Goal: Task Accomplishment & Management: Use online tool/utility

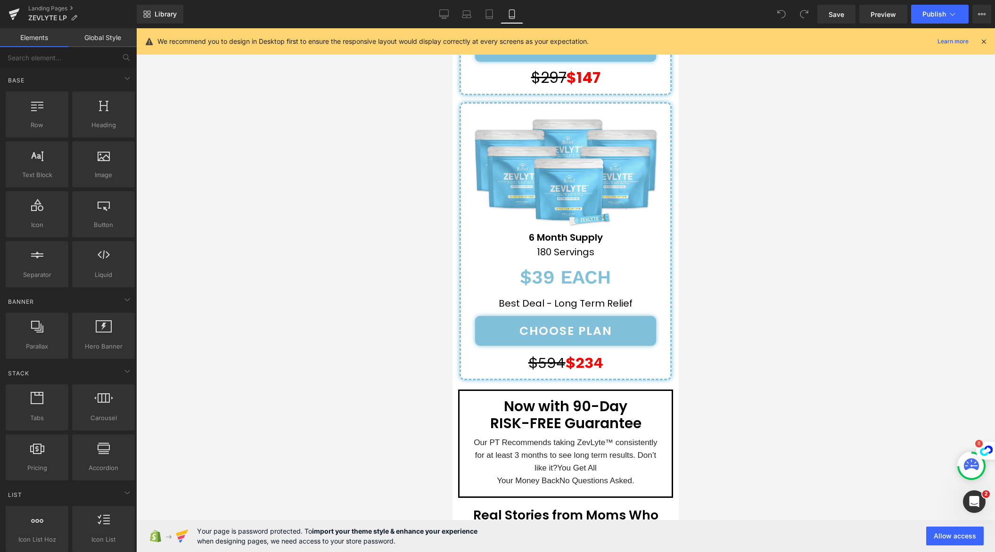
scroll to position [4405, 0]
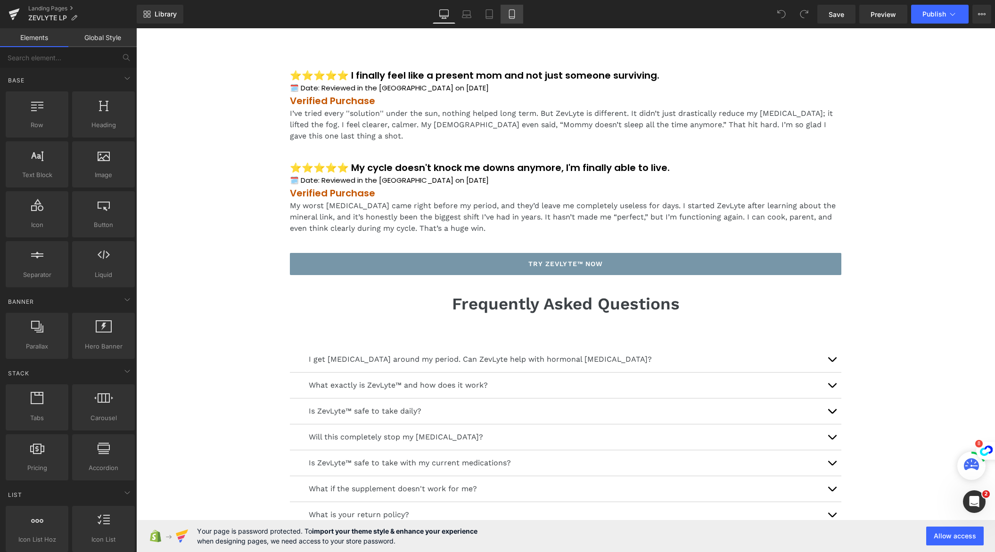
click at [514, 17] on icon at bounding box center [511, 17] width 5 height 0
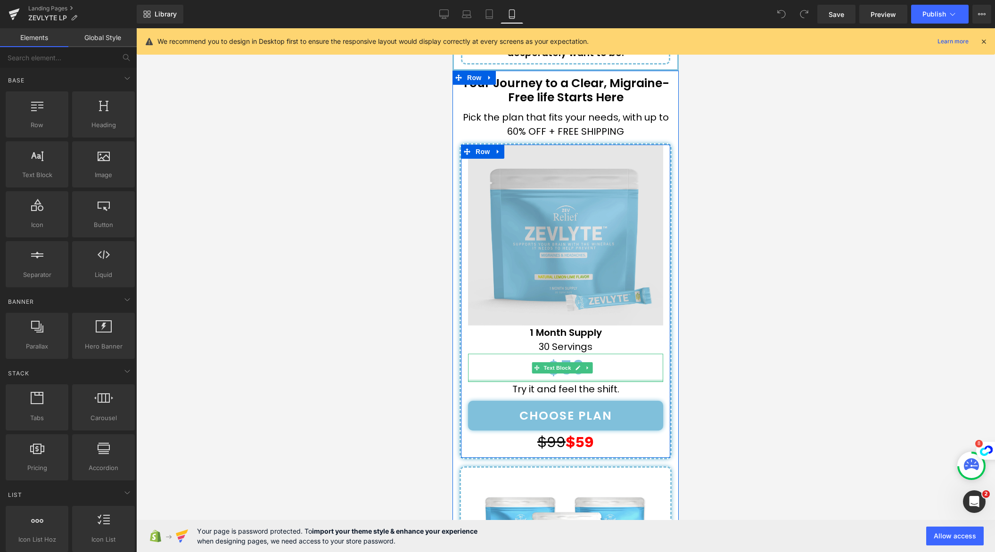
scroll to position [3758, 0]
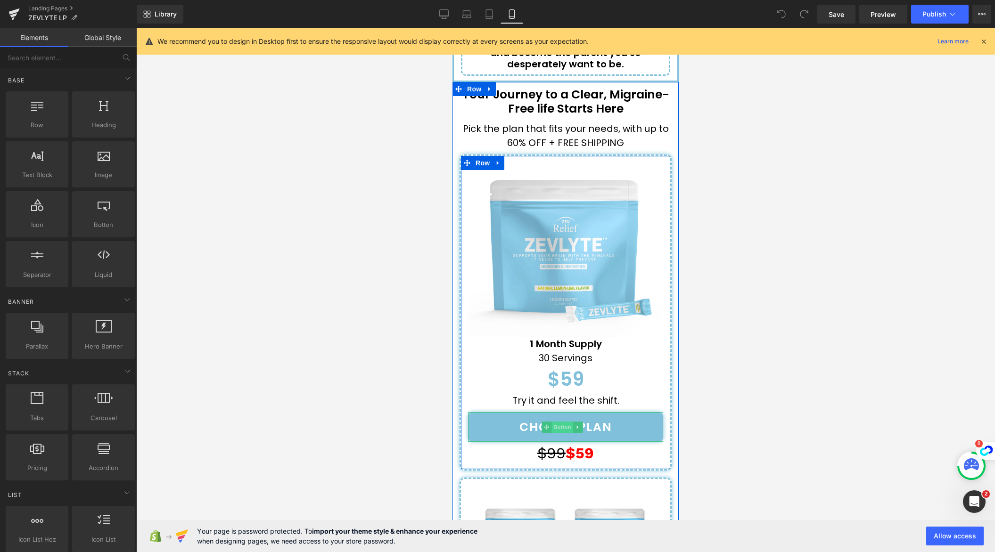
click at [563, 422] on span "Button" at bounding box center [562, 427] width 22 height 11
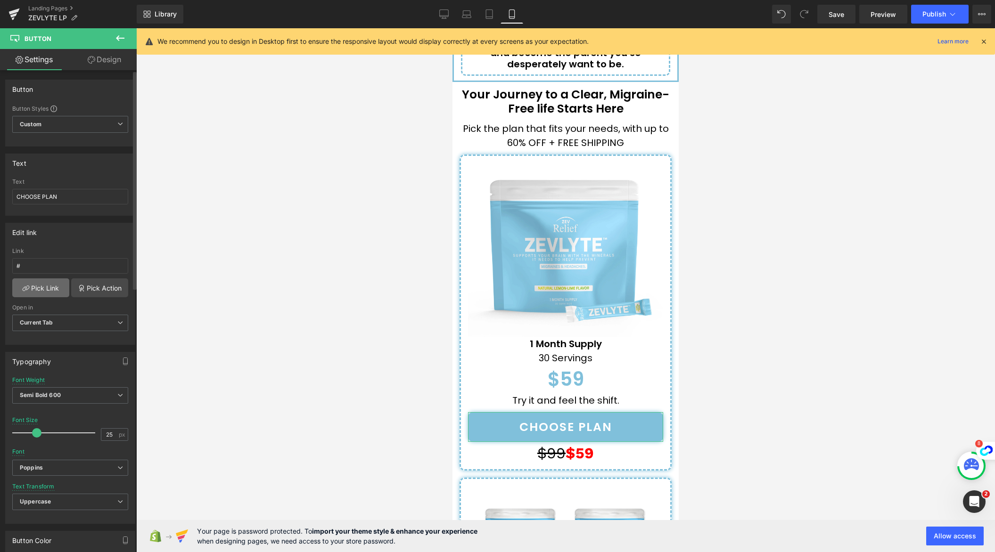
click at [39, 287] on link "Pick Link" at bounding box center [40, 288] width 57 height 19
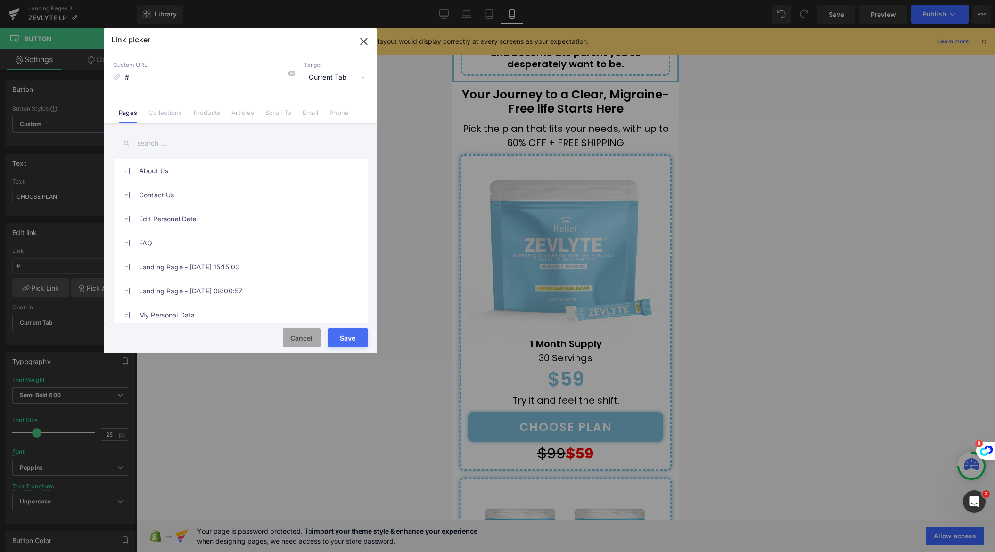
click at [299, 332] on button "Cancel" at bounding box center [302, 337] width 38 height 19
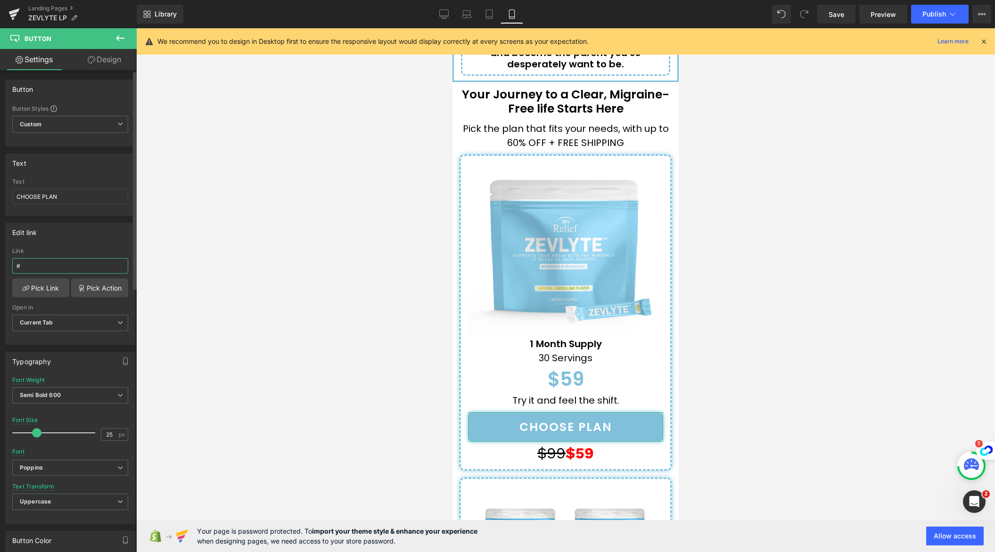
click at [33, 262] on input "#" at bounding box center [70, 266] width 116 height 16
click at [33, 264] on input "#" at bounding box center [70, 266] width 116 height 16
paste input "https://YOURSTORE.myshopify.com/cart/VARIANTID:1"
click at [54, 266] on input "#https://YOURSTORE.myshopify.com/cart/VARIANTID:1" at bounding box center [70, 266] width 116 height 16
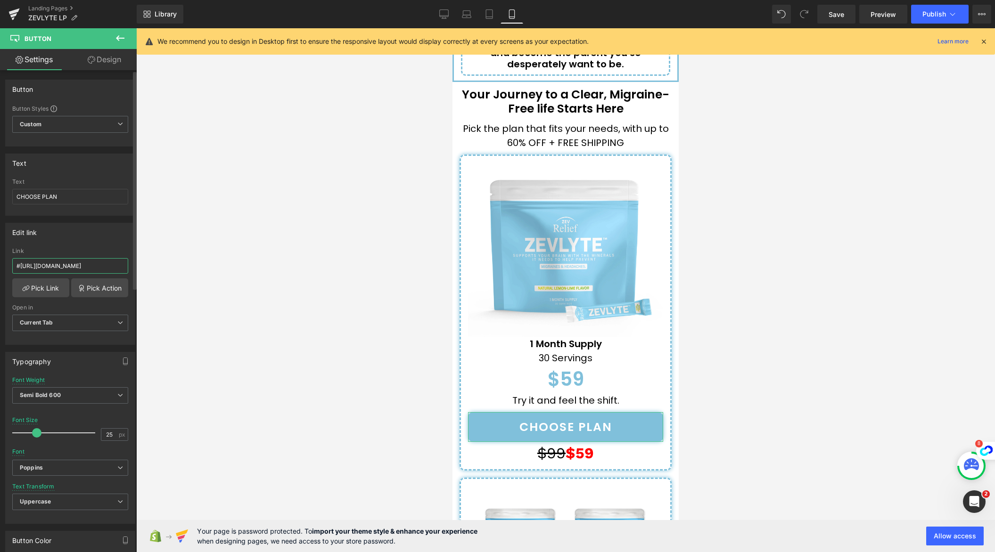
click at [54, 266] on input "#https://YOURSTORE.myshopify.com/cart/VARIANTID:1" at bounding box center [70, 266] width 116 height 16
click at [98, 268] on input "#https://mothercharm.myshopify.com/cart/VARIANTID:1" at bounding box center [70, 266] width 116 height 16
click at [98, 267] on input "#https://mothercharm.myshopify.com/cart/VARIANTID:1" at bounding box center [70, 266] width 116 height 16
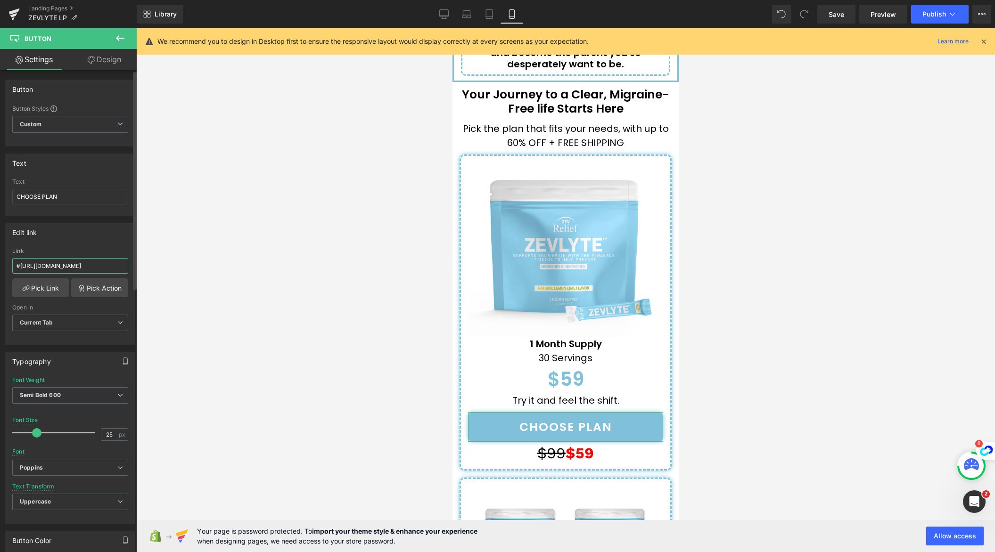
paste input "40353217740929"
click at [102, 267] on input "#https://mothercharm.myshopify.com/cart/40353217740929:1" at bounding box center [70, 266] width 116 height 16
type input "#https://mothercharm.myshopify.com/cart/40353217740929:1"
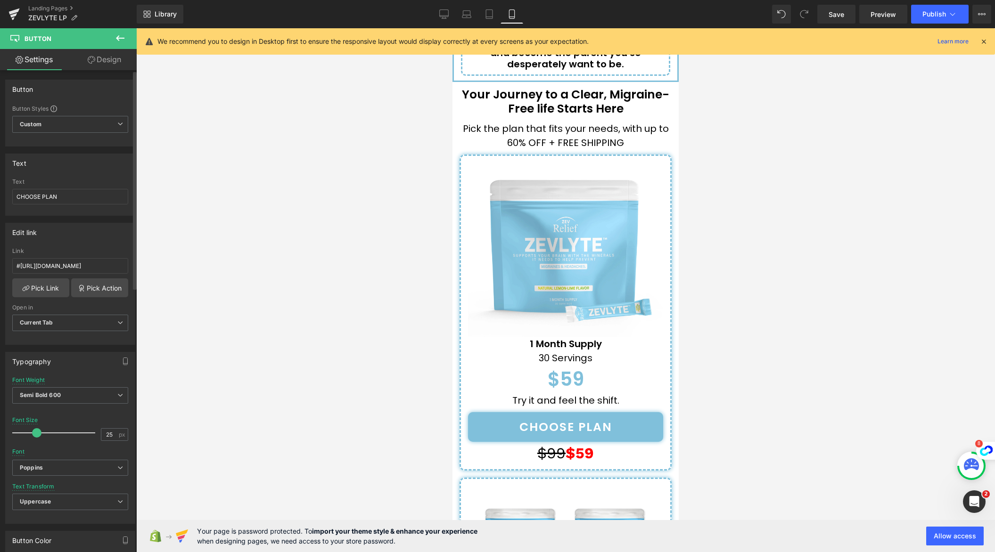
scroll to position [0, 0]
click at [846, 18] on link "Save" at bounding box center [836, 14] width 38 height 19
click at [117, 323] on icon at bounding box center [120, 323] width 6 height 6
click at [114, 323] on icon at bounding box center [117, 323] width 6 height 6
click at [94, 292] on link "Pick Action" at bounding box center [99, 288] width 57 height 19
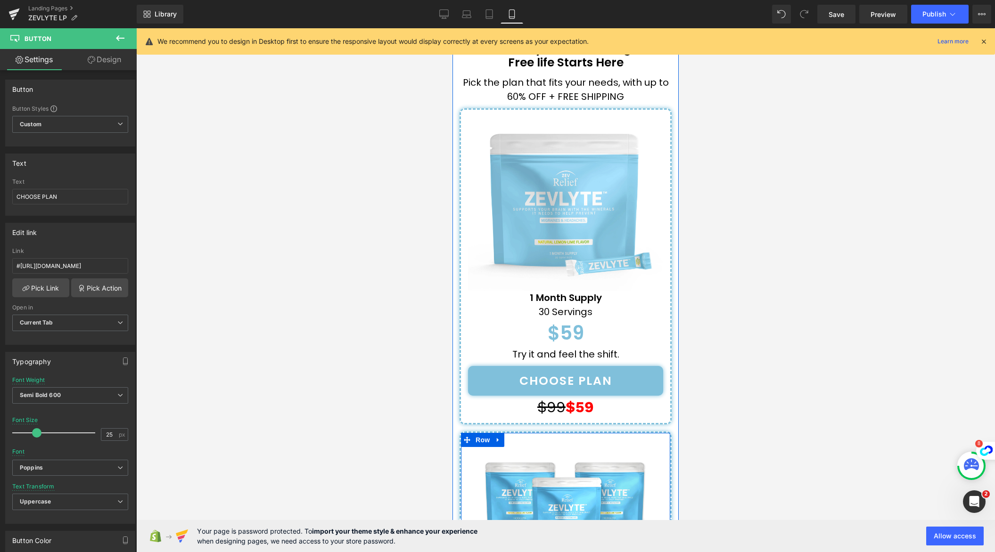
scroll to position [4173, 0]
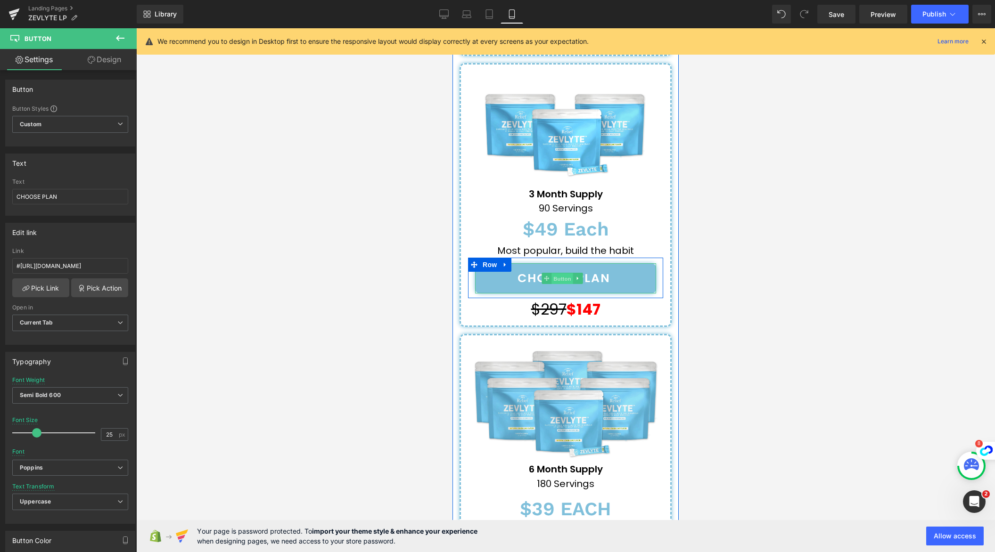
click at [568, 273] on span "Button" at bounding box center [562, 278] width 22 height 11
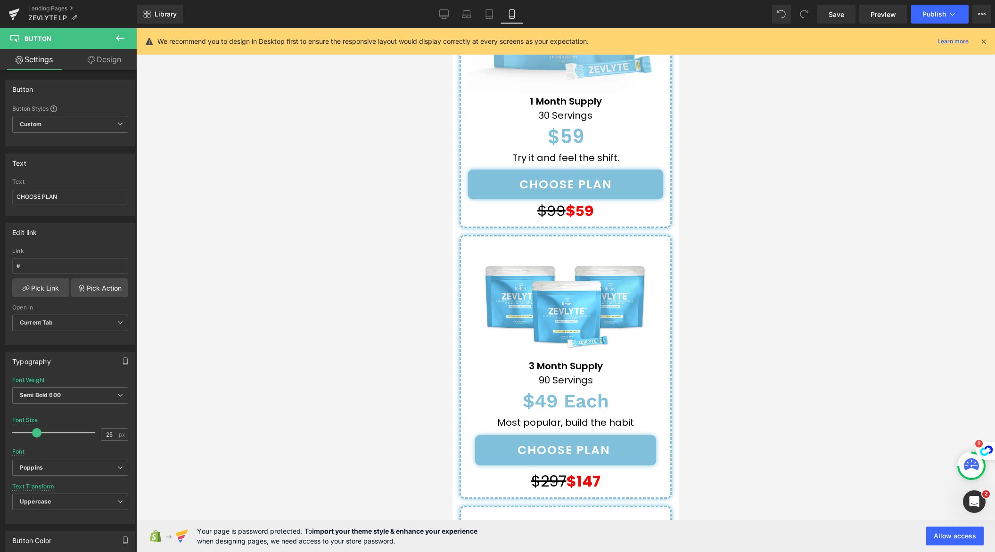
scroll to position [4021, 0]
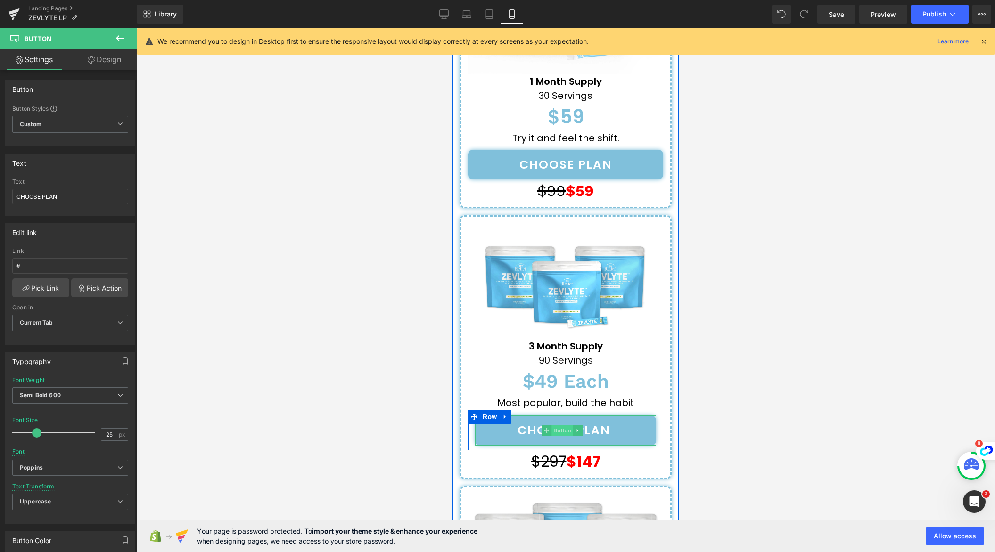
click at [567, 425] on span "Button" at bounding box center [562, 430] width 22 height 11
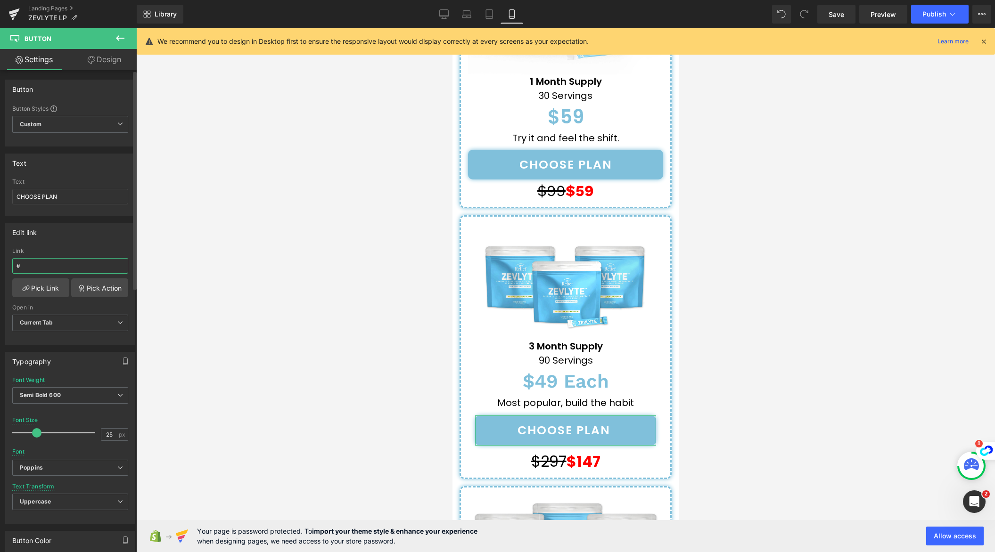
click at [69, 271] on input "#" at bounding box center [70, 266] width 116 height 16
paste input "https://YOURSTORE.myshopify.com/cart/VARIANTID:1"
click at [62, 269] on input "#https://YOURSTORE.myshopify.com/cart/VARIANTID:1" at bounding box center [70, 266] width 116 height 16
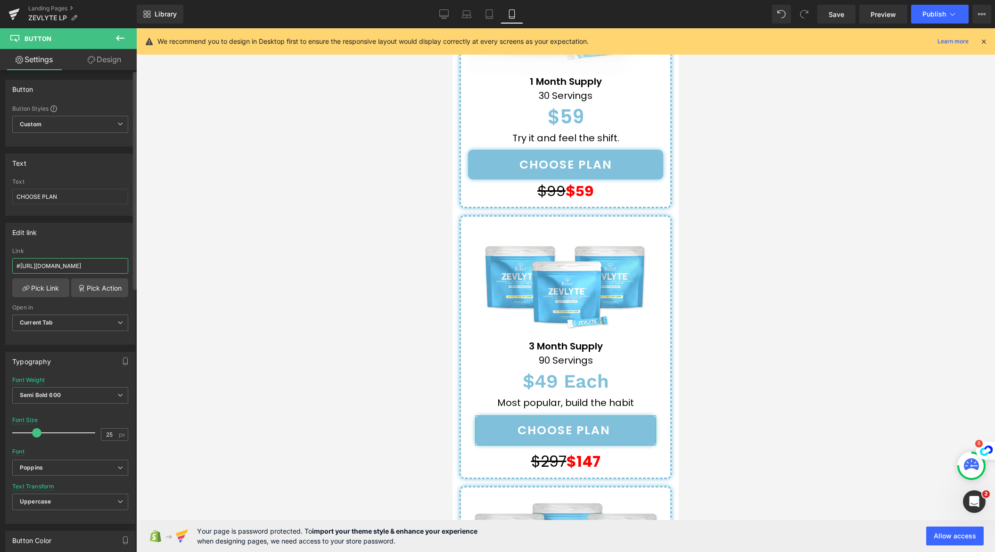
scroll to position [0, 47]
click at [102, 266] on input "#https://mothercharm.myshopify.com/cart/VARIANTID:1" at bounding box center [70, 266] width 116 height 16
paste input "40353217511553"
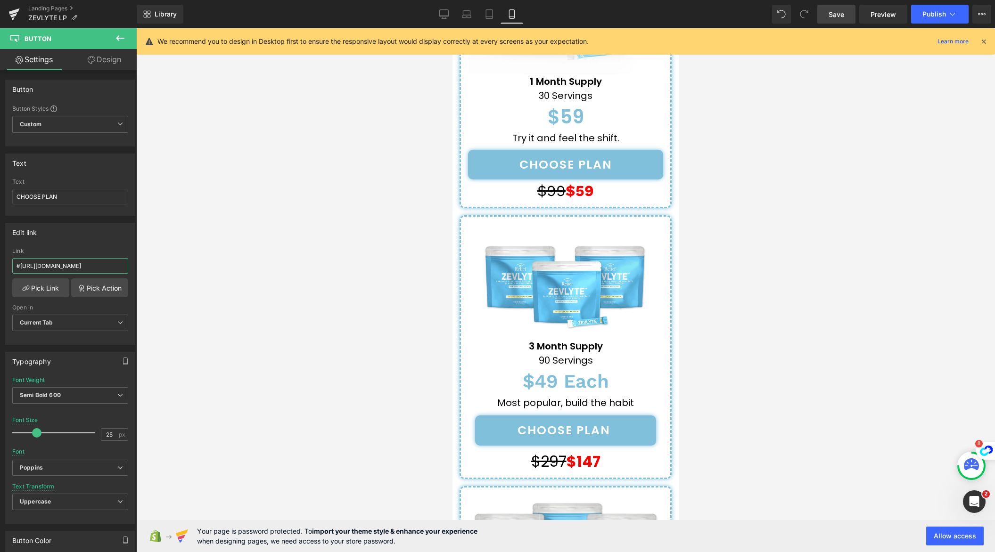
type input "#https://mothercharm.myshopify.com/cart/40353217511553:1"
click at [831, 18] on span "Save" at bounding box center [836, 14] width 16 height 10
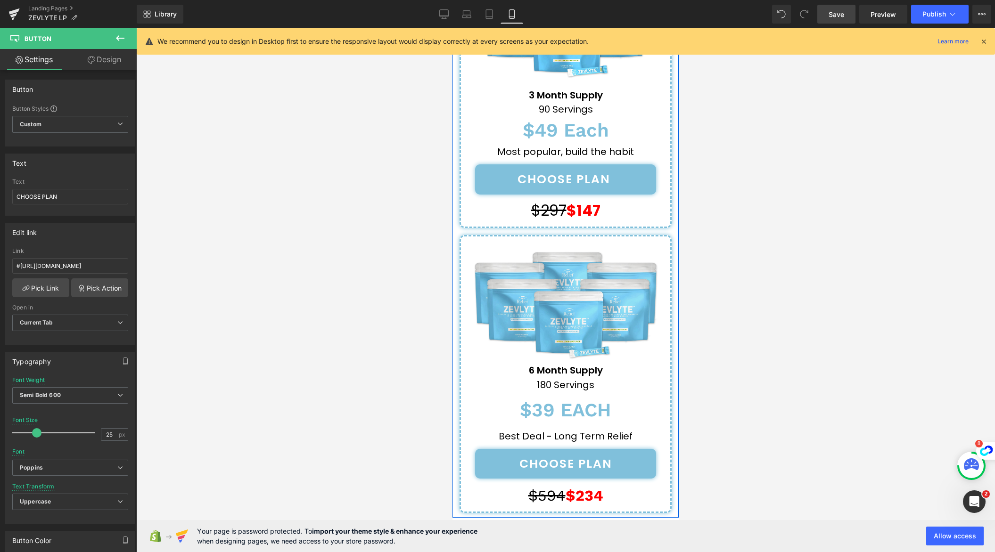
scroll to position [4300, 0]
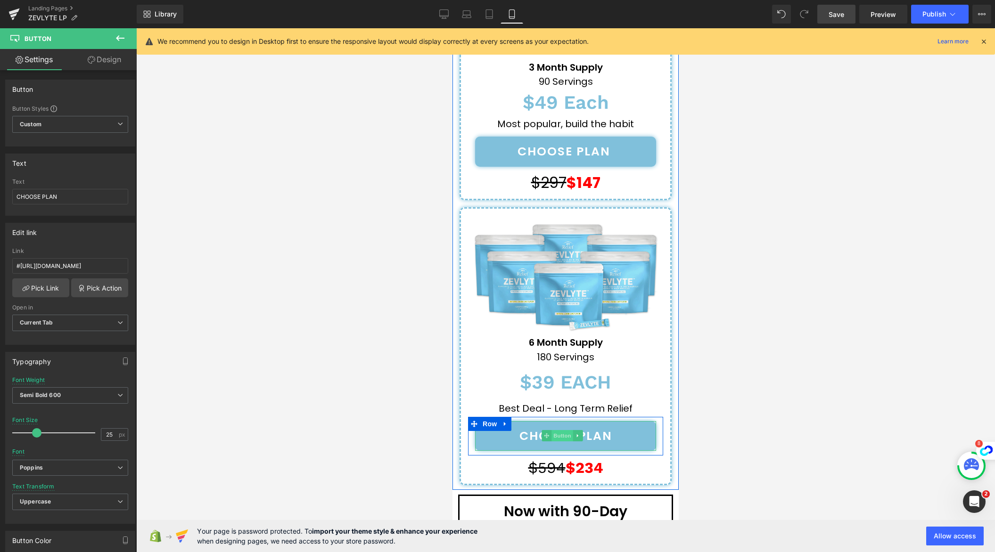
click at [558, 430] on span "Button" at bounding box center [562, 435] width 22 height 11
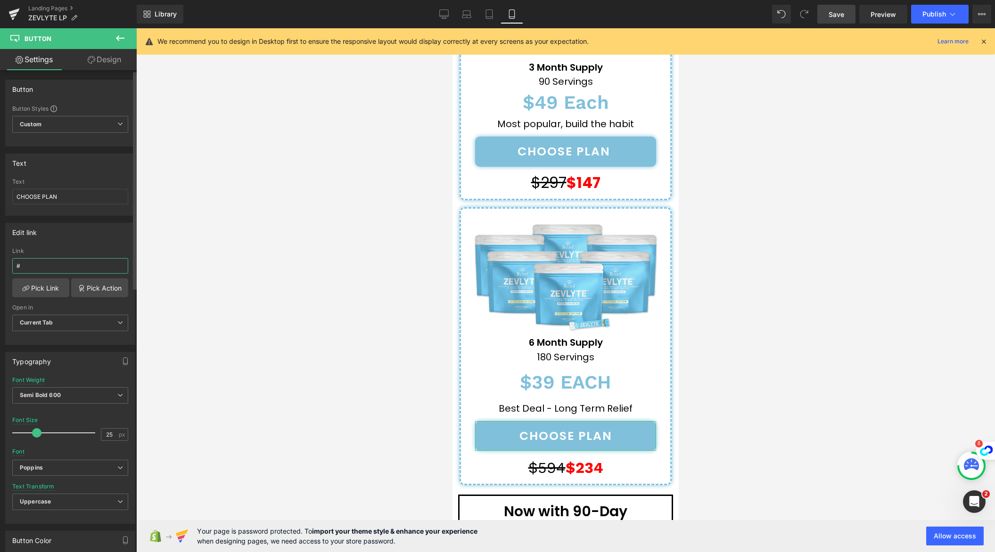
click at [69, 264] on input "#" at bounding box center [70, 266] width 116 height 16
paste input "https://YOURSTORE.myshopify.com/cart/VARIANTID:1"
click at [58, 267] on input "#https://YOURSTORE.myshopify.com/cart/VARIANTID:1" at bounding box center [70, 266] width 116 height 16
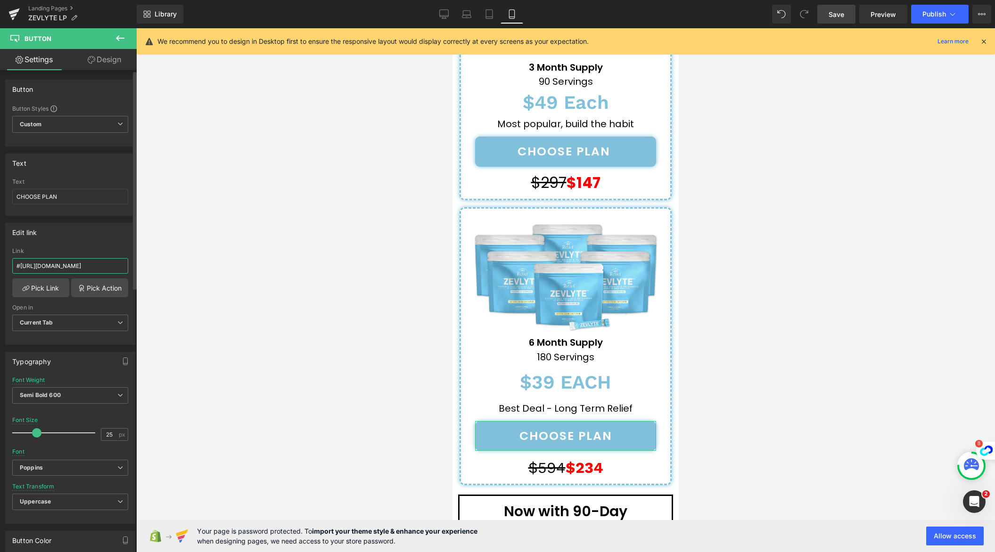
scroll to position [0, 47]
click at [98, 268] on input "#https://mothercharm.myshopify.com/cart/VARIANTID:1" at bounding box center [70, 266] width 116 height 16
paste input "40353217544321"
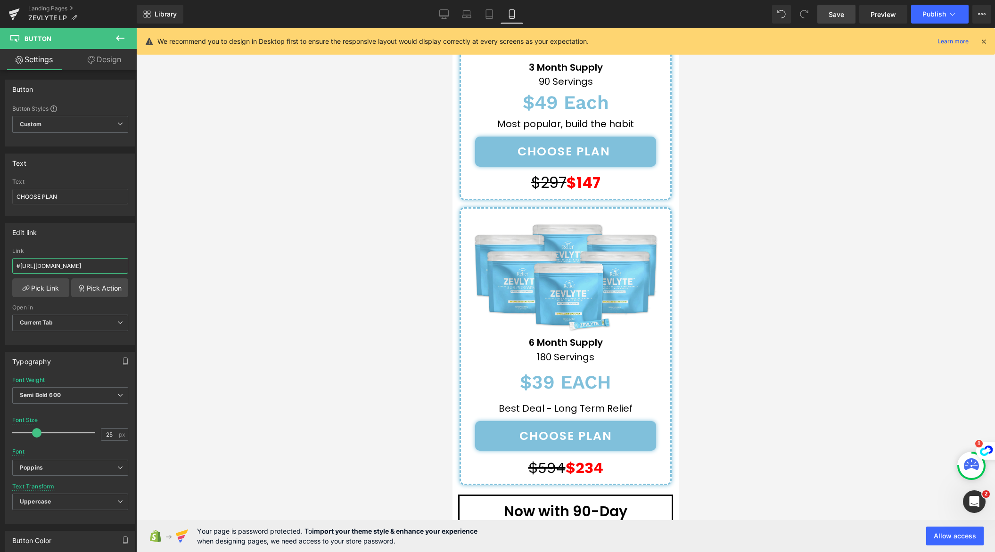
type input "#https://mothercharm.myshopify.com/cart/40353217544321:1"
click at [842, 12] on span "Save" at bounding box center [836, 14] width 16 height 10
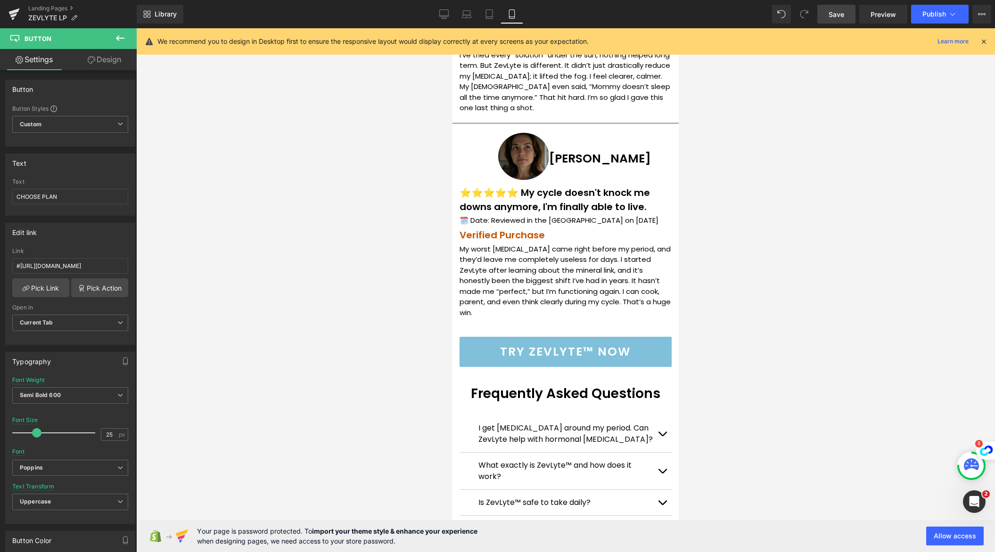
scroll to position [5634, 0]
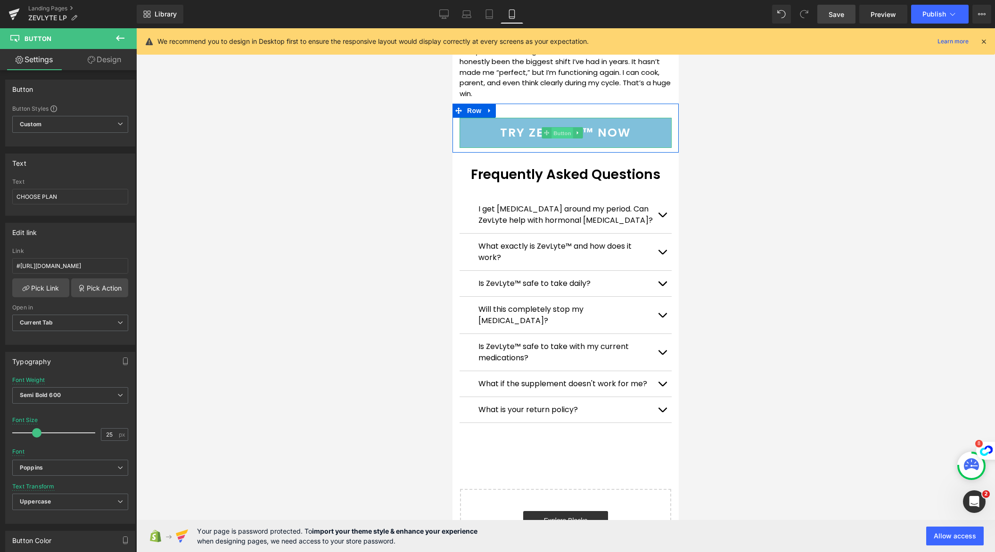
click at [565, 128] on span "Button" at bounding box center [562, 133] width 22 height 11
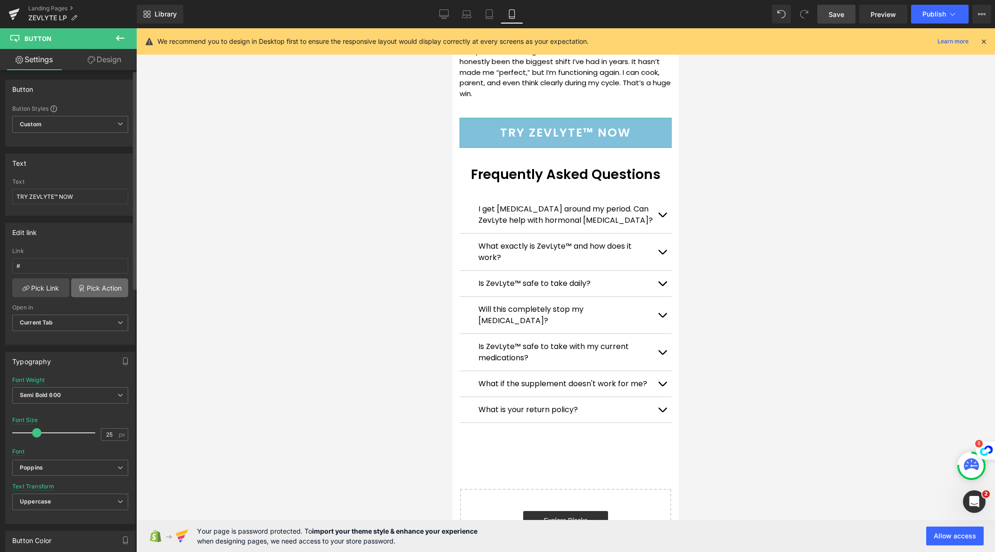
click at [80, 288] on icon at bounding box center [82, 287] width 4 height 4
click at [83, 223] on div "Edit link # Link # Pick Link Pick Action Current Tab New Tab Open in Current Ta…" at bounding box center [70, 280] width 141 height 129
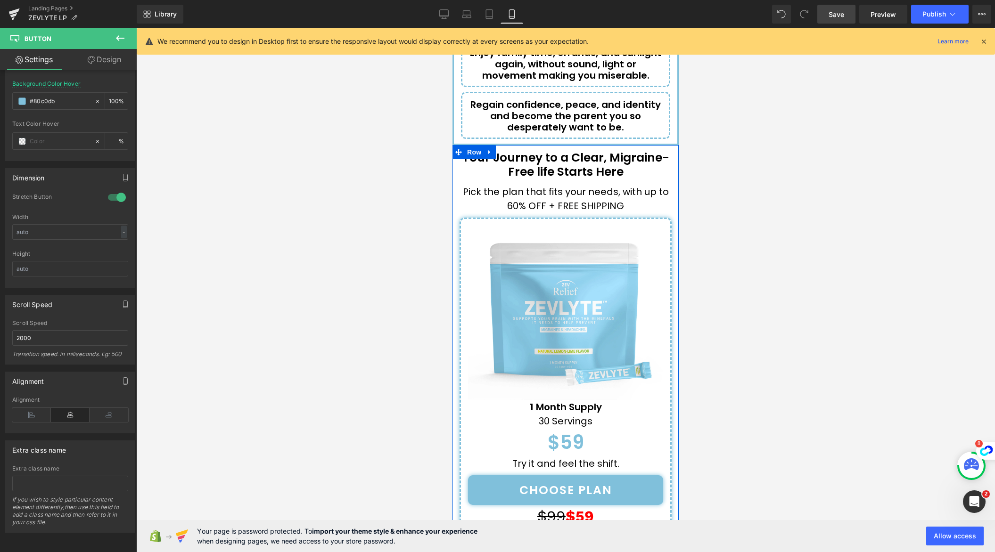
scroll to position [3696, 0]
click at [472, 144] on span "Row" at bounding box center [474, 151] width 19 height 14
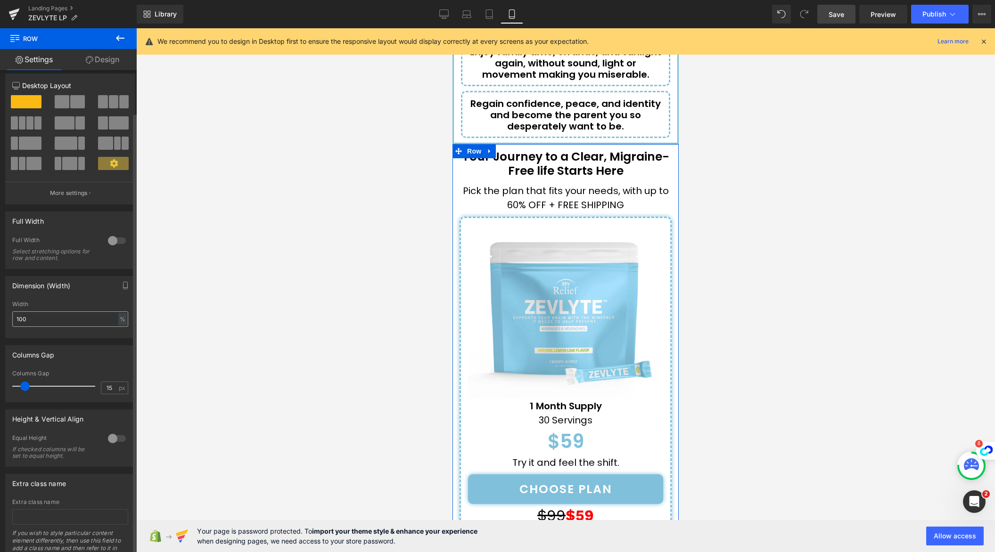
scroll to position [0, 0]
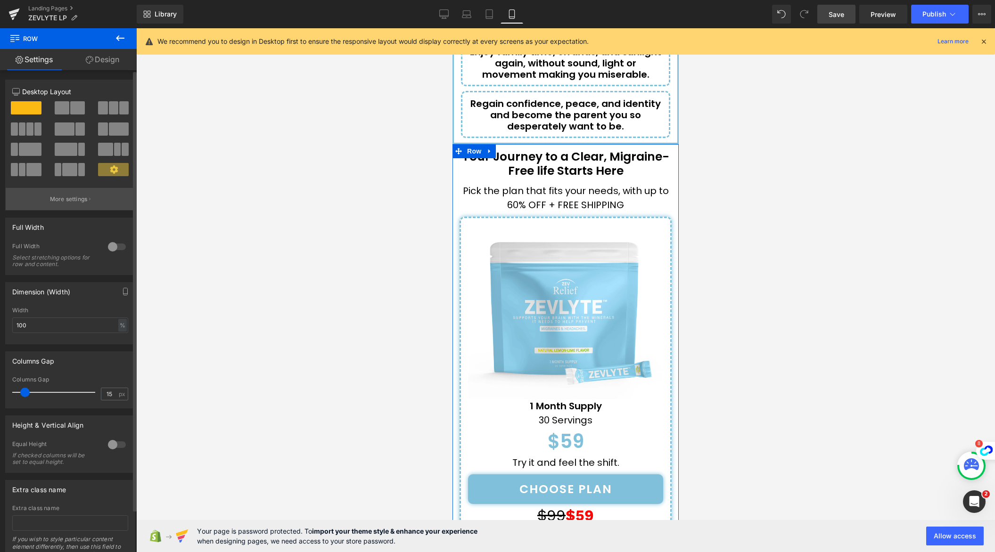
click at [92, 201] on button "More settings" at bounding box center [70, 199] width 129 height 22
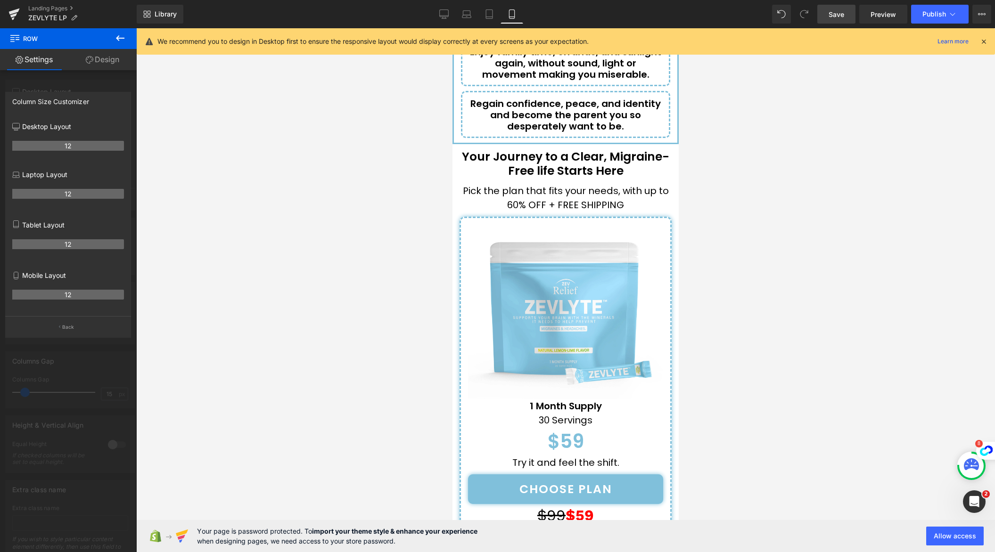
click at [118, 35] on icon at bounding box center [120, 38] width 11 height 11
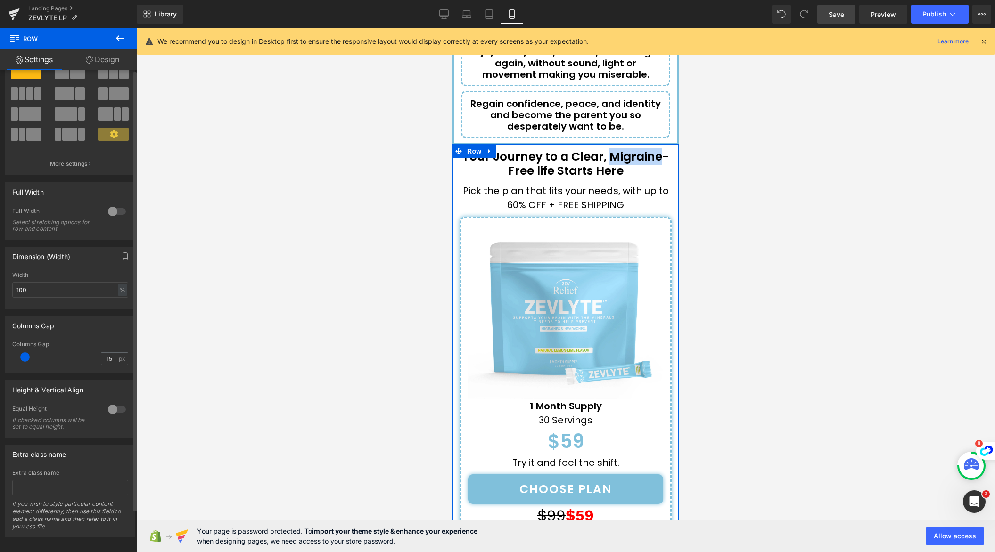
scroll to position [47, 0]
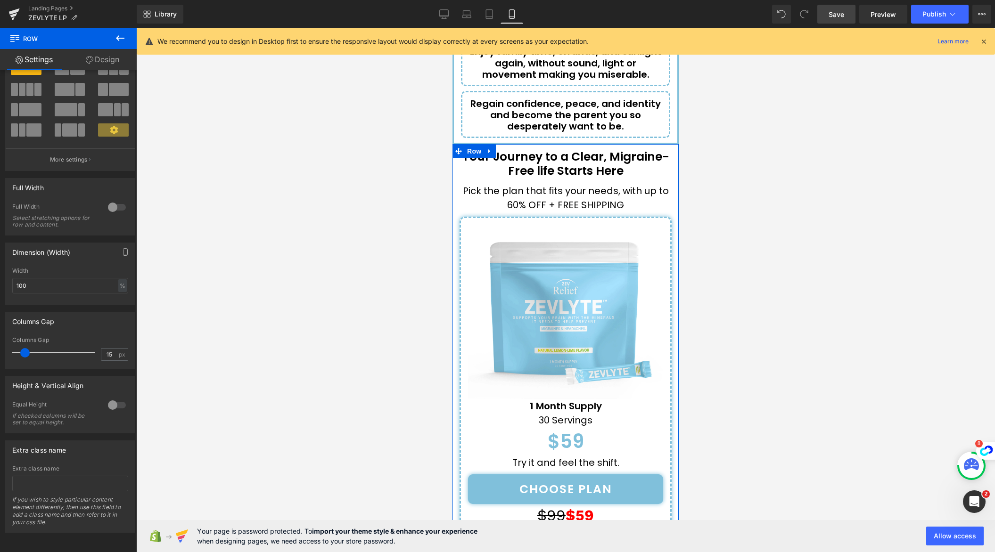
click at [493, 148] on icon at bounding box center [489, 151] width 7 height 7
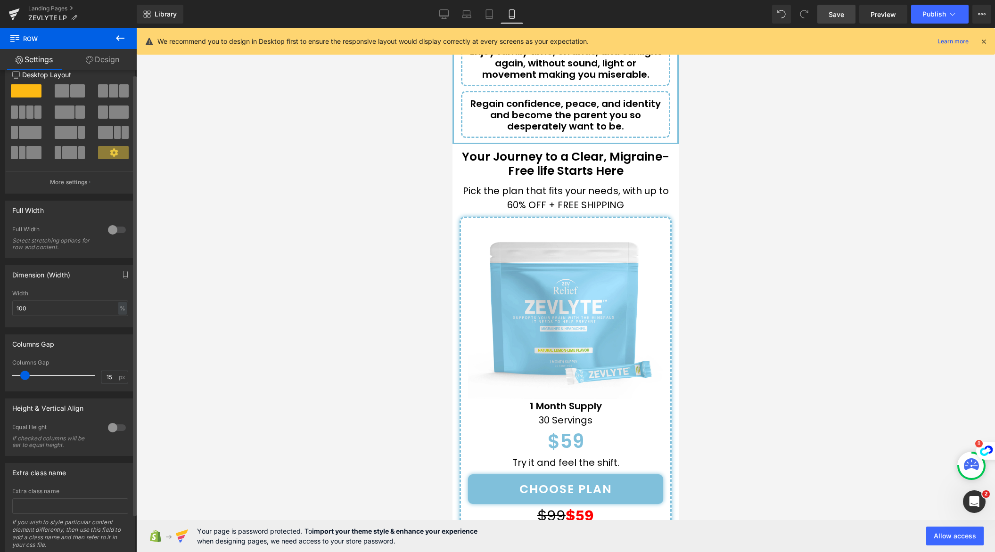
scroll to position [0, 0]
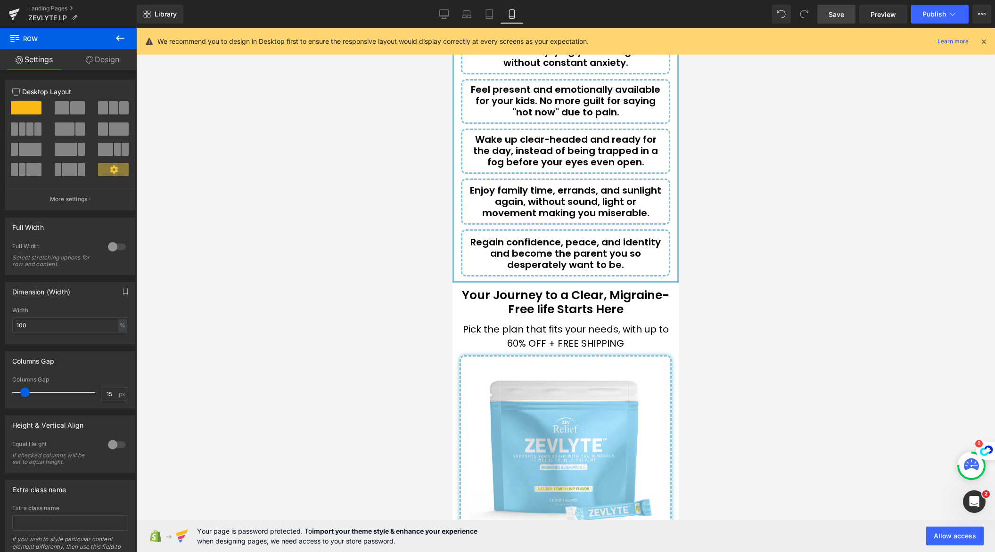
scroll to position [3561, 0]
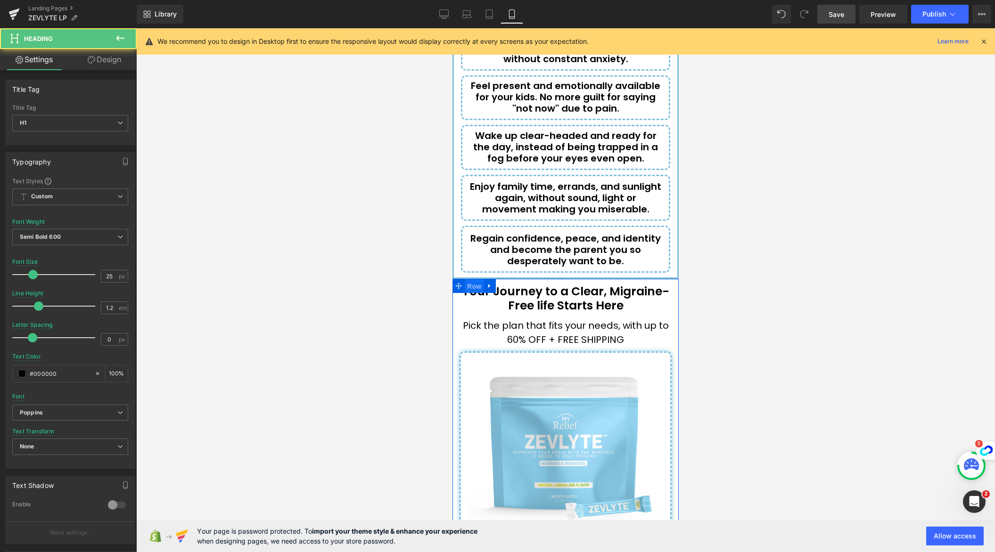
click at [469, 279] on span "Row" at bounding box center [474, 286] width 19 height 14
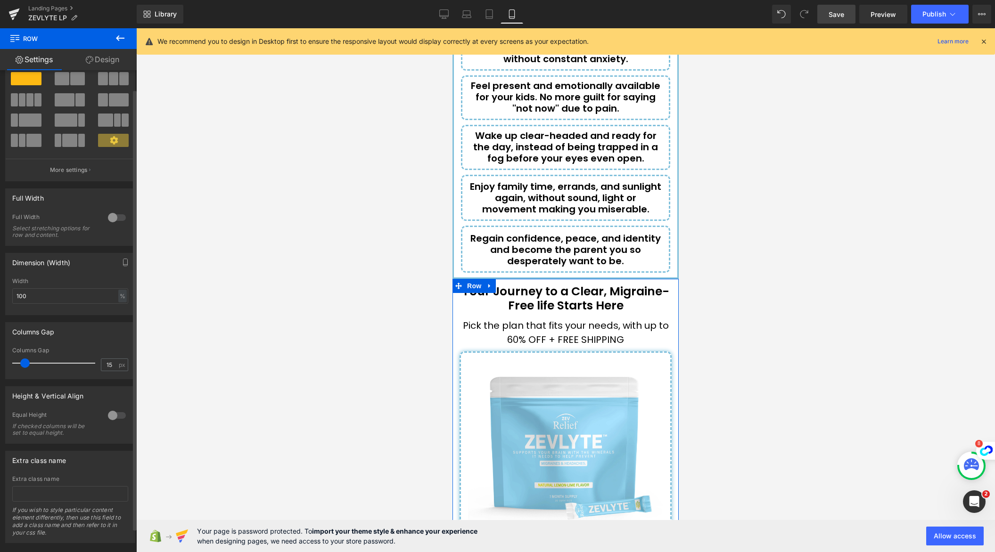
scroll to position [47, 0]
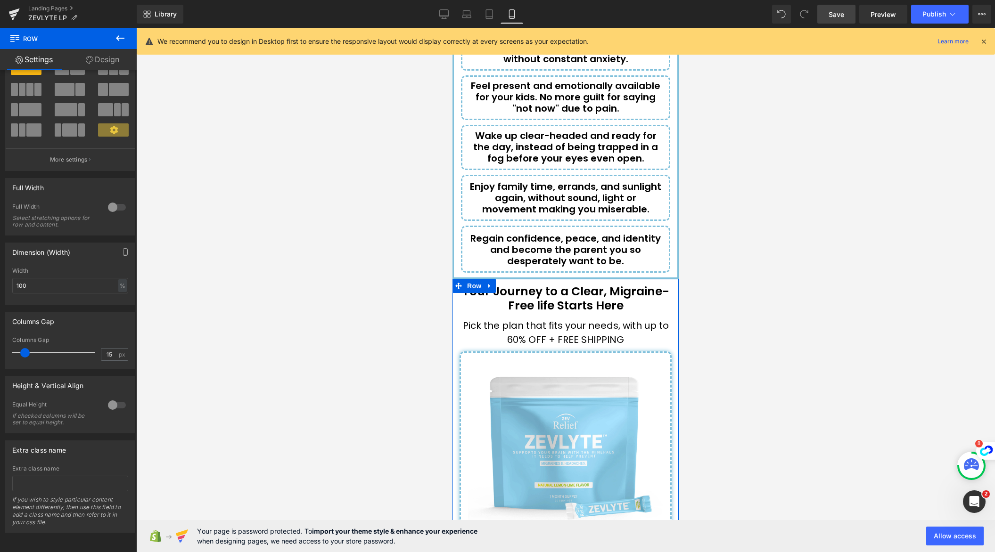
click at [115, 60] on link "Design" at bounding box center [102, 59] width 68 height 21
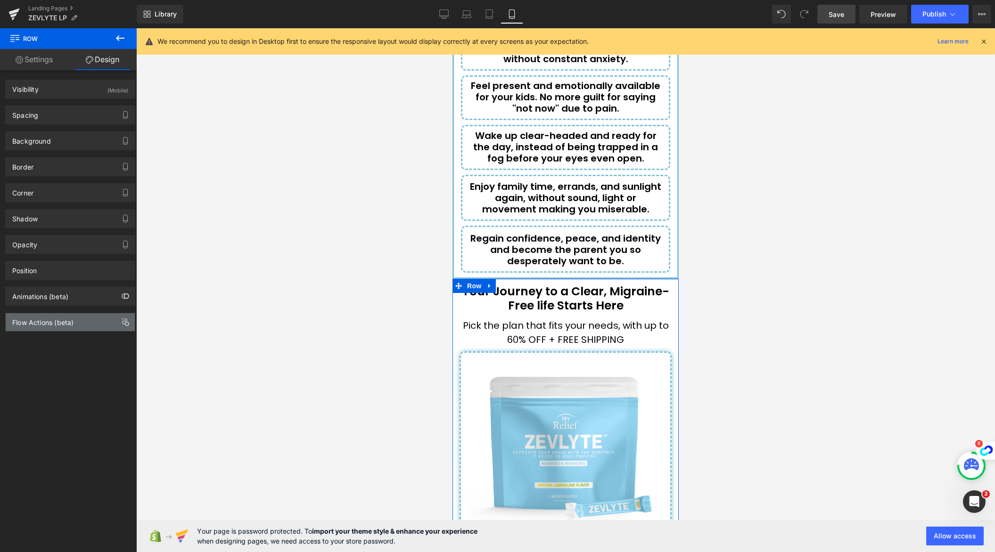
click at [74, 320] on div "Flow Actions (beta)" at bounding box center [70, 322] width 129 height 18
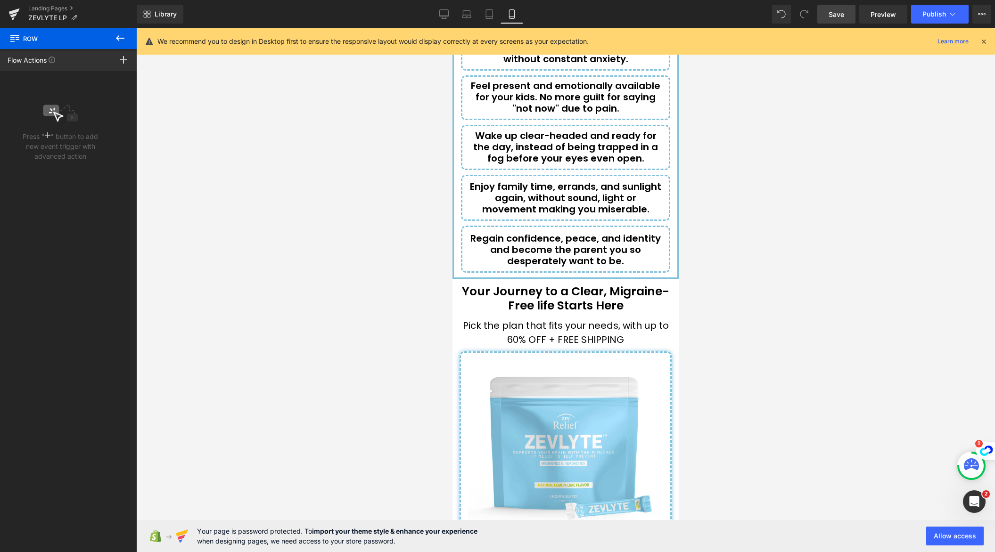
click at [124, 38] on icon at bounding box center [120, 38] width 8 height 6
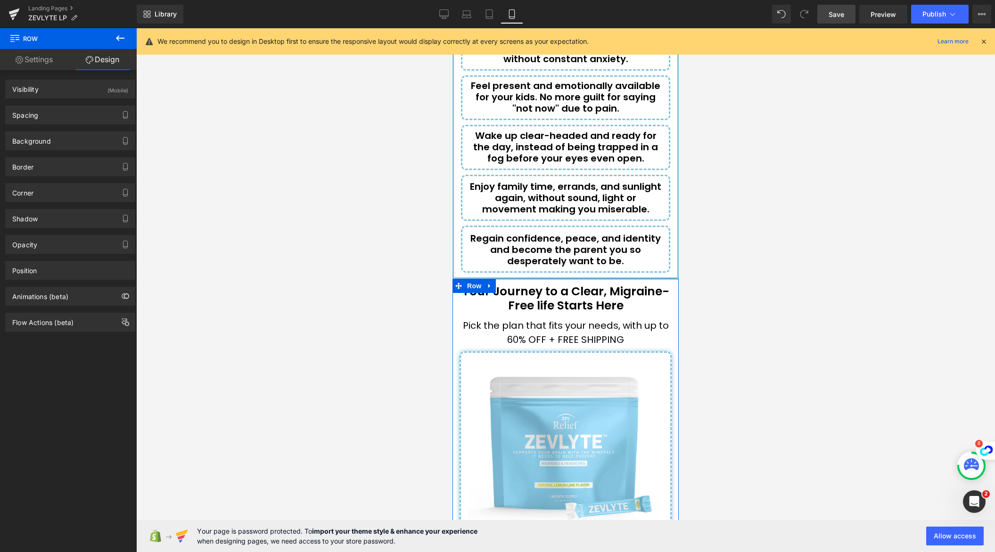
click at [44, 62] on link "Settings" at bounding box center [34, 59] width 68 height 21
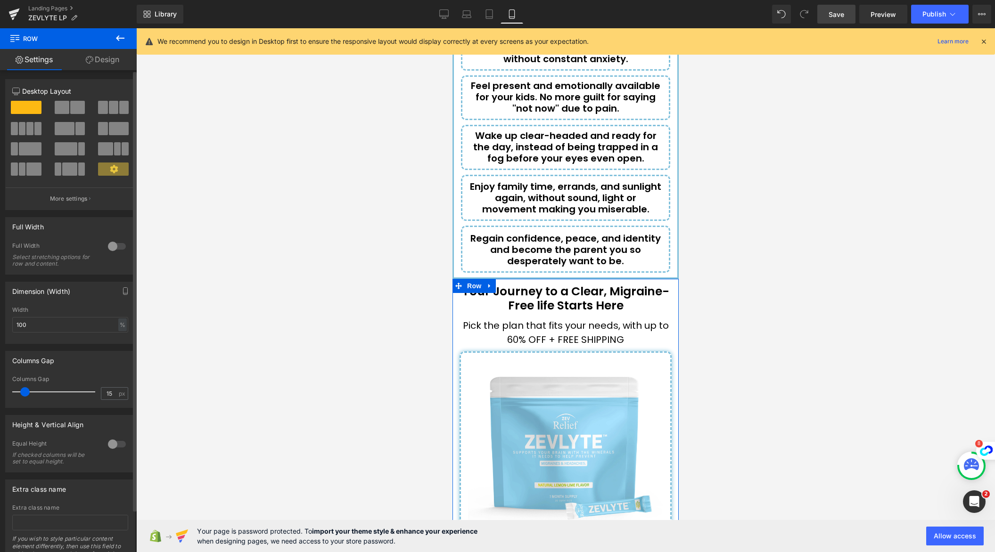
scroll to position [0, 0]
click at [74, 201] on p "More settings" at bounding box center [69, 199] width 38 height 8
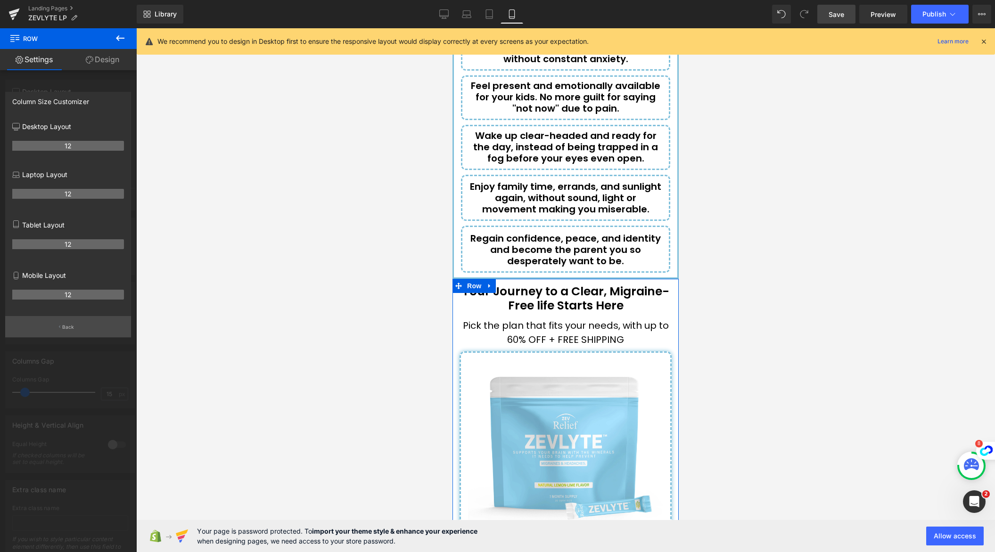
click at [66, 325] on p "Back" at bounding box center [68, 327] width 12 height 7
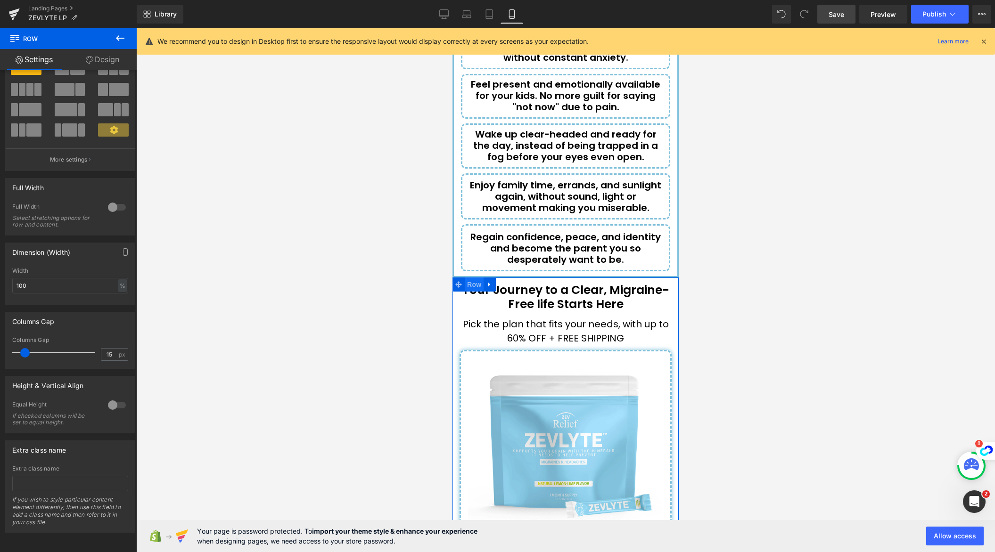
scroll to position [3563, 0]
click at [471, 278] on span "Row" at bounding box center [474, 285] width 19 height 14
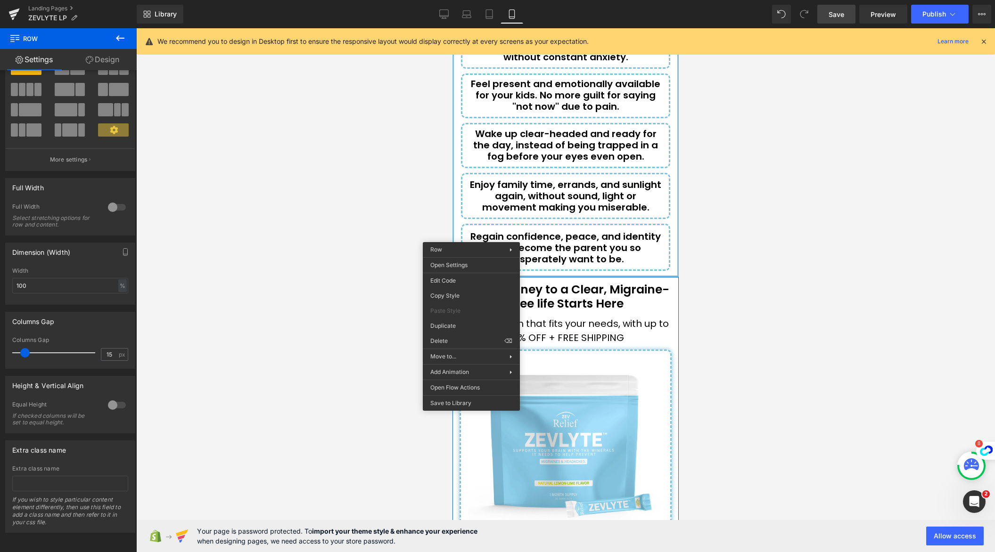
click at [345, 319] on div at bounding box center [565, 290] width 859 height 524
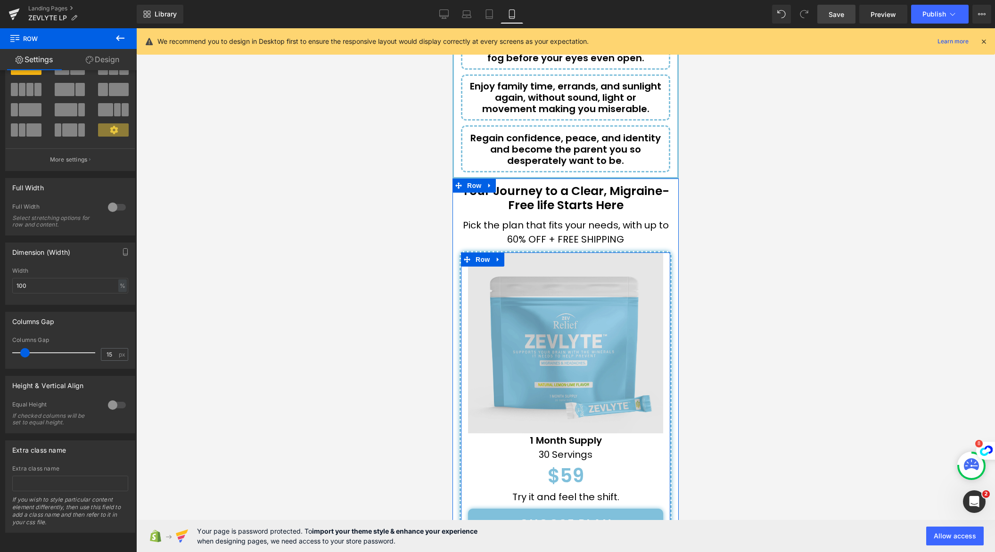
scroll to position [3681, 0]
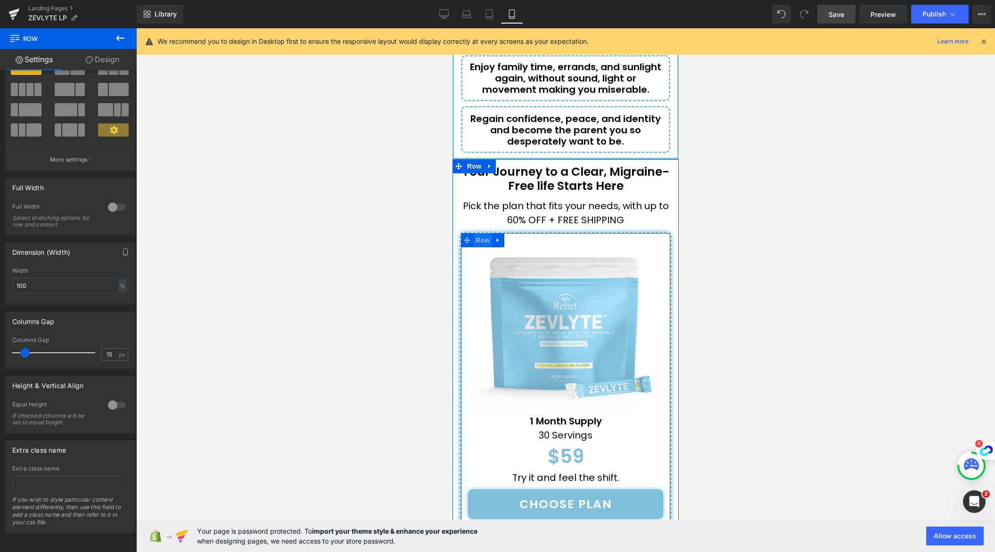
click at [481, 233] on span "Row" at bounding box center [482, 240] width 19 height 14
click at [464, 233] on div "Image 1 Month Supply Text Block 30 Servings Text Block $59 Text Block Try it an…" at bounding box center [565, 387] width 209 height 309
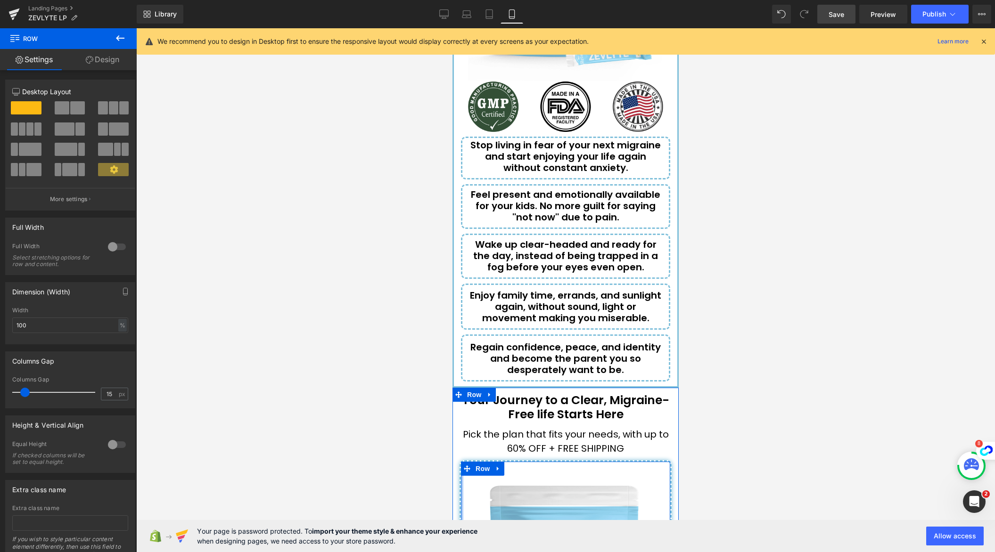
scroll to position [3411, 0]
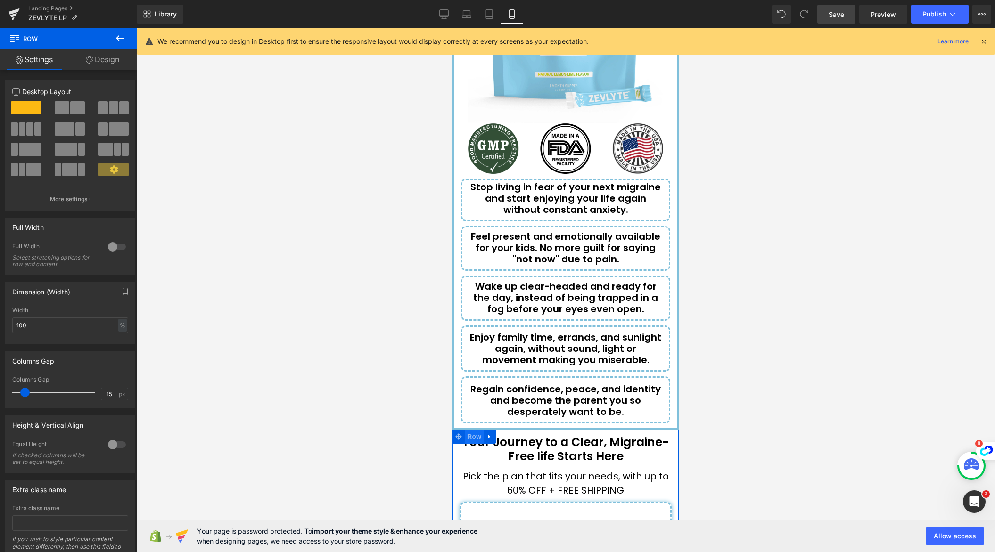
click at [470, 430] on span "Row" at bounding box center [474, 437] width 19 height 14
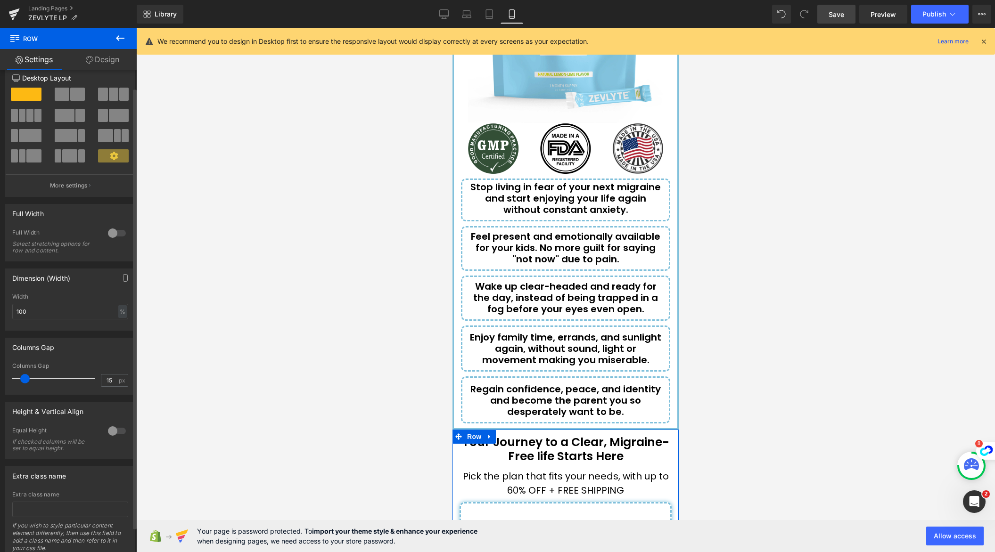
scroll to position [47, 0]
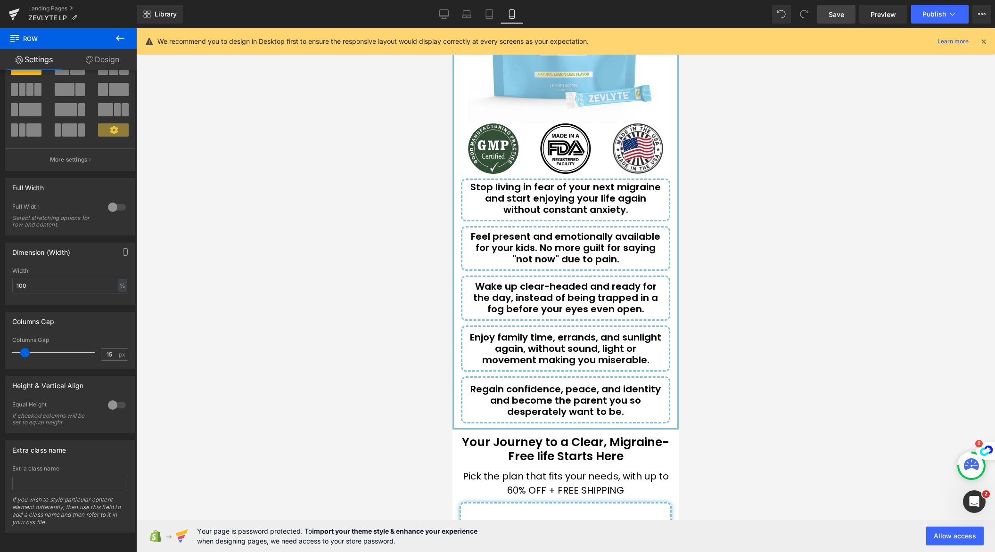
drag, startPoint x: 366, startPoint y: 254, endPoint x: 361, endPoint y: 250, distance: 6.8
click at [366, 253] on div at bounding box center [565, 290] width 859 height 524
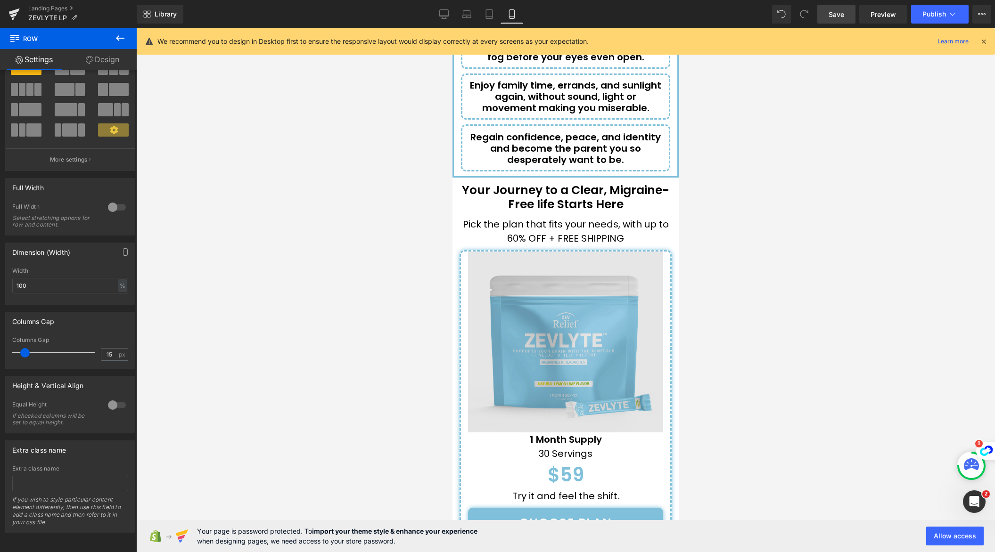
scroll to position [3657, 0]
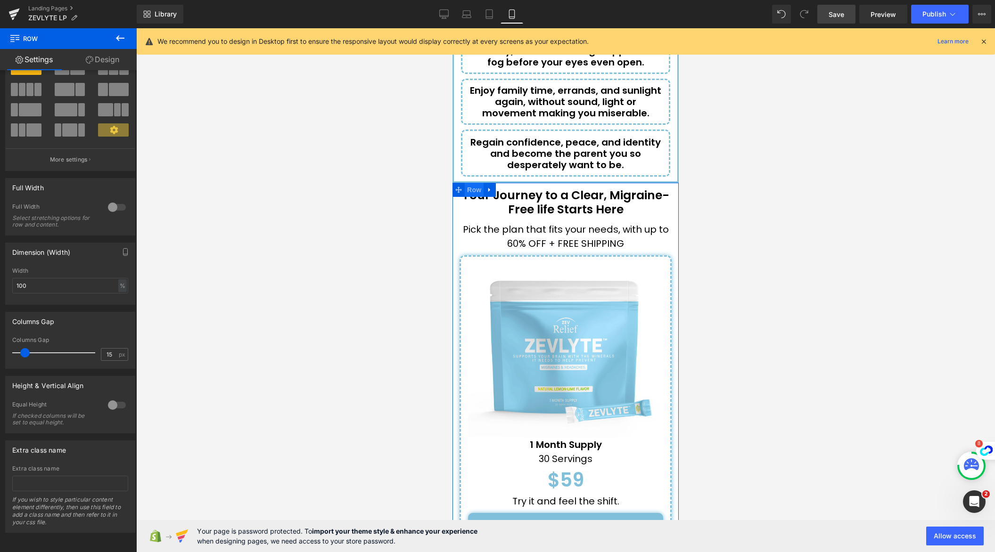
click at [473, 183] on span "Row" at bounding box center [474, 190] width 19 height 14
click at [476, 183] on span "Row" at bounding box center [474, 190] width 19 height 14
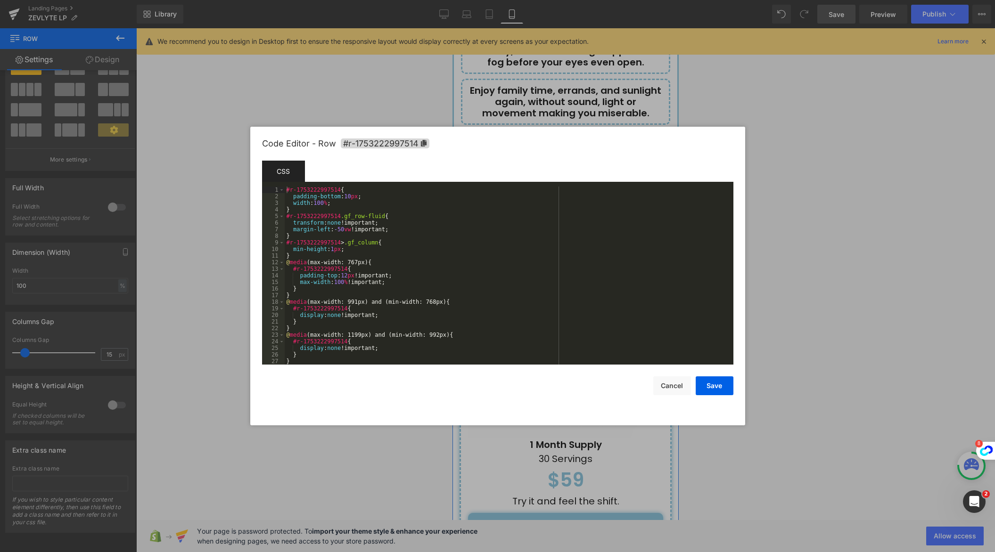
click at [466, 0] on div "Row You are previewing how the will restyle your page. You can not edit Element…" at bounding box center [497, 0] width 995 height 0
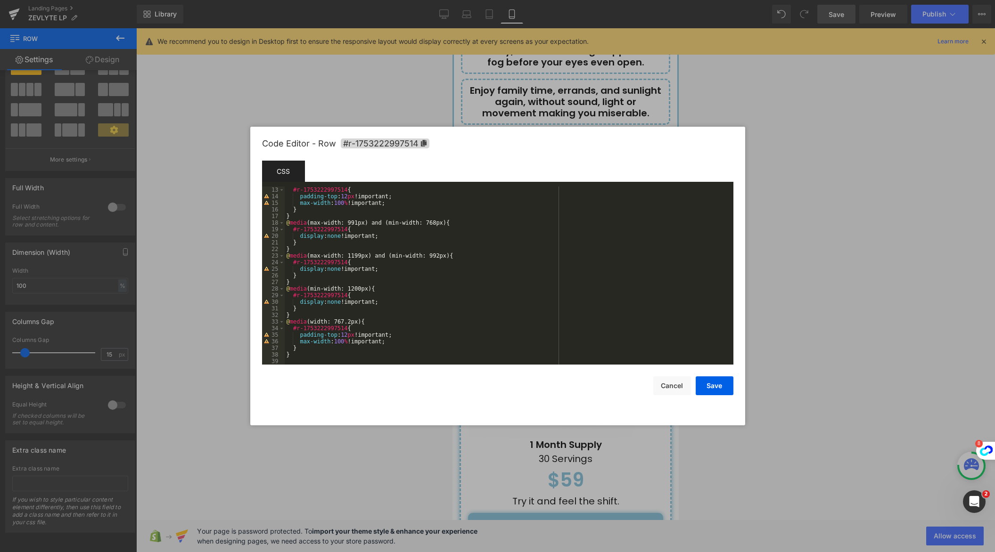
scroll to position [0, 0]
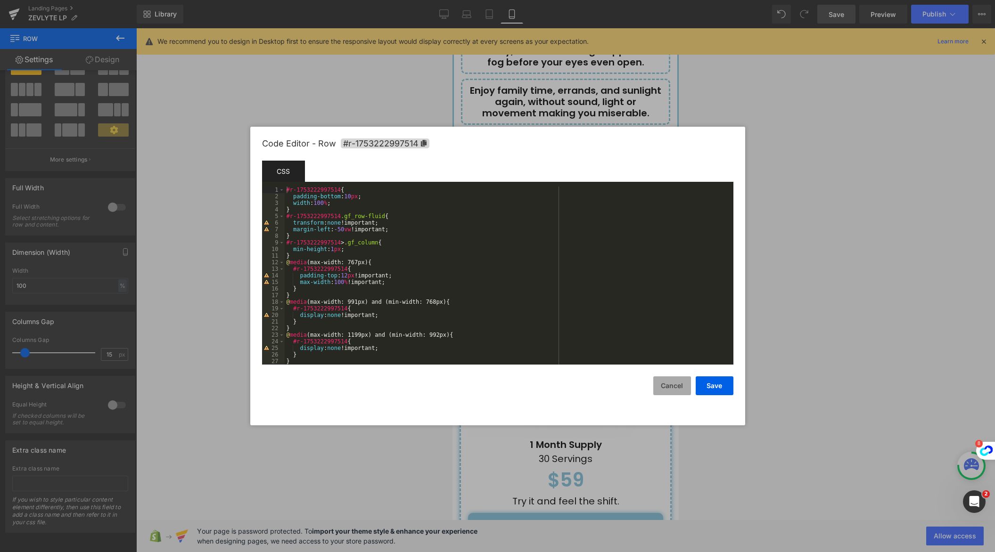
click at [671, 385] on button "Cancel" at bounding box center [672, 386] width 38 height 19
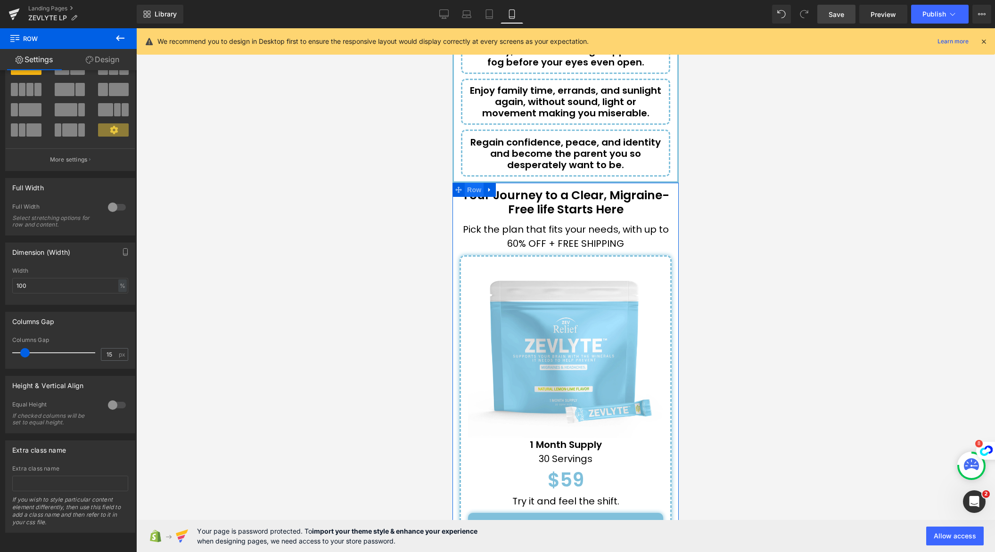
click at [470, 183] on span "Row" at bounding box center [474, 190] width 19 height 14
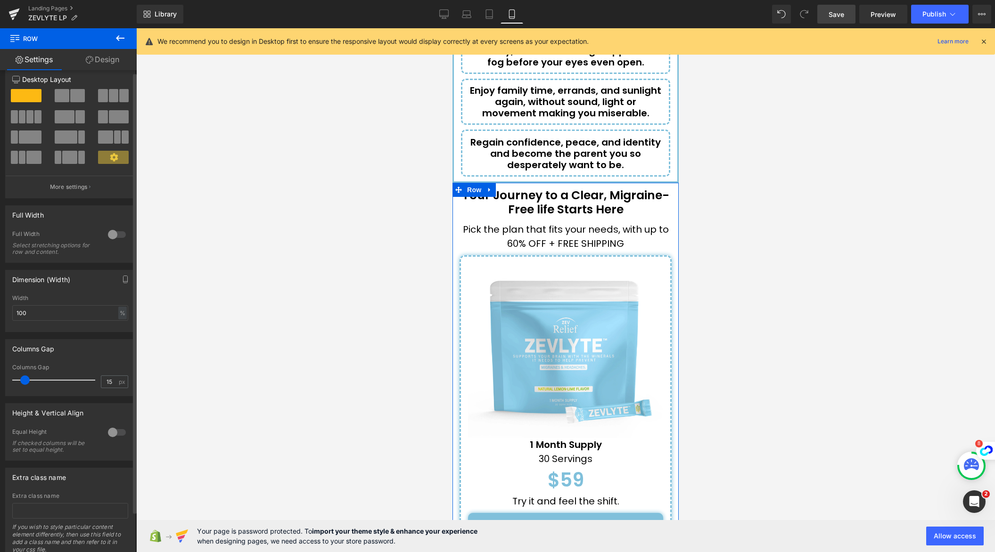
scroll to position [47, 0]
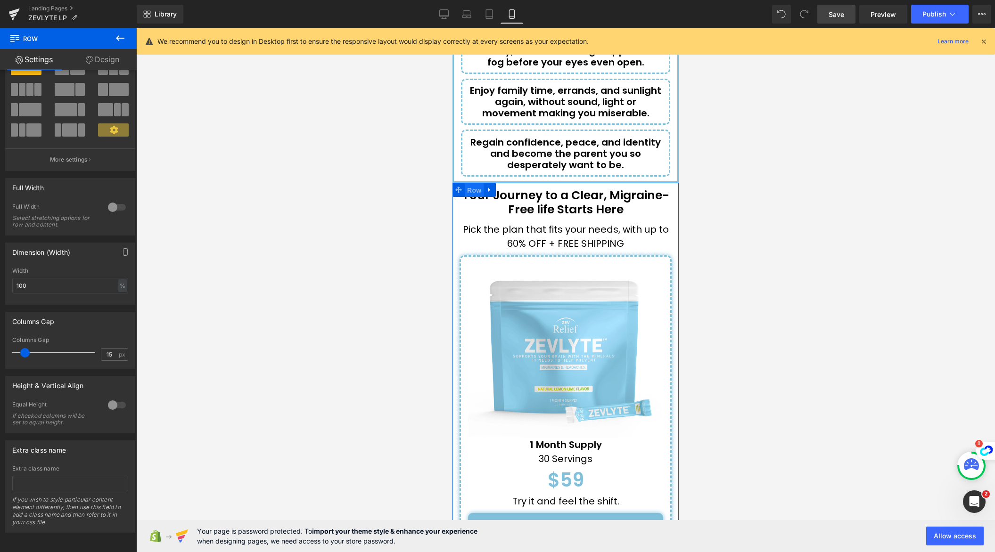
click at [476, 183] on span "Row" at bounding box center [474, 190] width 19 height 14
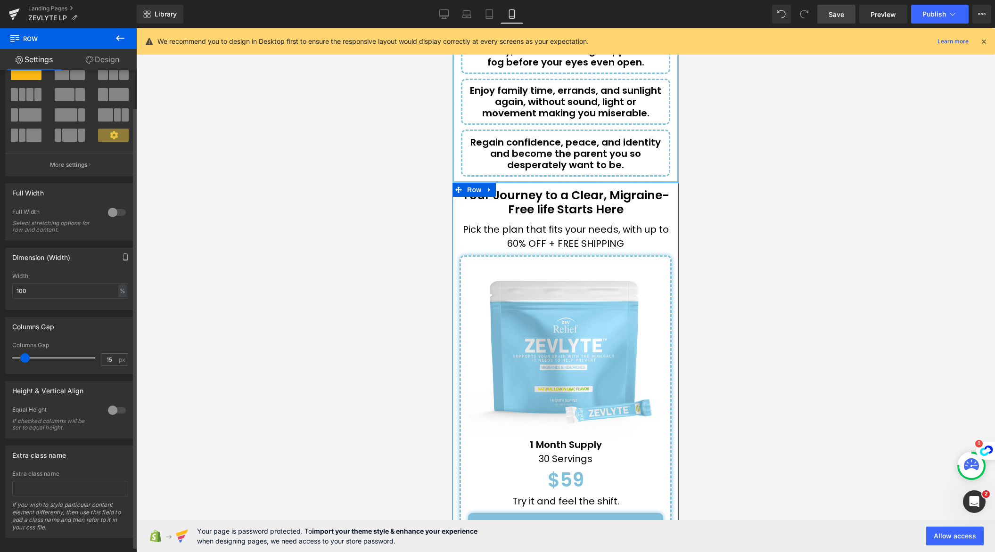
scroll to position [0, 0]
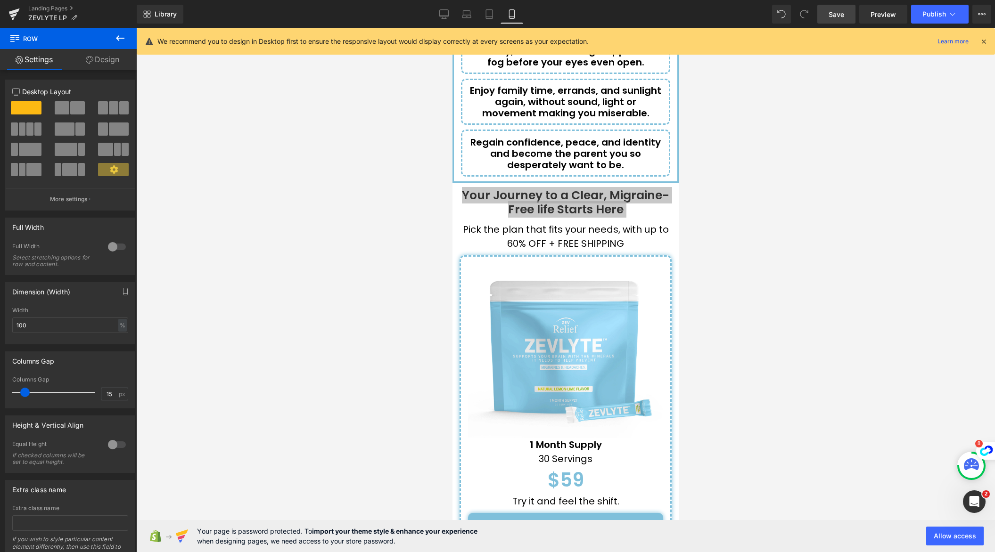
click at [394, 189] on div at bounding box center [565, 290] width 859 height 524
click at [405, 174] on div at bounding box center [565, 290] width 859 height 524
click at [419, 165] on div at bounding box center [565, 290] width 859 height 524
click at [473, 183] on span "Row" at bounding box center [474, 190] width 19 height 14
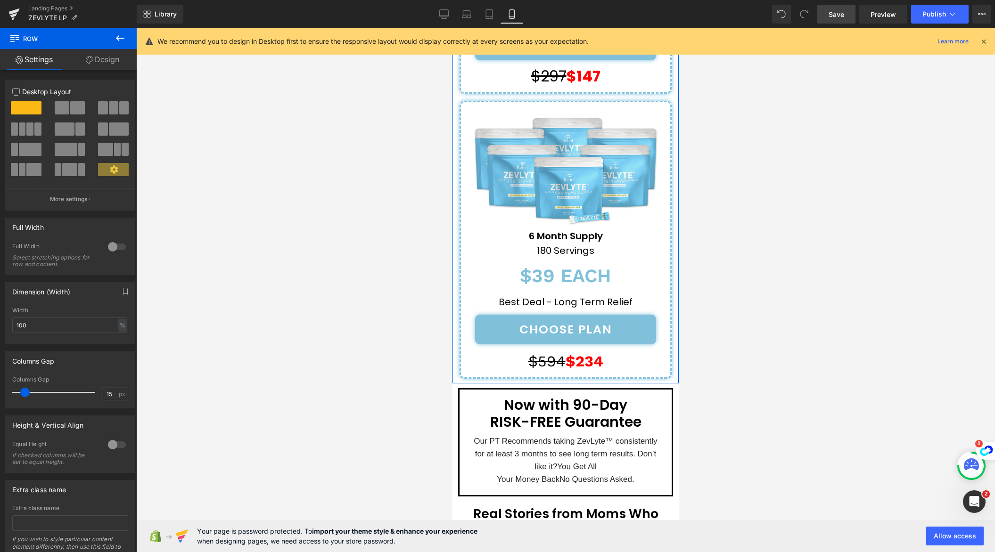
scroll to position [4408, 0]
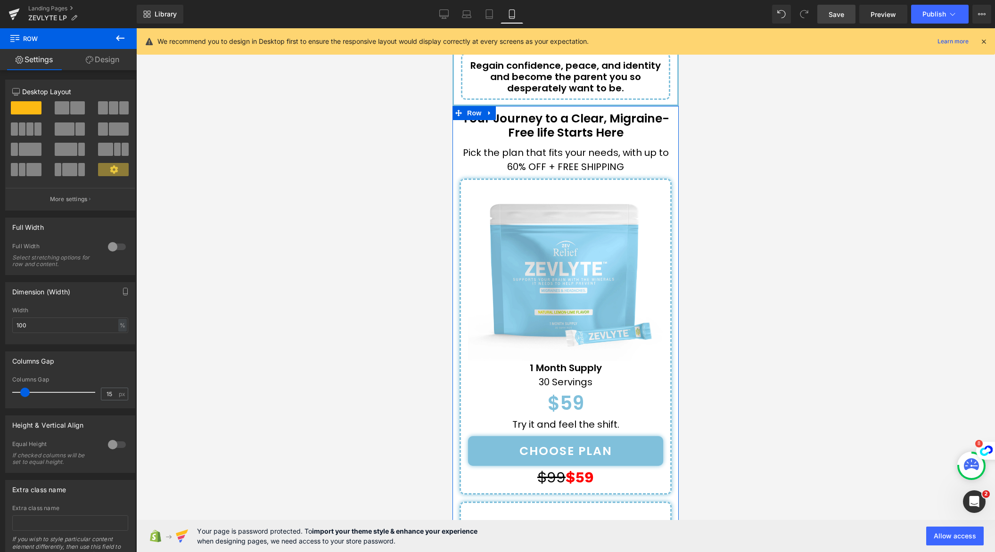
scroll to position [3572, 0]
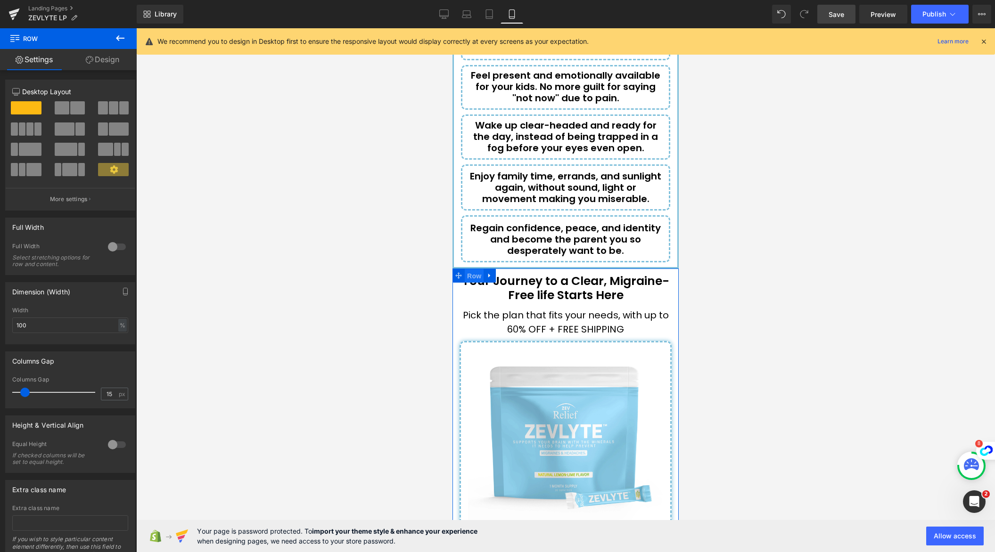
click at [470, 269] on span "Row" at bounding box center [474, 276] width 19 height 14
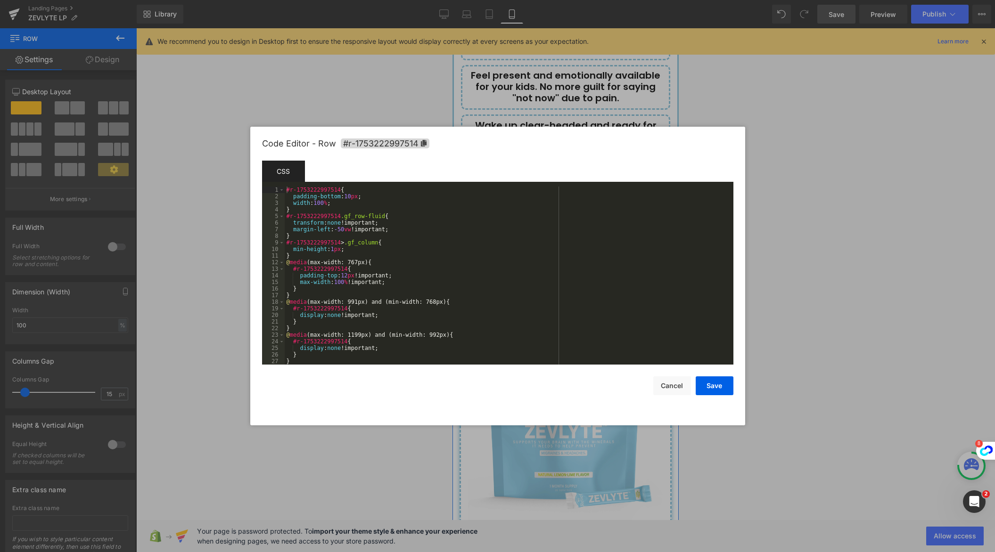
click at [483, 0] on div "Row You are previewing how the will restyle your page. You can not edit Element…" at bounding box center [497, 0] width 995 height 0
click at [672, 386] on button "Cancel" at bounding box center [672, 386] width 38 height 19
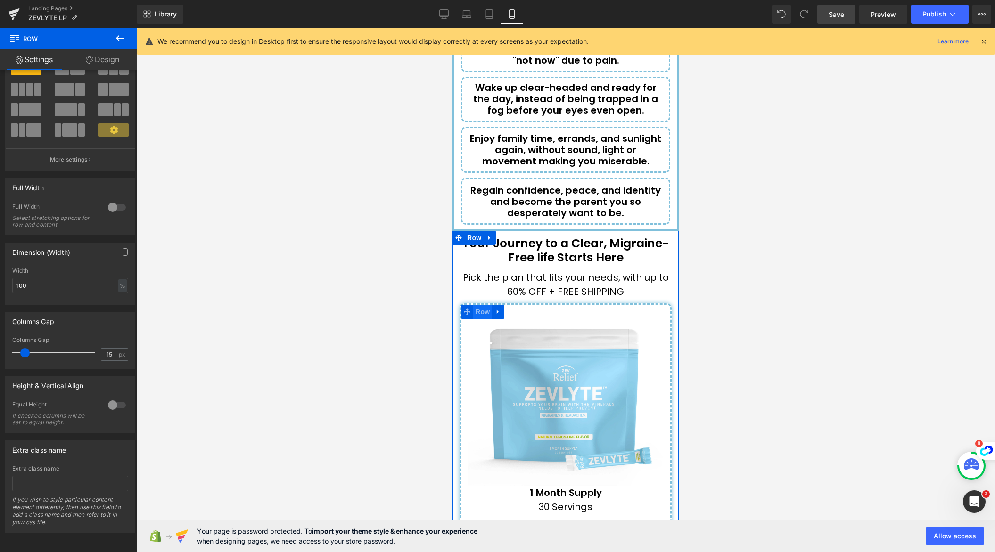
scroll to position [3618, 0]
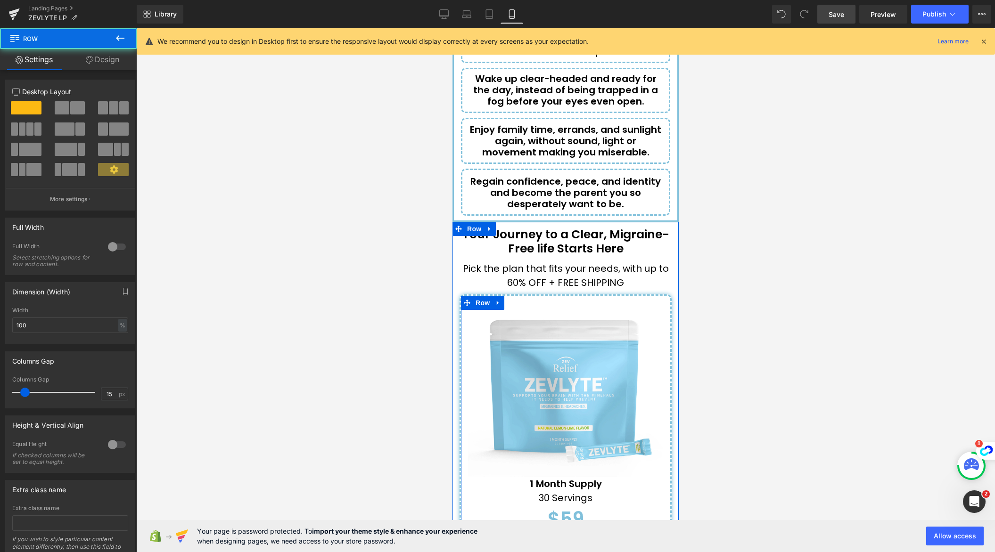
click at [464, 296] on div "Image 1 Month Supply Text Block 30 Servings Text Block $59 Text Block Try it an…" at bounding box center [565, 450] width 209 height 309
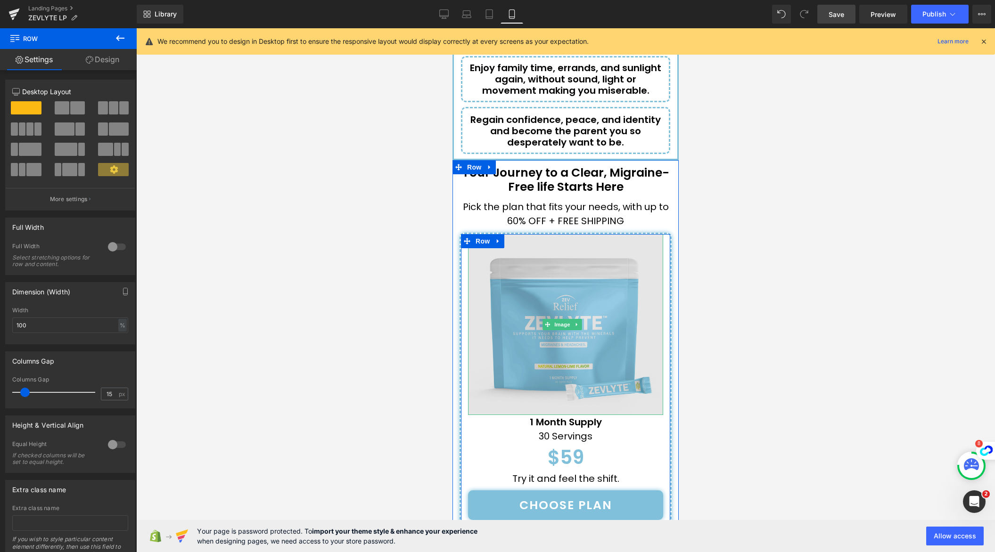
scroll to position [3740, 0]
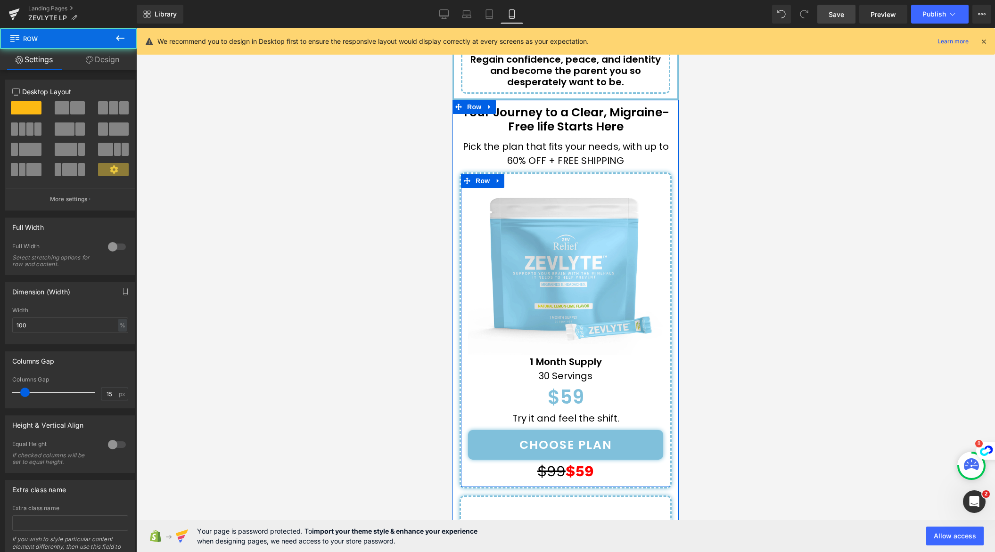
click at [466, 254] on div "Image 1 Month Supply Text Block 30 Servings Text Block $59 Text Block Try it an…" at bounding box center [565, 328] width 209 height 309
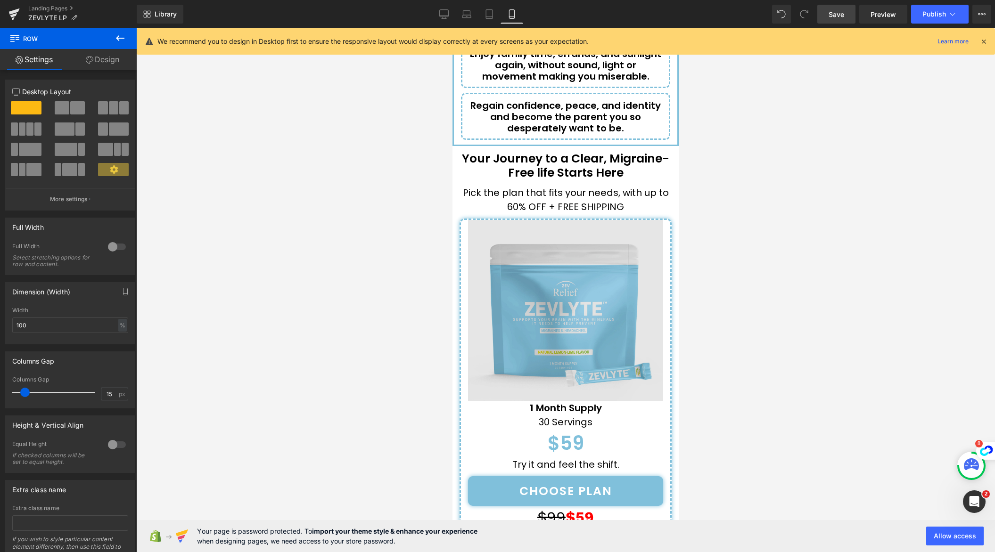
scroll to position [3676, 0]
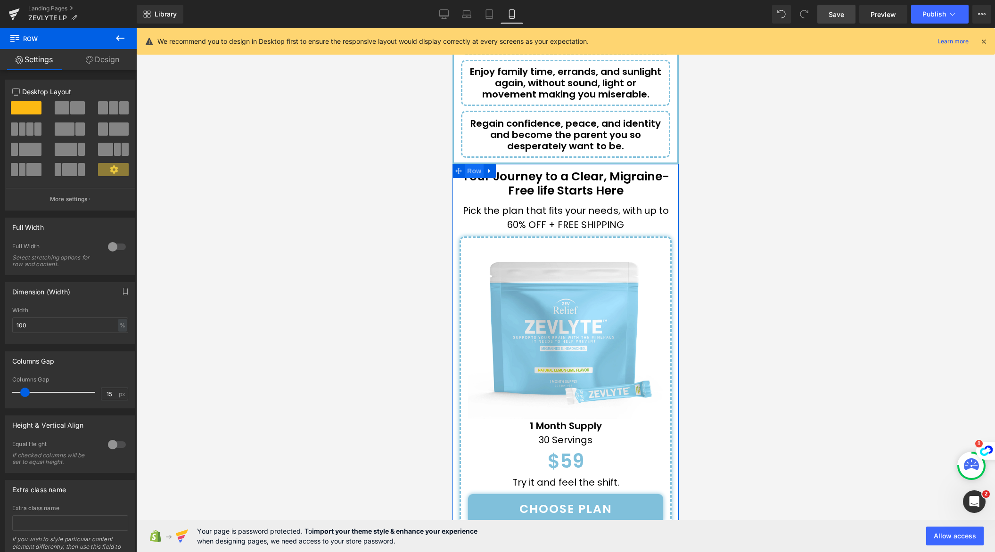
click at [475, 164] on span "Row" at bounding box center [474, 171] width 19 height 14
click at [81, 196] on p "More settings" at bounding box center [69, 199] width 38 height 8
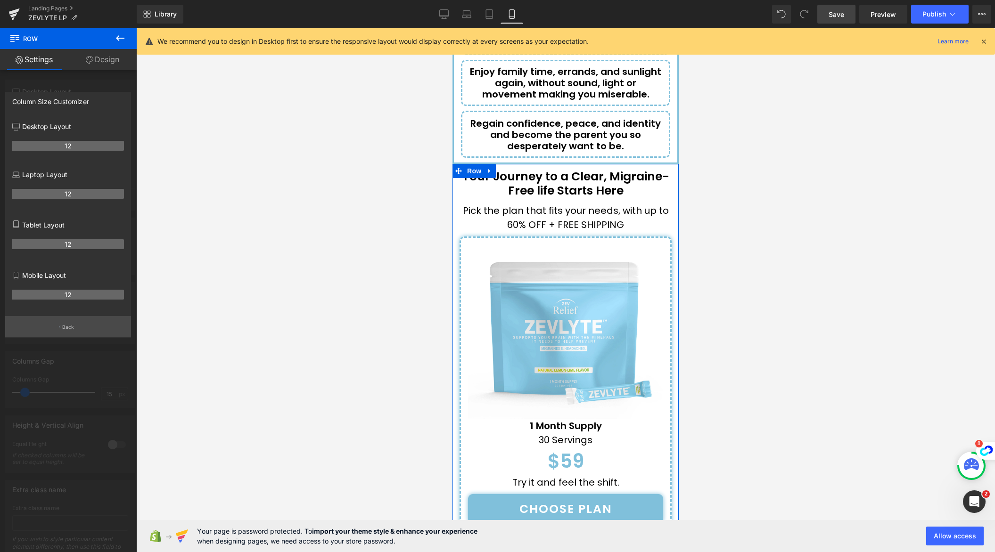
click at [74, 329] on p "Back" at bounding box center [68, 327] width 12 height 7
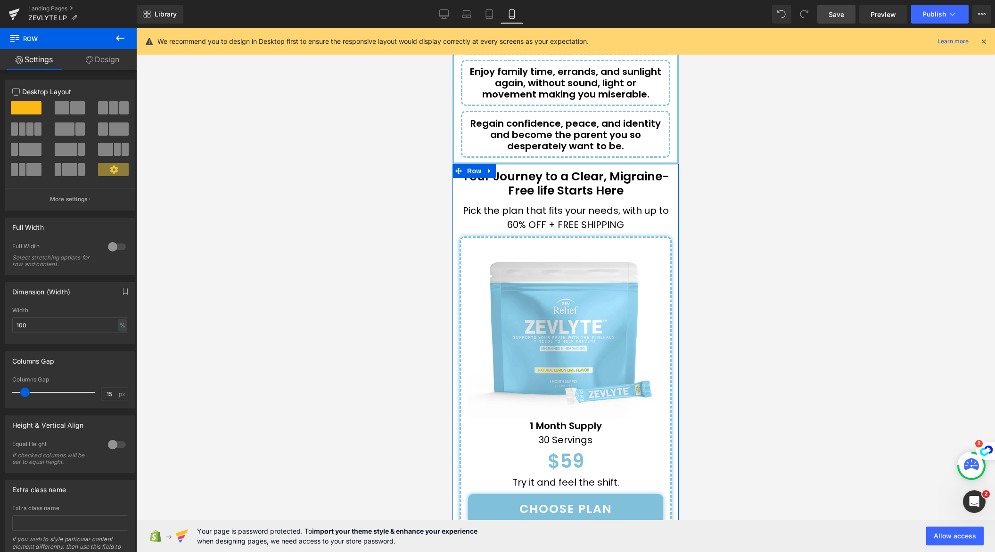
click at [108, 61] on link "Design" at bounding box center [102, 59] width 68 height 21
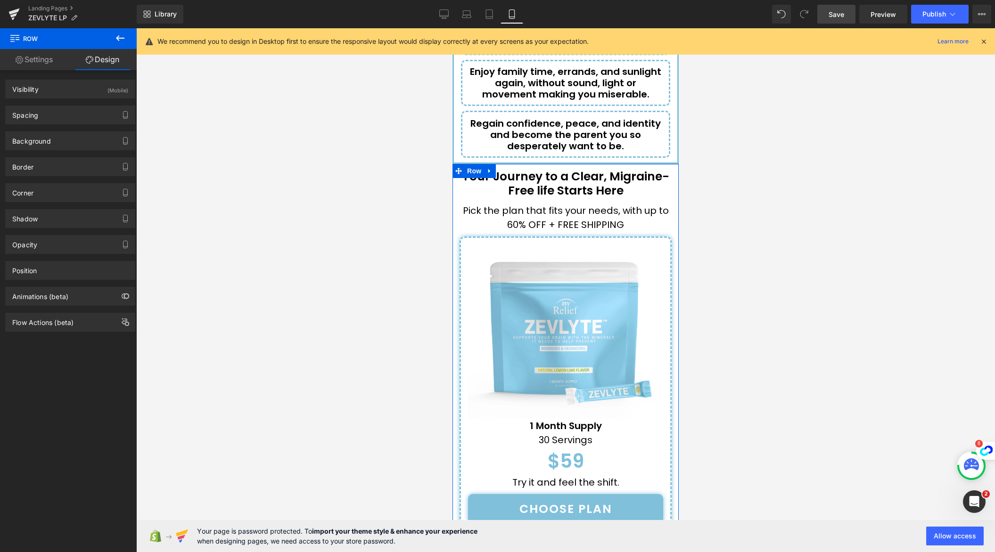
click at [49, 62] on link "Settings" at bounding box center [34, 59] width 68 height 21
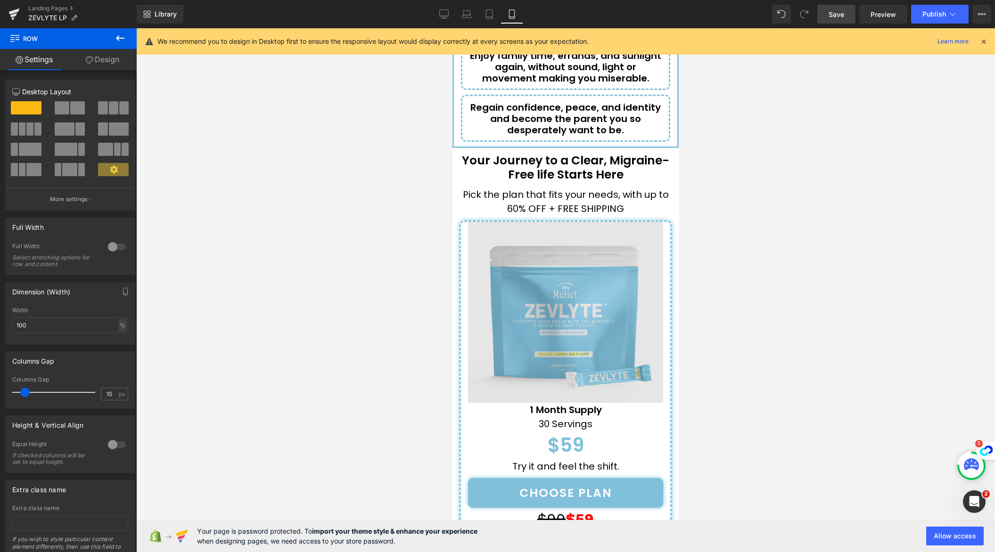
scroll to position [3715, 0]
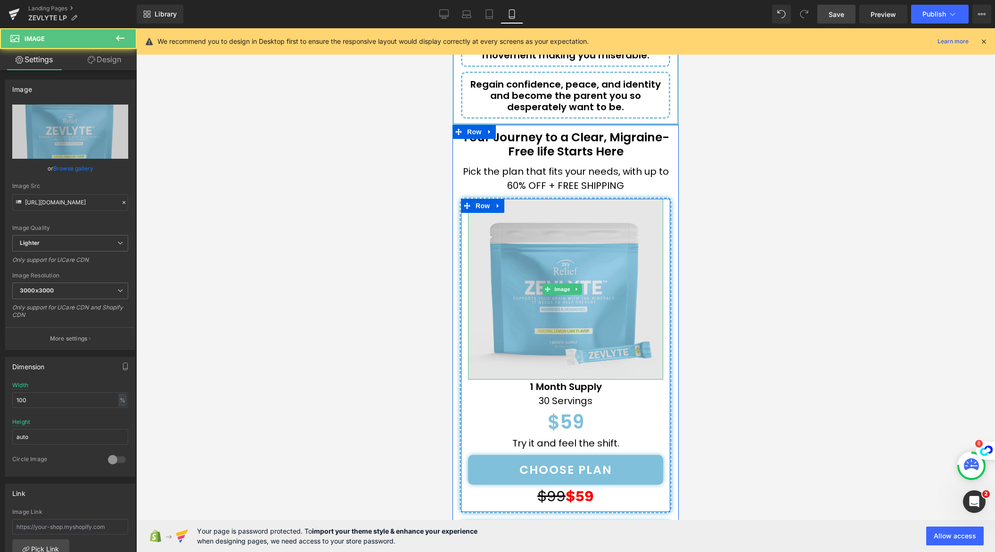
click at [571, 199] on img at bounding box center [565, 289] width 195 height 181
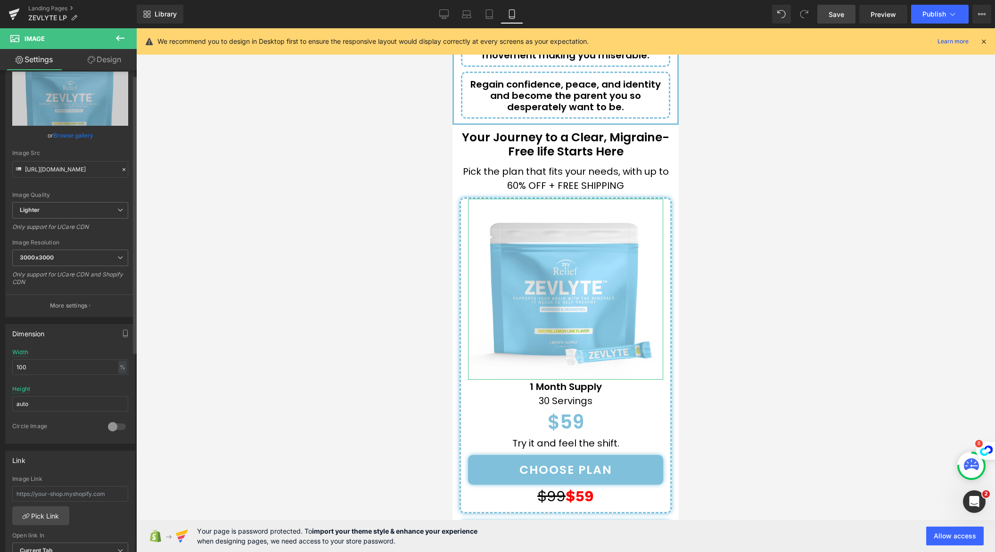
scroll to position [0, 0]
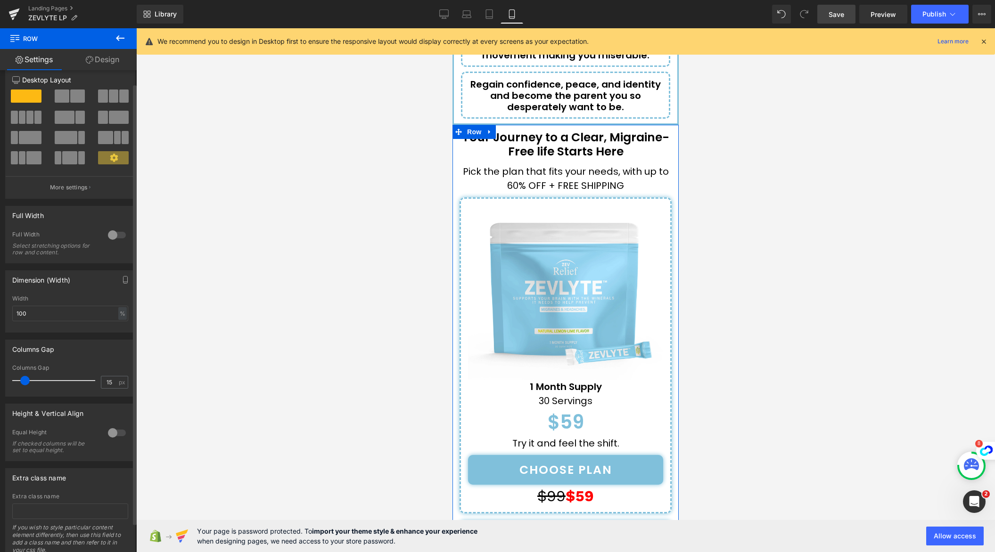
scroll to position [47, 0]
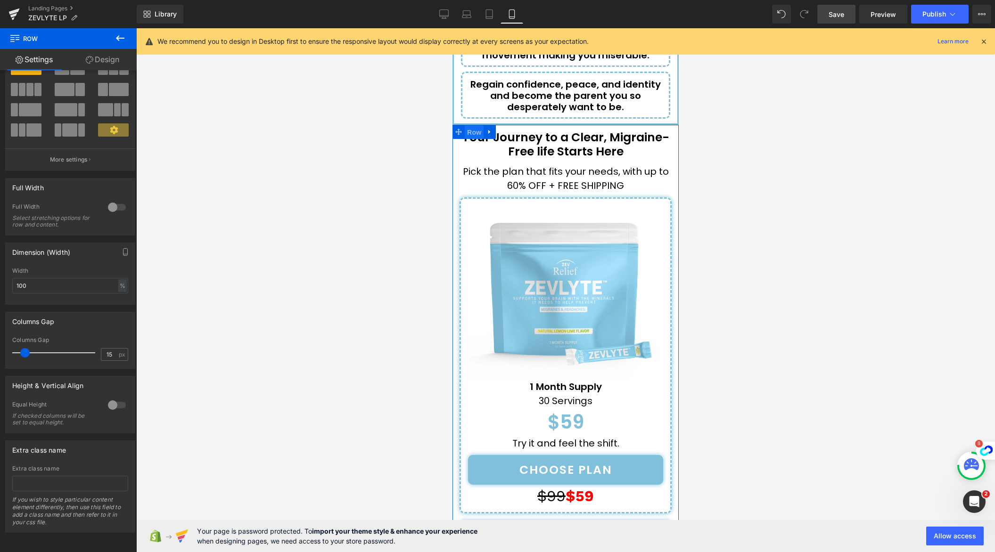
click at [474, 125] on span "Row" at bounding box center [474, 132] width 19 height 14
click at [324, 177] on div at bounding box center [565, 290] width 859 height 524
click at [477, 125] on span "Row" at bounding box center [474, 132] width 19 height 14
click at [52, 476] on input "text" at bounding box center [70, 484] width 116 height 16
paste input "choose-plan"
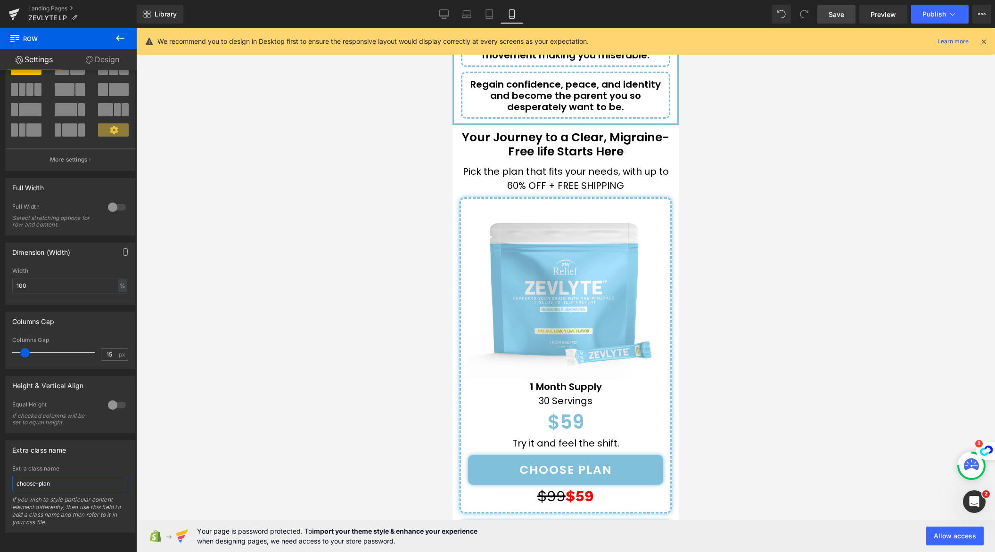
type input "choose-plan"
click at [835, 13] on span "Save" at bounding box center [836, 14] width 16 height 10
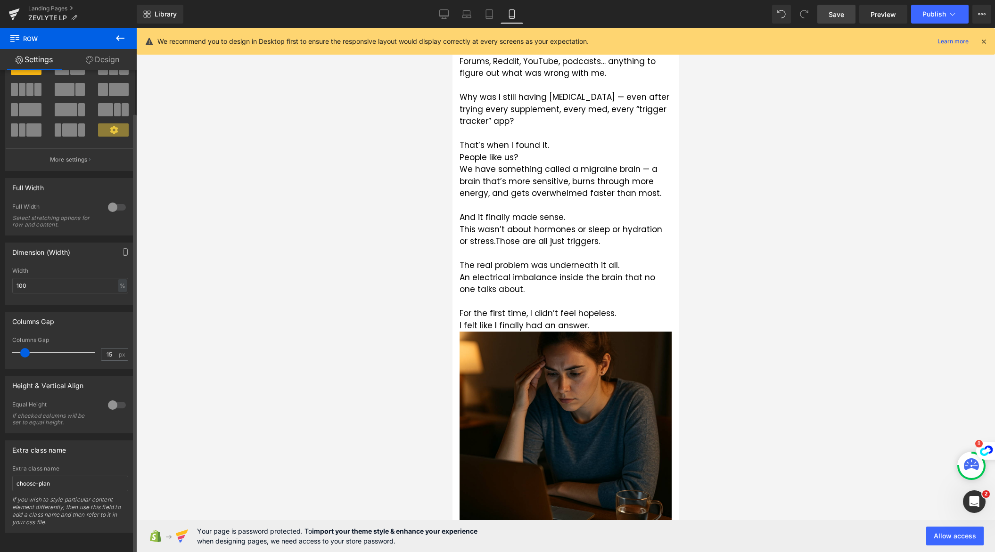
scroll to position [0, 0]
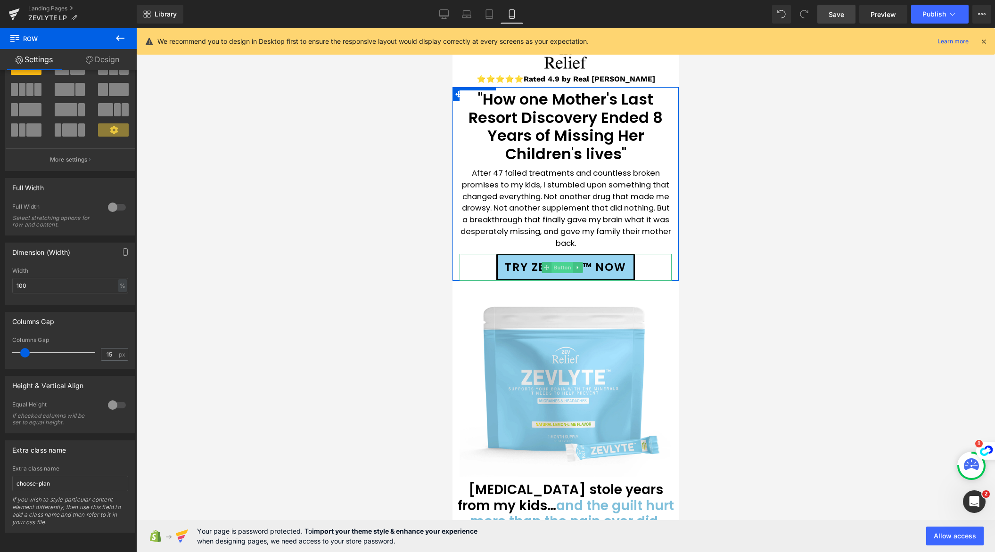
click at [560, 267] on span "Button" at bounding box center [562, 267] width 22 height 11
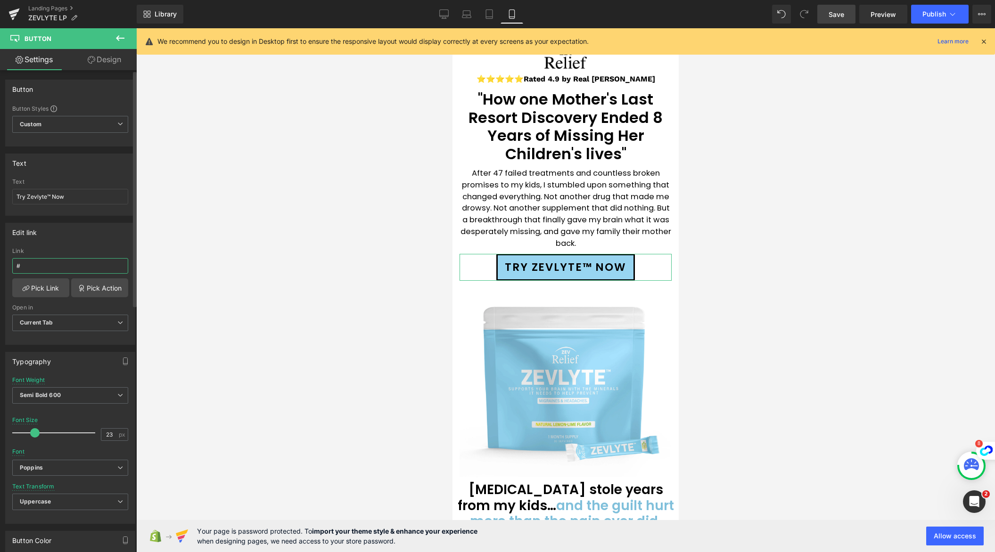
click at [48, 268] on input "#" at bounding box center [70, 266] width 116 height 16
paste input "#choose-plan"
type input "##choose-plan"
click at [260, 252] on div at bounding box center [565, 290] width 859 height 524
click at [97, 265] on input "##choose-plan" at bounding box center [70, 266] width 116 height 16
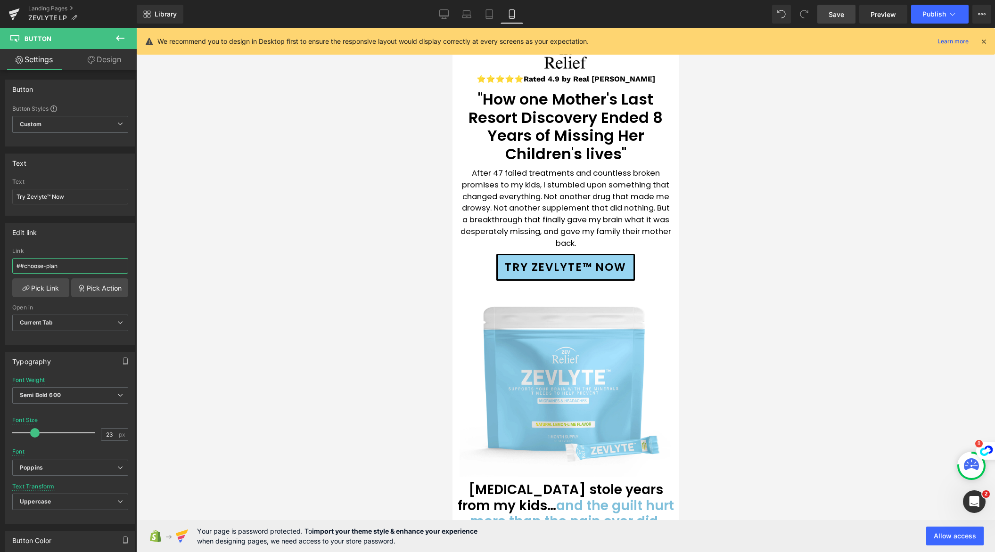
drag, startPoint x: 97, startPoint y: 265, endPoint x: -3, endPoint y: 258, distance: 99.7
click at [0, 258] on html "Button You are previewing how the will restyle your page. You can not edit Elem…" at bounding box center [497, 276] width 995 height 552
paste input "#choose-plan"
type input "#choose-plan"
click at [273, 267] on div at bounding box center [565, 290] width 859 height 524
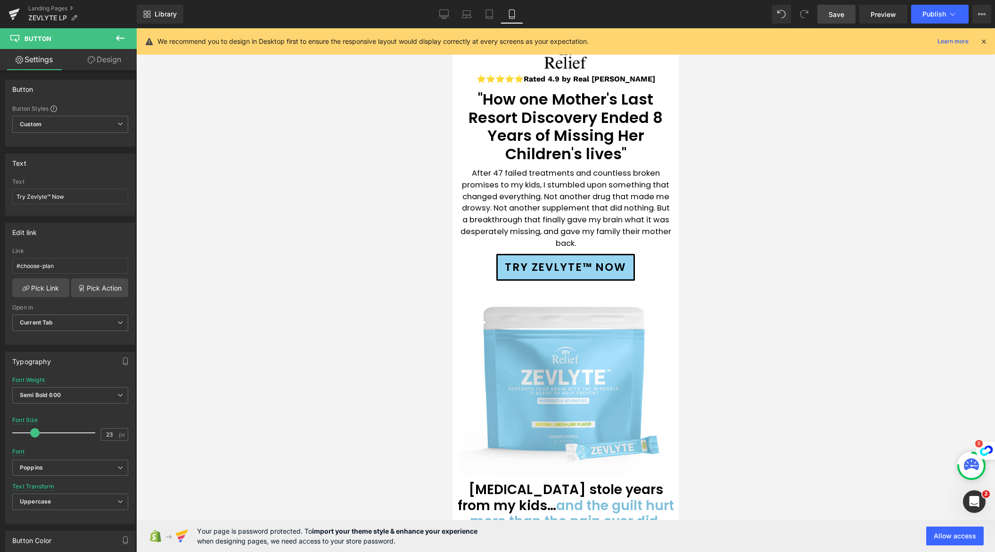
click at [836, 20] on link "Save" at bounding box center [836, 14] width 38 height 19
click at [885, 15] on span "Preview" at bounding box center [882, 14] width 25 height 10
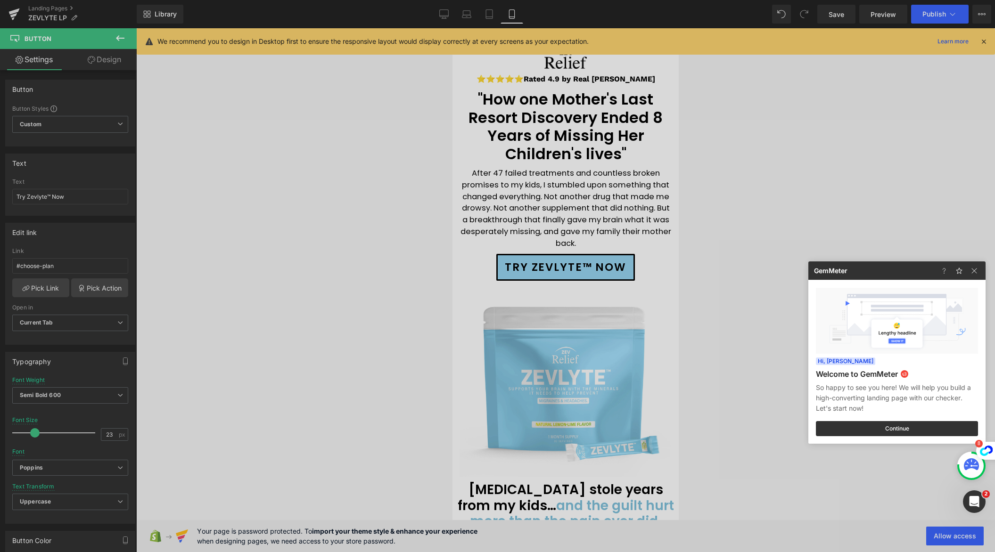
click at [840, 16] on div at bounding box center [497, 276] width 995 height 552
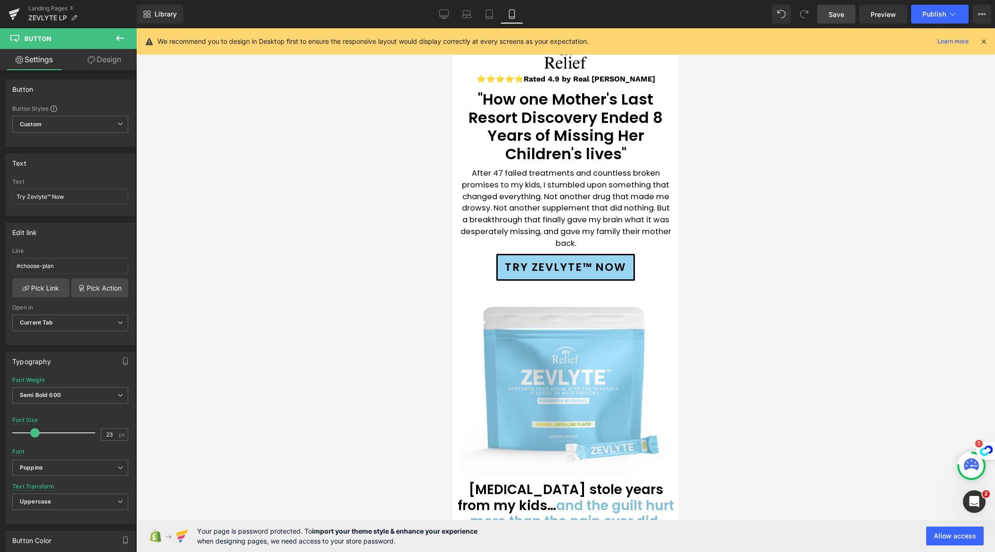
click at [833, 17] on span "Save" at bounding box center [836, 14] width 16 height 10
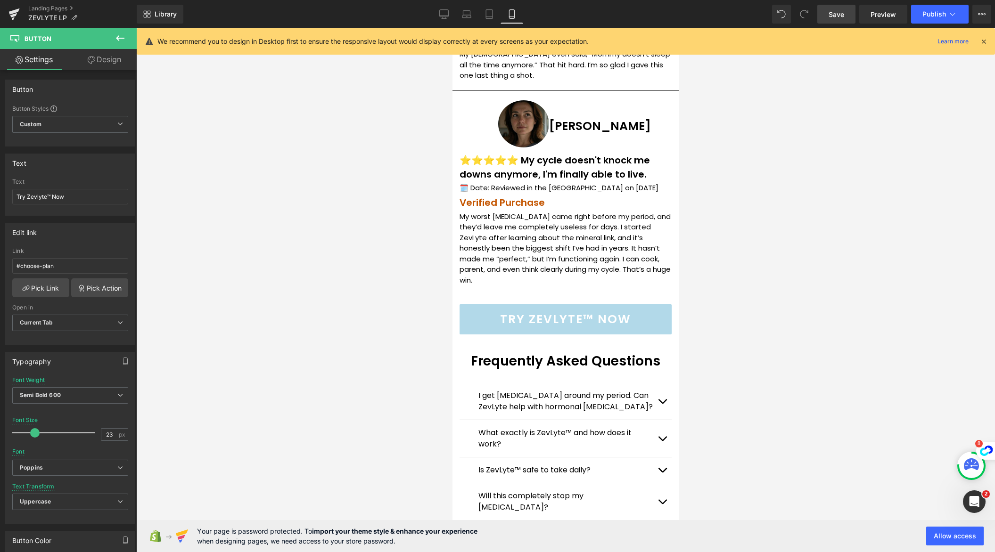
scroll to position [5448, 0]
click at [550, 304] on div "TRY ZEVLYTE™ NOW Button" at bounding box center [565, 319] width 212 height 30
click at [55, 269] on input "#" at bounding box center [70, 266] width 116 height 16
drag, startPoint x: 52, startPoint y: 268, endPoint x: -14, endPoint y: 266, distance: 66.5
click at [0, 266] on html "Button You are previewing how the will restyle your page. You can not edit Elem…" at bounding box center [497, 276] width 995 height 552
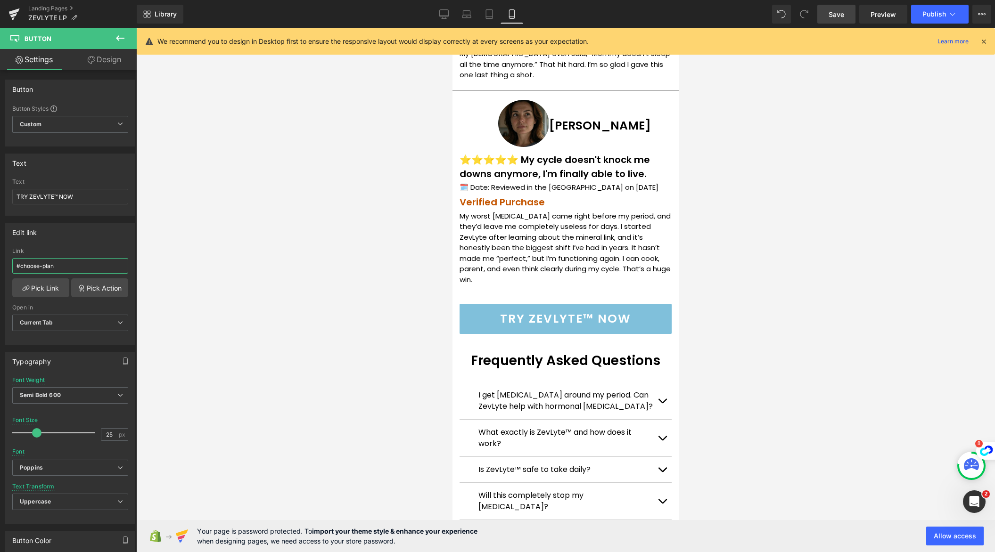
type input "#choose-plan"
click at [835, 17] on span "Save" at bounding box center [836, 14] width 16 height 10
click at [443, 14] on icon at bounding box center [443, 13] width 9 height 9
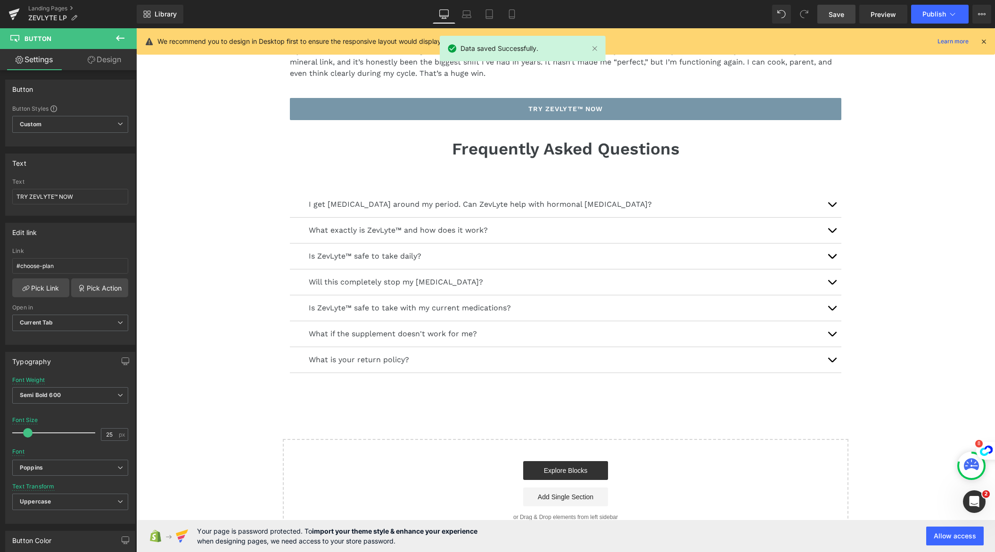
scroll to position [4, 0]
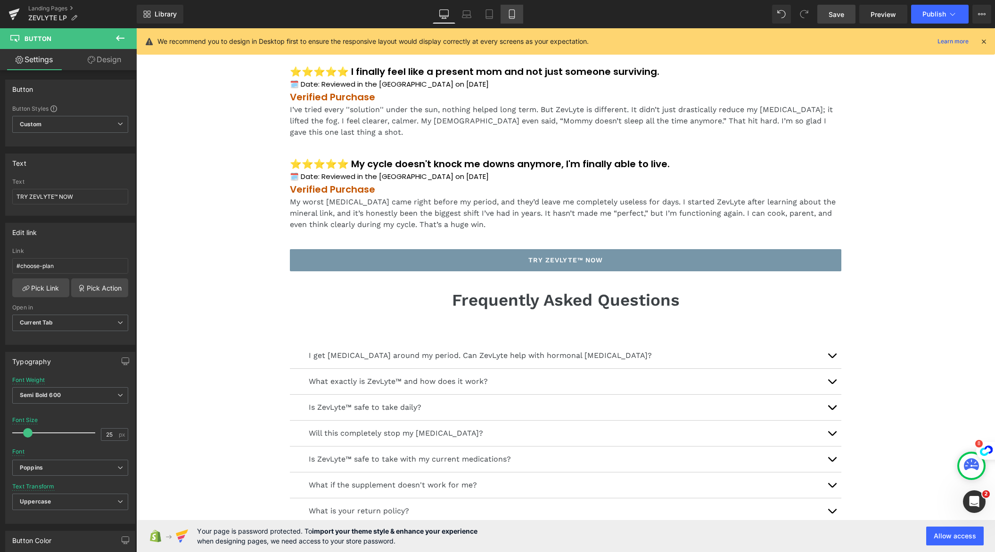
click at [516, 12] on icon at bounding box center [511, 13] width 9 height 9
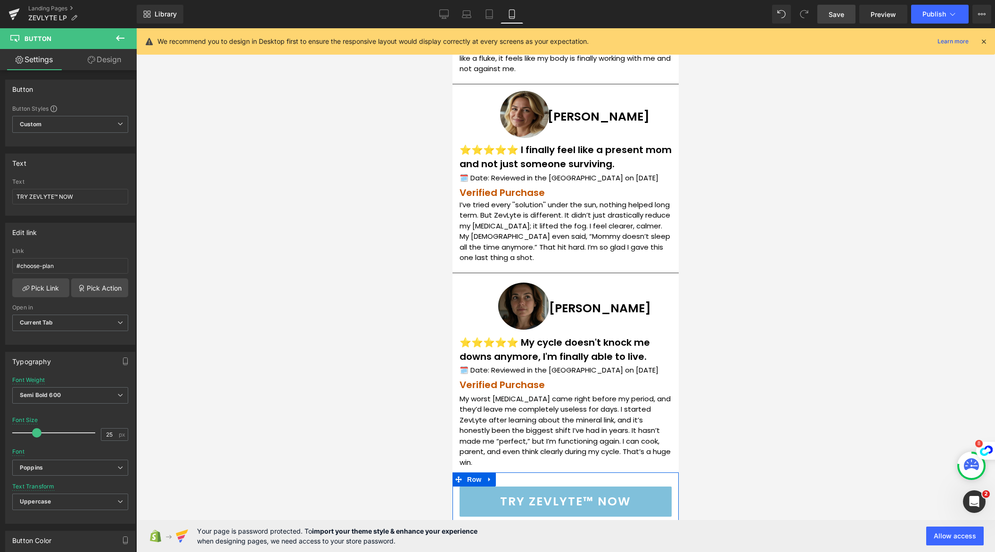
scroll to position [5258, 0]
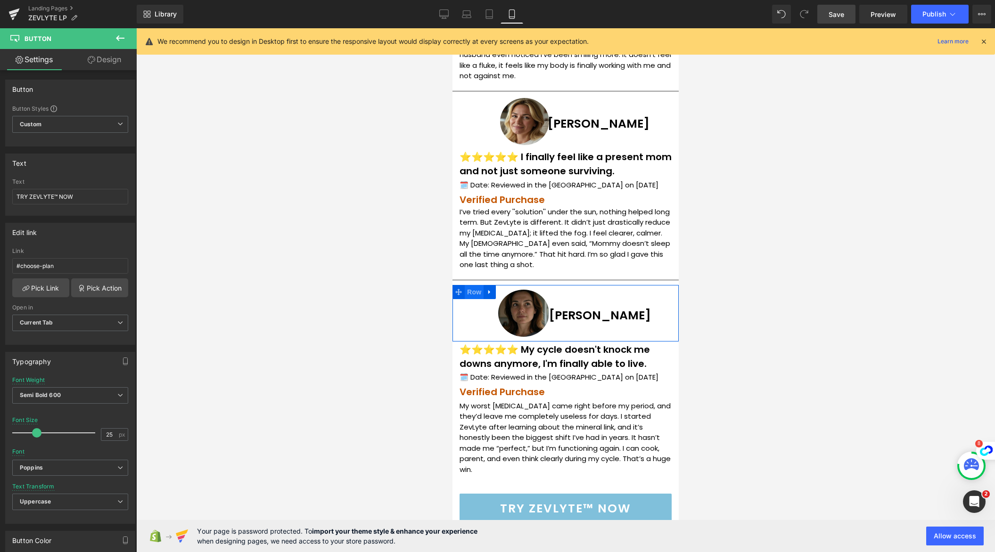
click at [474, 285] on span "Row" at bounding box center [474, 292] width 19 height 14
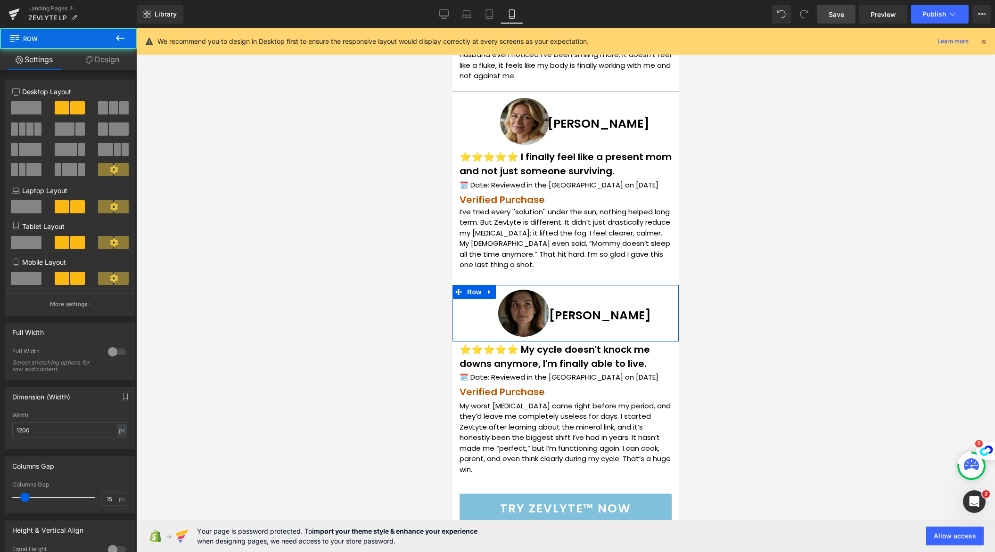
click at [113, 63] on link "Design" at bounding box center [102, 59] width 68 height 21
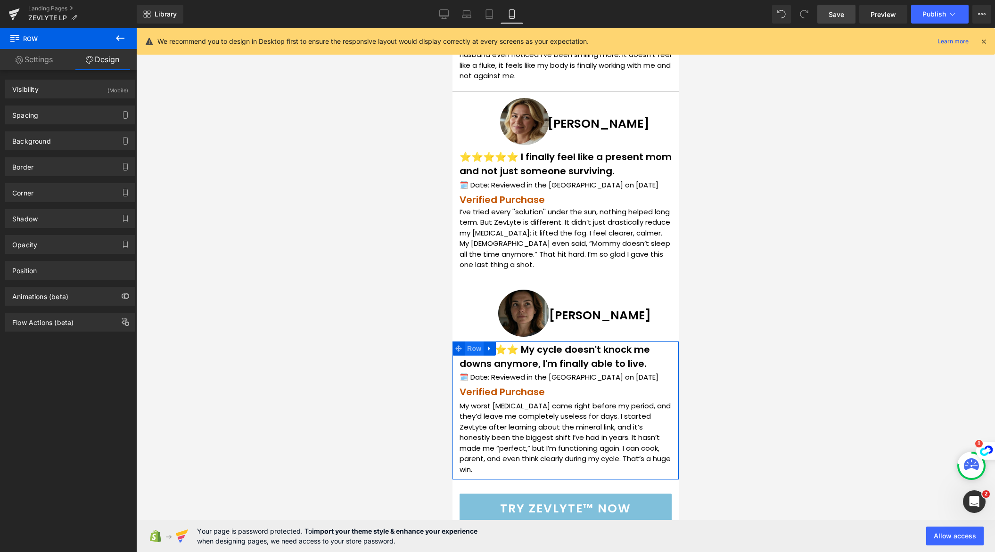
click at [472, 342] on span "Row" at bounding box center [474, 349] width 19 height 14
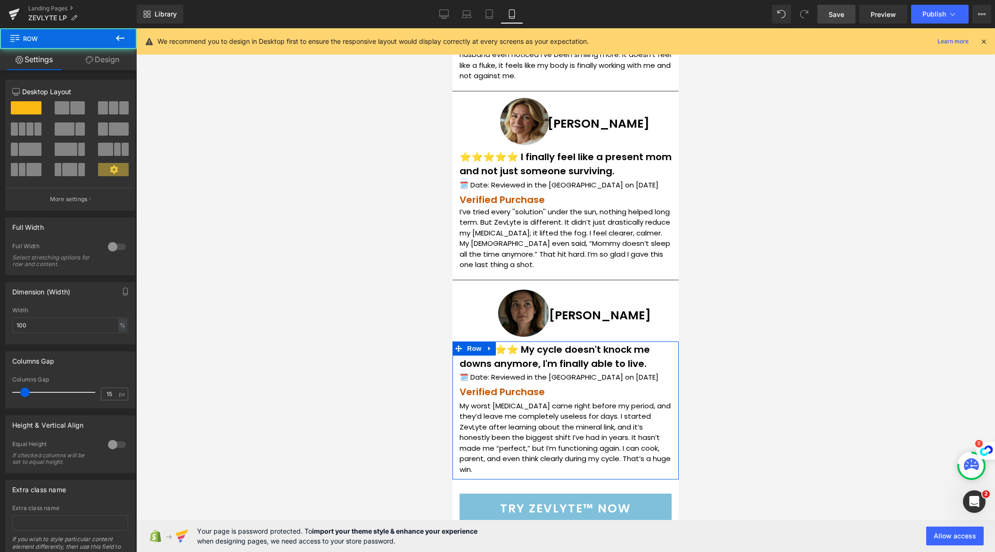
click at [98, 60] on link "Design" at bounding box center [102, 59] width 68 height 21
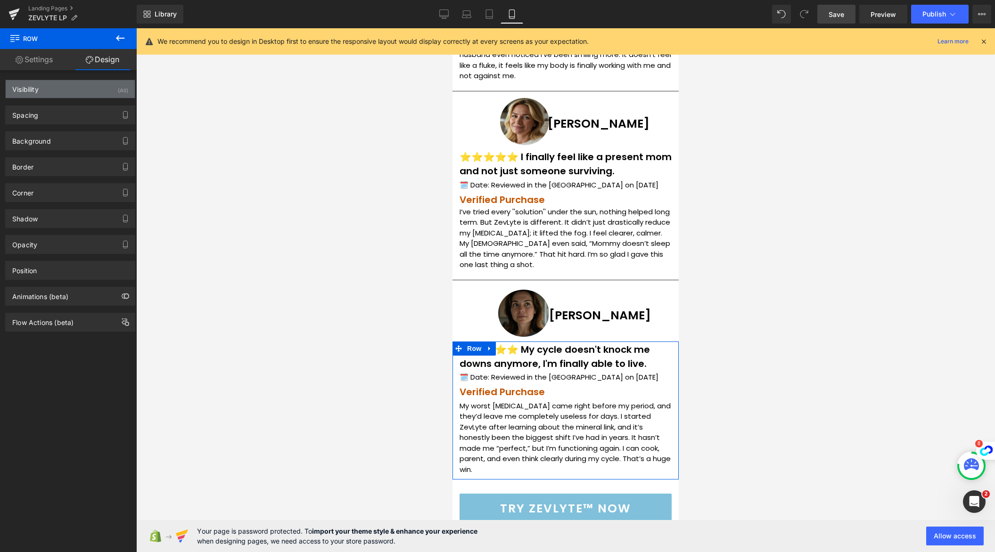
click at [95, 92] on div "Visibility (All)" at bounding box center [70, 89] width 129 height 18
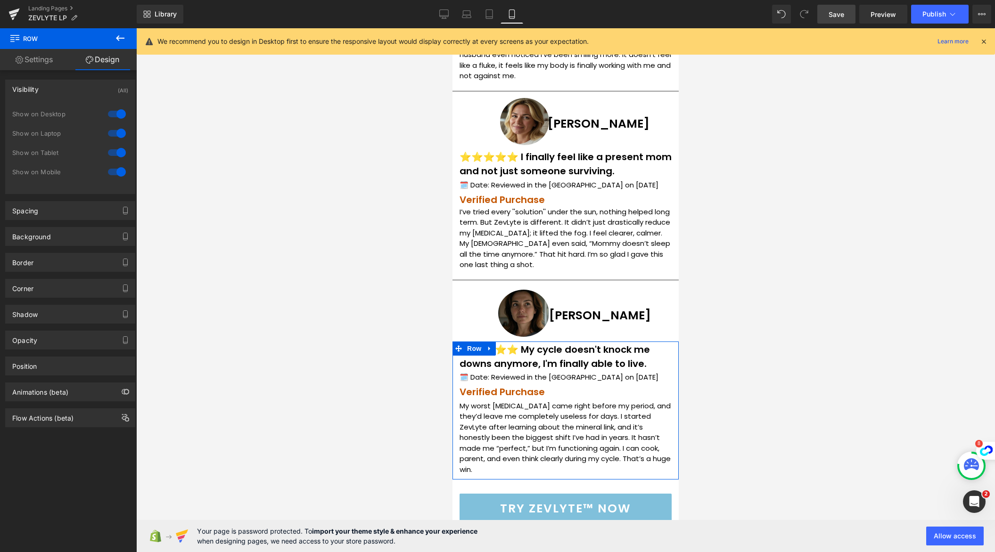
drag, startPoint x: 117, startPoint y: 155, endPoint x: 115, endPoint y: 144, distance: 11.2
click at [117, 154] on div at bounding box center [117, 152] width 23 height 15
drag, startPoint x: 112, startPoint y: 135, endPoint x: 110, endPoint y: 114, distance: 20.8
click at [112, 134] on div at bounding box center [117, 133] width 23 height 15
click at [110, 112] on div at bounding box center [117, 114] width 23 height 15
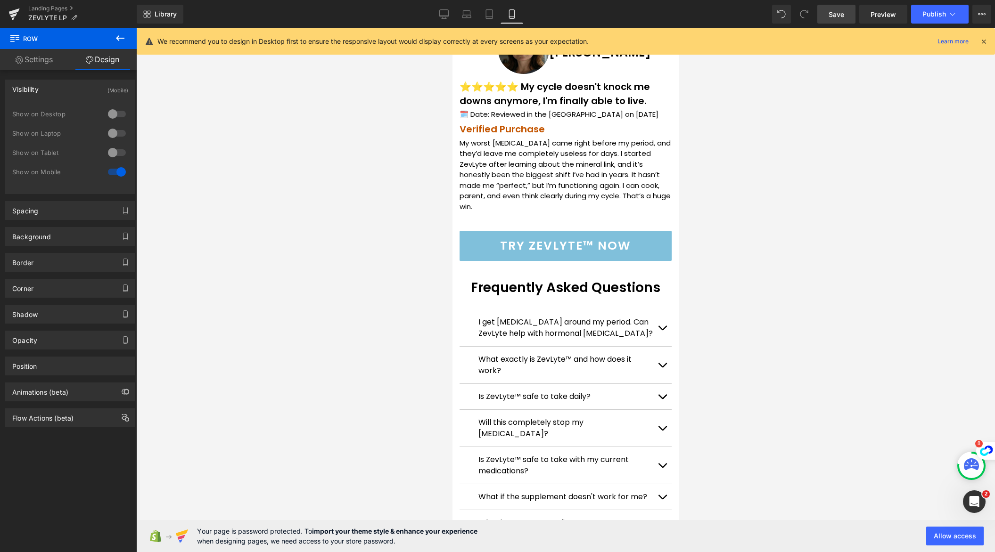
scroll to position [5485, 0]
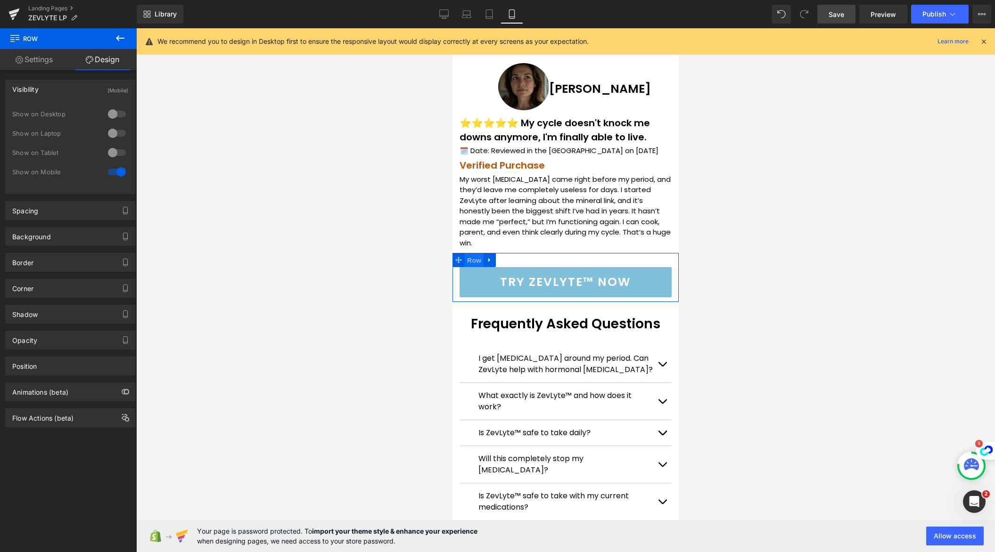
click at [474, 254] on span "Row" at bounding box center [474, 261] width 19 height 14
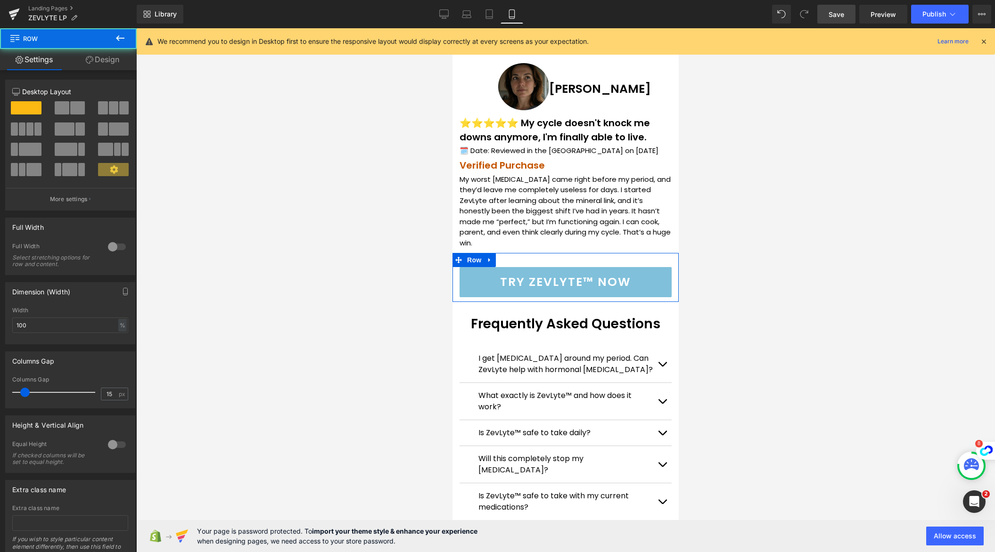
click at [116, 61] on link "Design" at bounding box center [102, 59] width 68 height 21
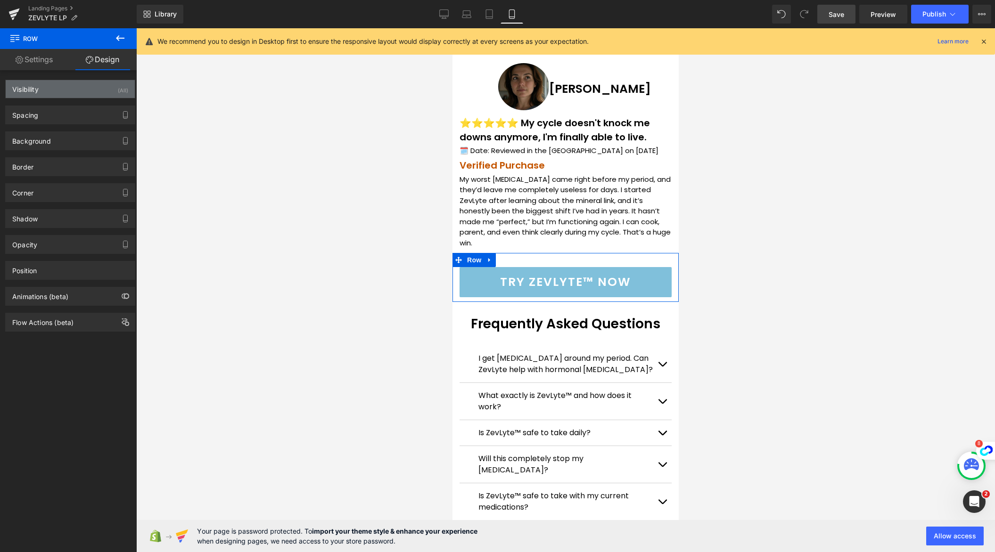
click at [90, 91] on div "Visibility (All)" at bounding box center [70, 89] width 129 height 18
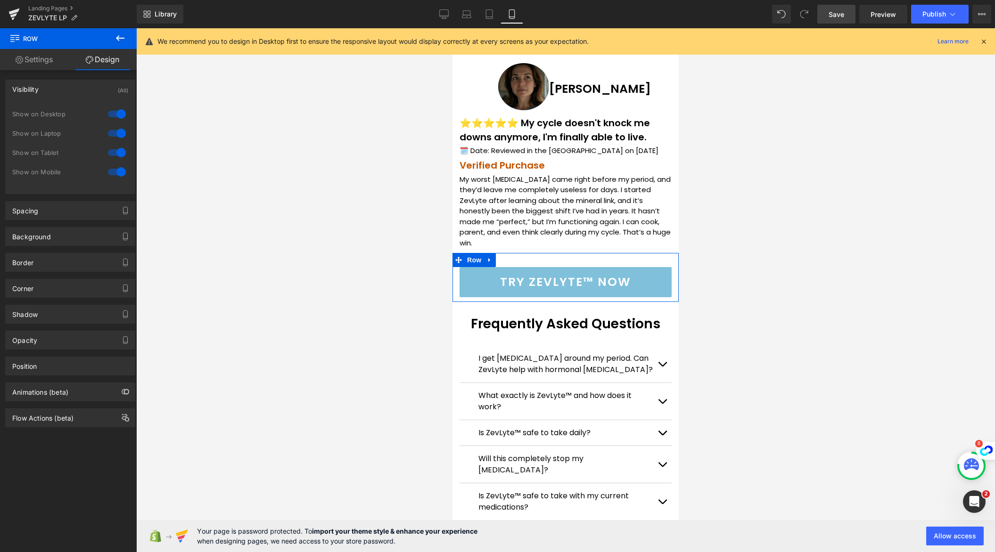
click at [114, 154] on div at bounding box center [117, 152] width 23 height 15
drag, startPoint x: 115, startPoint y: 134, endPoint x: 116, endPoint y: 126, distance: 8.6
click at [115, 134] on div at bounding box center [117, 133] width 23 height 15
click at [115, 116] on div at bounding box center [117, 114] width 23 height 15
click at [473, 302] on span "Row" at bounding box center [474, 309] width 19 height 14
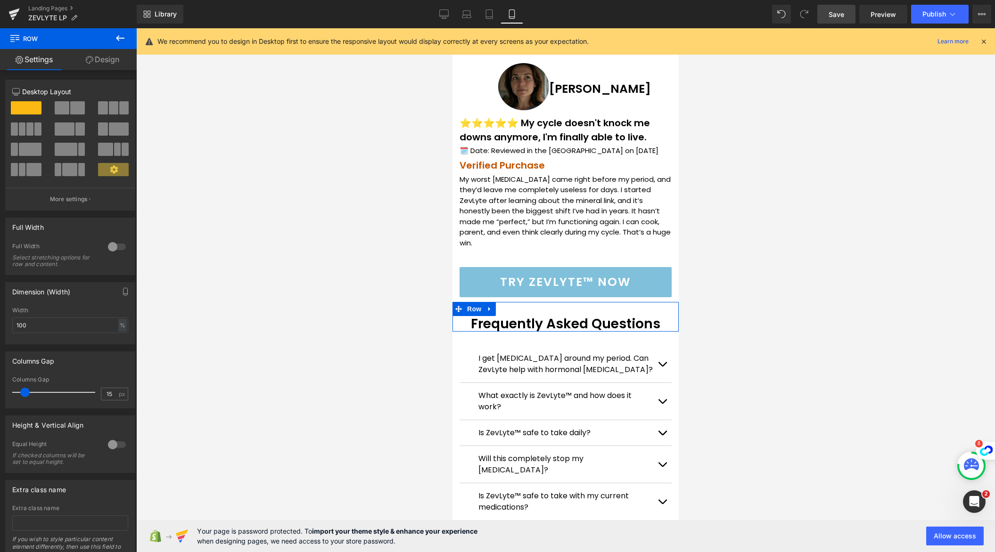
click at [106, 59] on link "Design" at bounding box center [102, 59] width 68 height 21
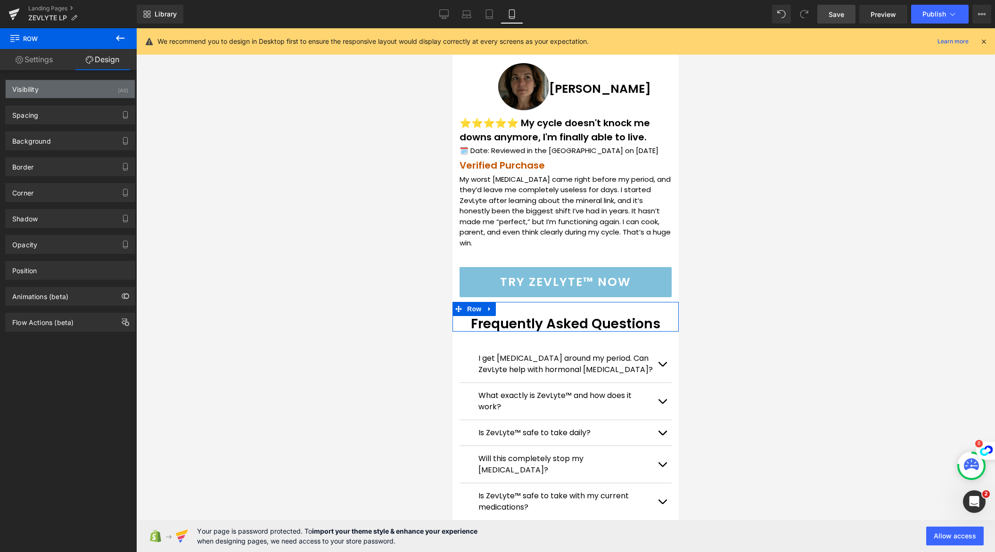
click at [104, 86] on div "Visibility (All)" at bounding box center [70, 89] width 129 height 18
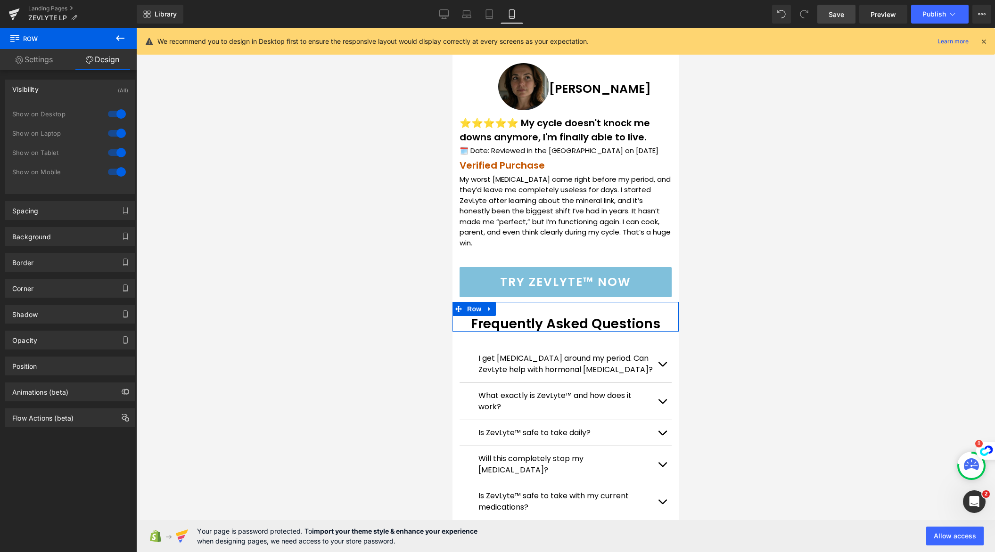
drag, startPoint x: 117, startPoint y: 153, endPoint x: 117, endPoint y: 135, distance: 17.4
click at [117, 152] on div at bounding box center [117, 152] width 23 height 15
drag, startPoint x: 117, startPoint y: 133, endPoint x: 116, endPoint y: 123, distance: 10.4
click at [117, 133] on div at bounding box center [117, 133] width 23 height 15
click at [114, 115] on div at bounding box center [117, 114] width 23 height 15
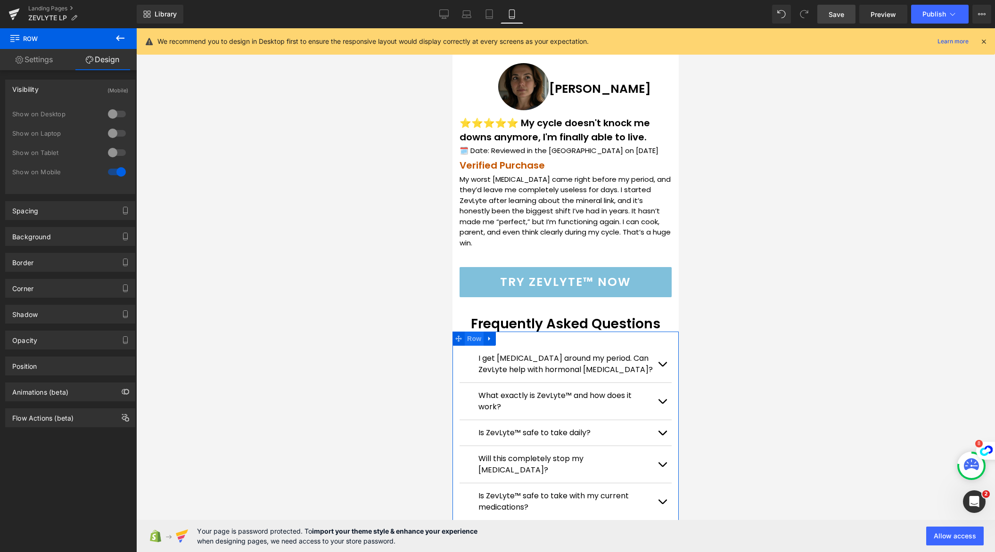
click at [470, 332] on span "Row" at bounding box center [474, 339] width 19 height 14
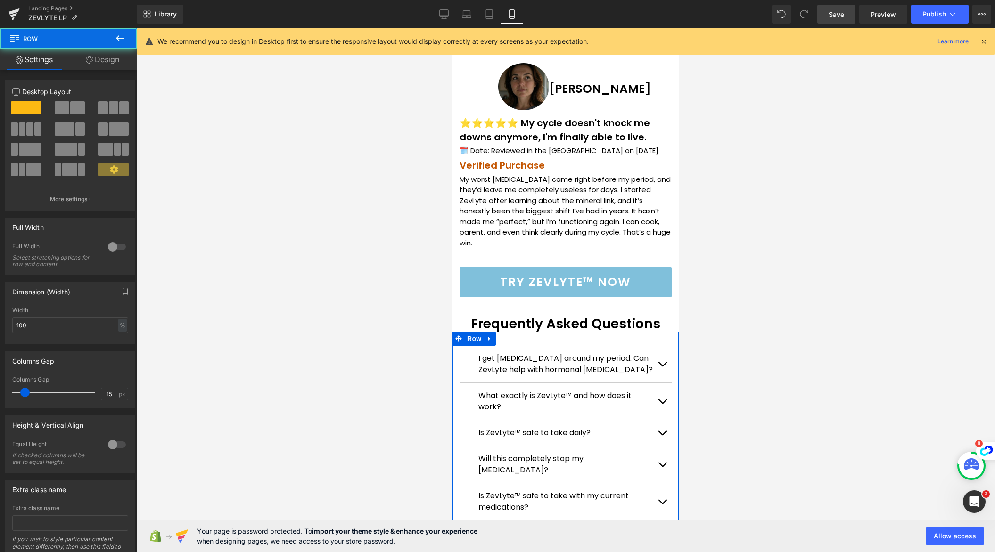
click at [109, 59] on link "Design" at bounding box center [102, 59] width 68 height 21
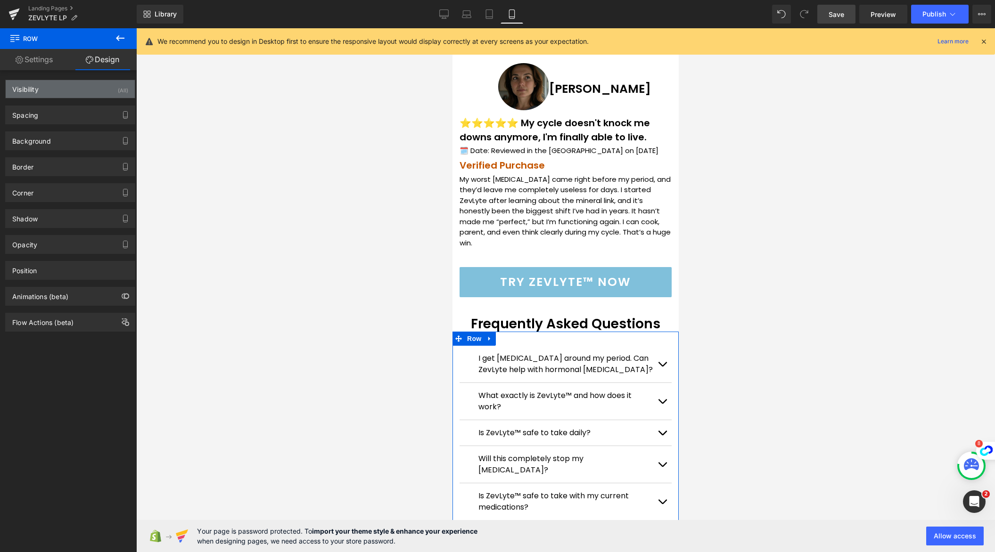
click at [106, 96] on div "Visibility (All)" at bounding box center [70, 89] width 129 height 18
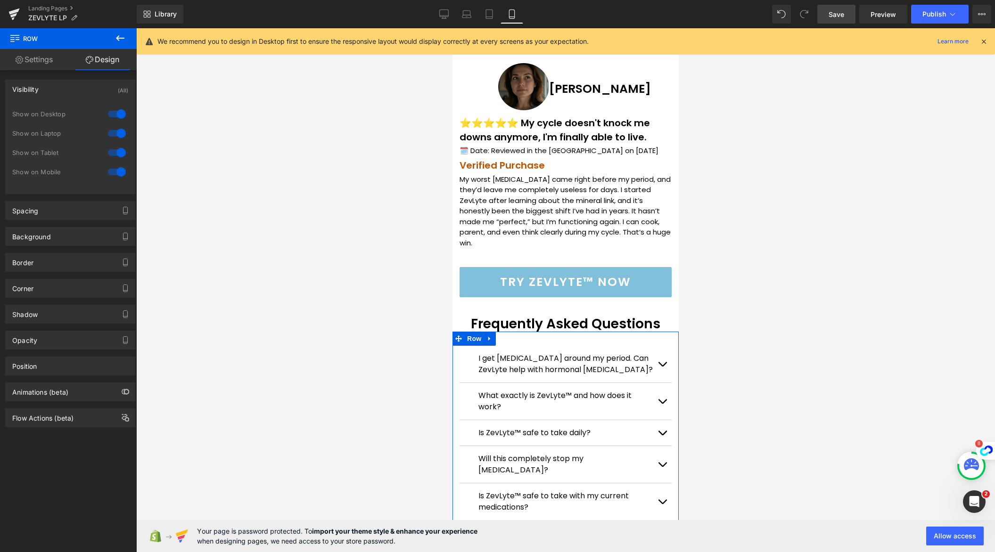
click at [116, 153] on div at bounding box center [117, 152] width 23 height 15
click at [114, 131] on div at bounding box center [117, 133] width 23 height 15
click at [116, 115] on div at bounding box center [117, 114] width 23 height 15
click at [443, 19] on link "Desktop" at bounding box center [444, 14] width 23 height 19
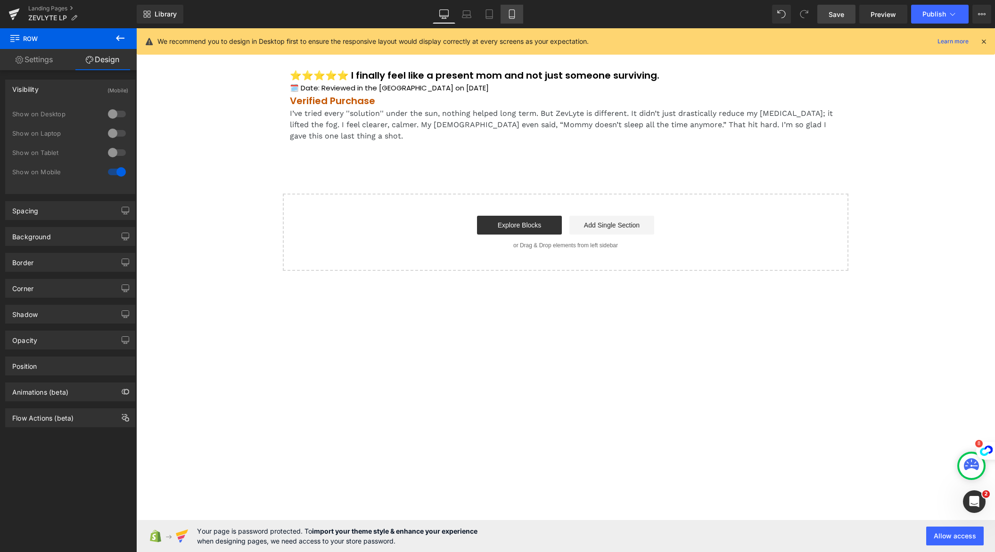
click at [511, 17] on icon at bounding box center [511, 17] width 5 height 0
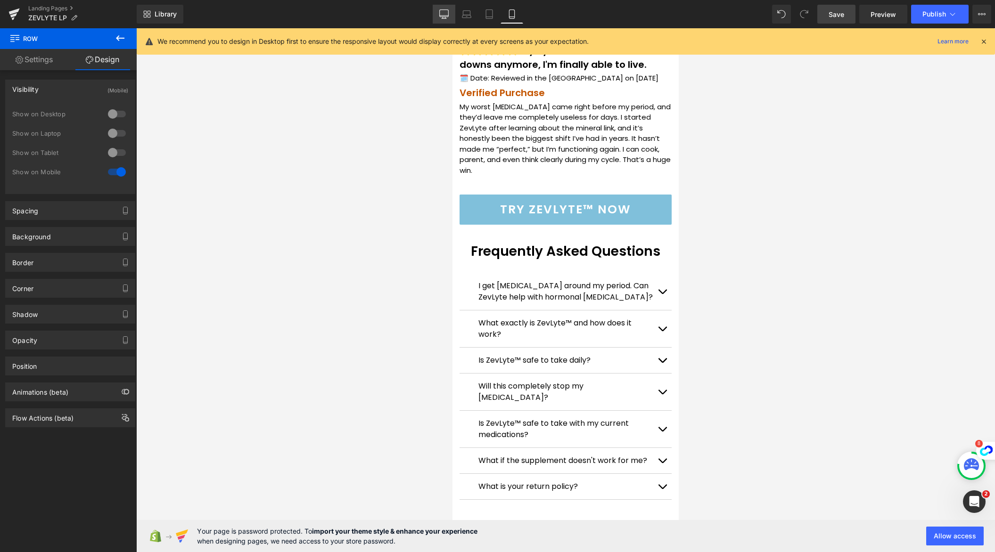
click at [446, 14] on icon at bounding box center [443, 13] width 9 height 9
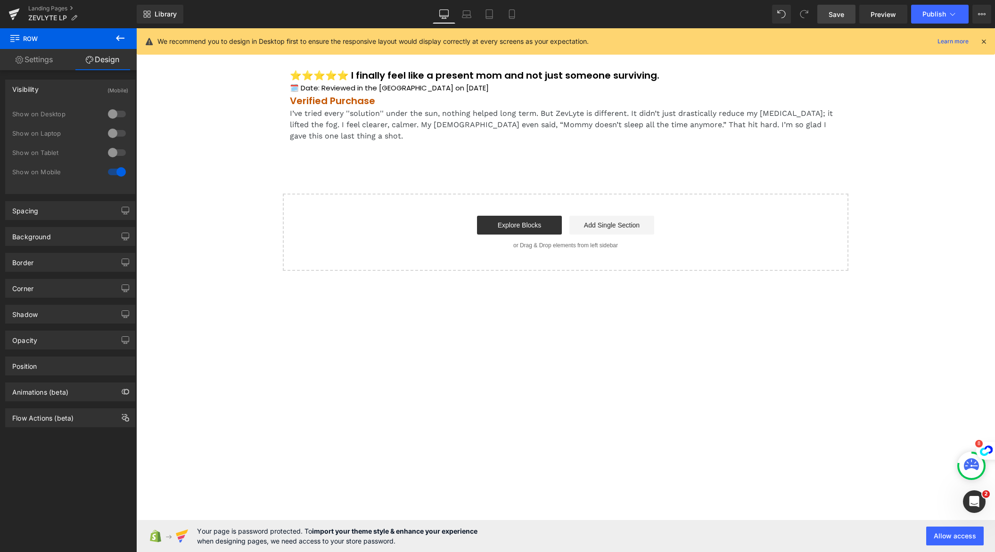
scroll to position [0, 0]
click at [510, 19] on link "Mobile" at bounding box center [511, 14] width 23 height 19
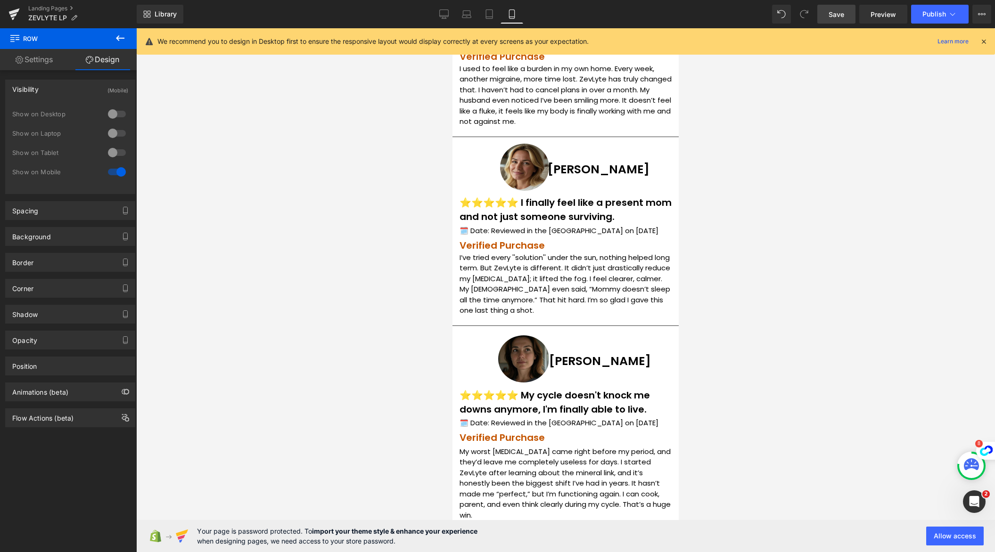
scroll to position [5189, 0]
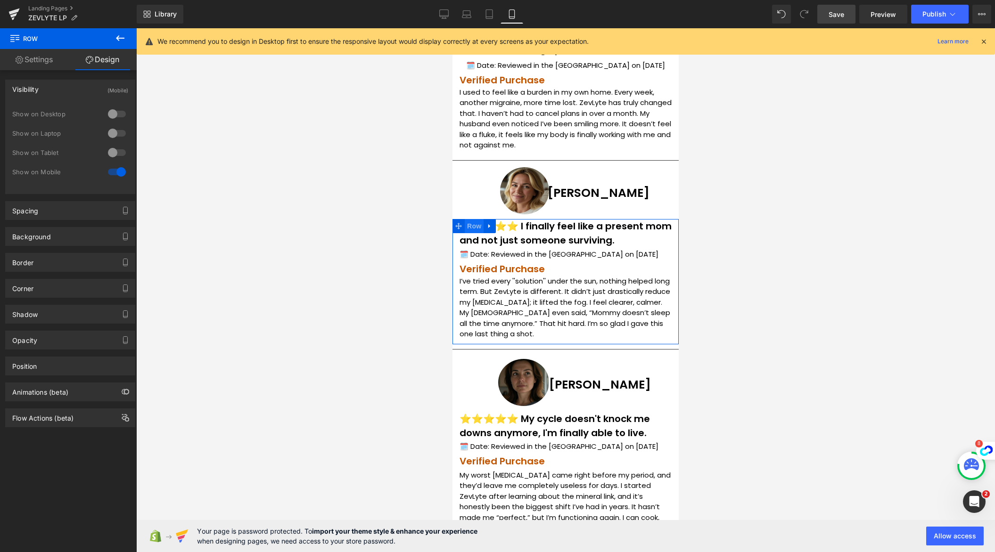
click at [480, 219] on span "Row" at bounding box center [474, 226] width 19 height 14
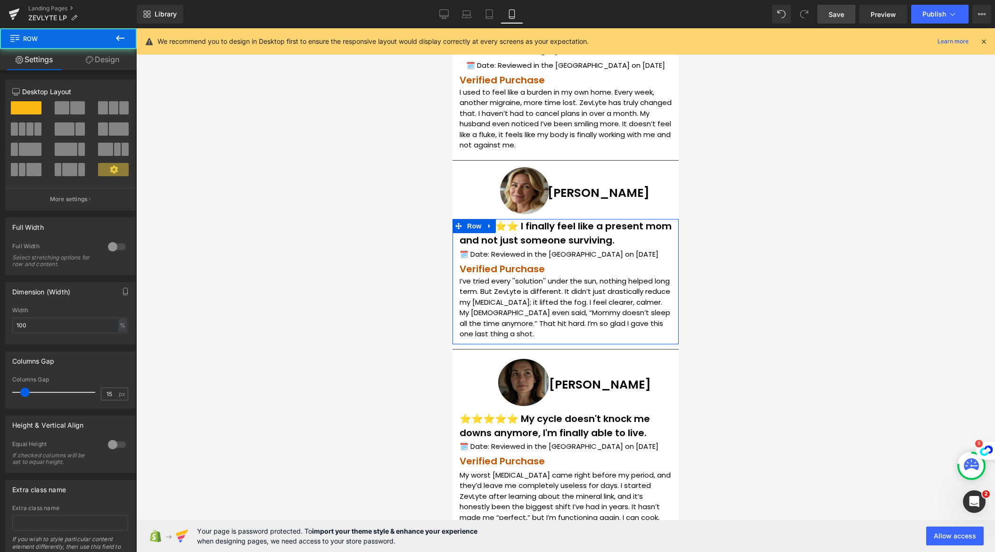
click at [120, 64] on link "Design" at bounding box center [102, 59] width 68 height 21
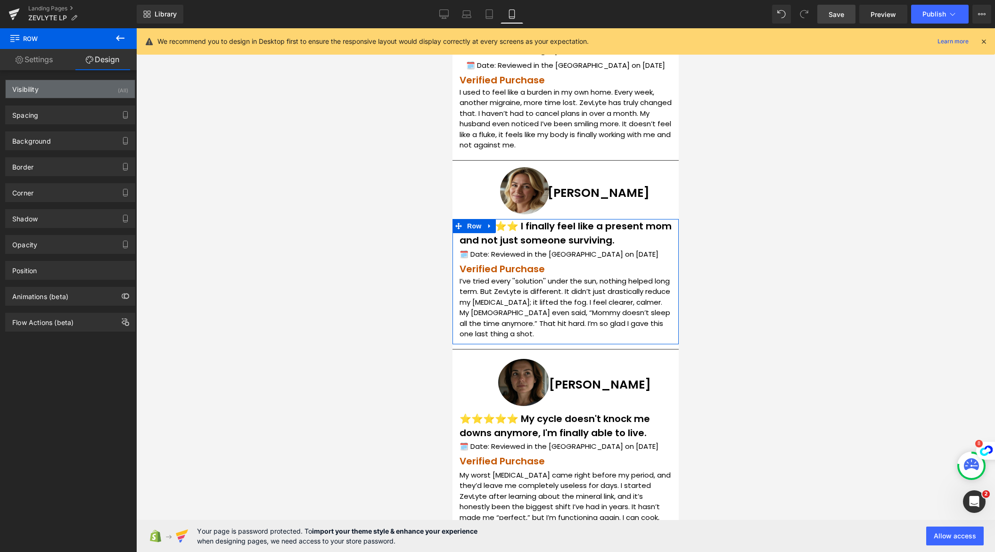
click at [118, 93] on div "(All)" at bounding box center [123, 88] width 10 height 16
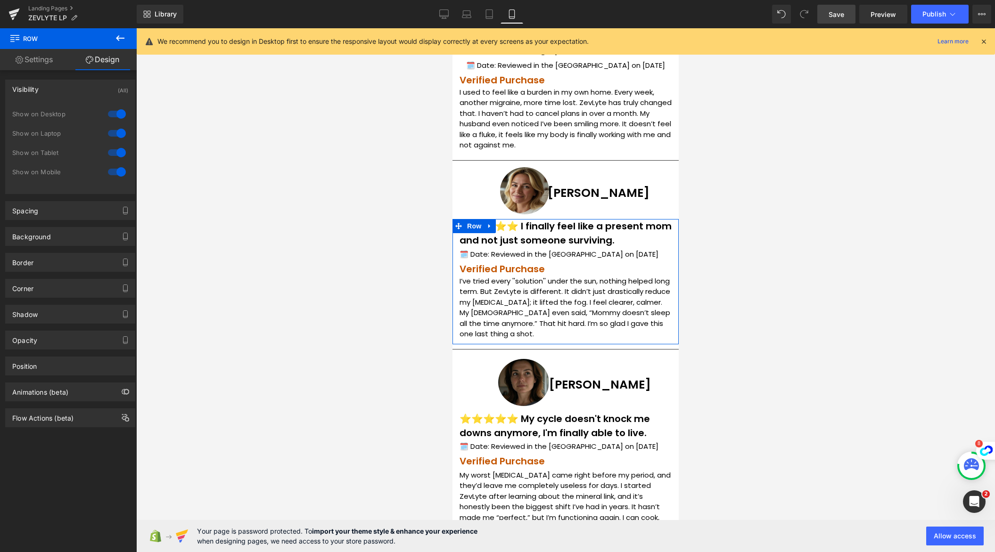
drag, startPoint x: 116, startPoint y: 153, endPoint x: 115, endPoint y: 148, distance: 4.7
click at [116, 152] on div at bounding box center [117, 152] width 23 height 15
click at [114, 132] on div at bounding box center [117, 133] width 23 height 15
click at [115, 116] on div at bounding box center [117, 114] width 23 height 15
click at [435, 18] on link "Desktop" at bounding box center [444, 14] width 23 height 19
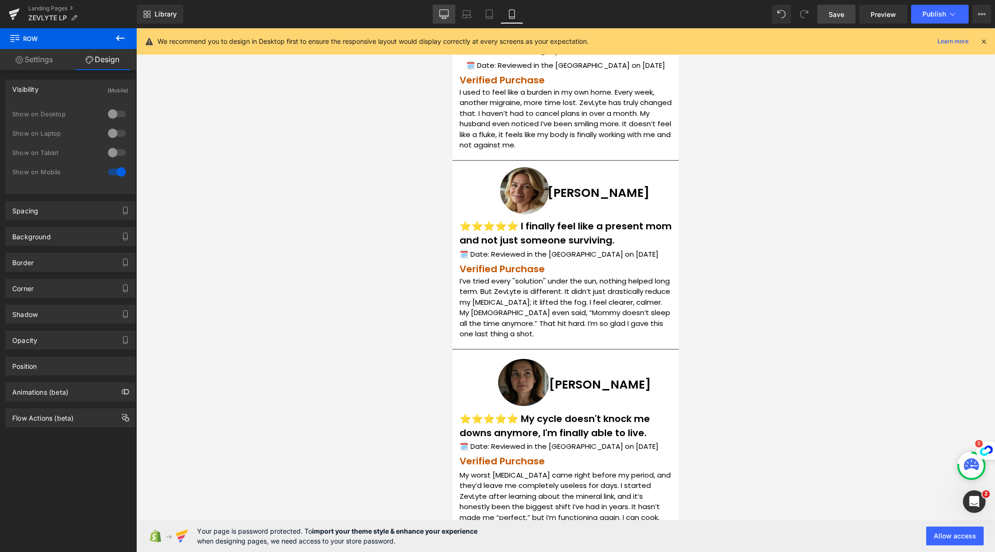
scroll to position [0, 0]
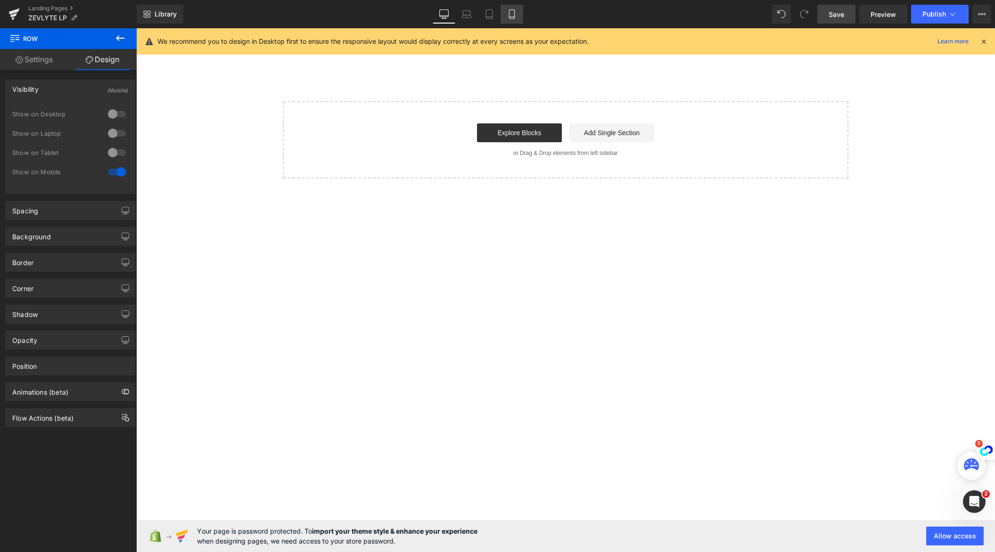
click at [514, 10] on icon at bounding box center [511, 14] width 5 height 9
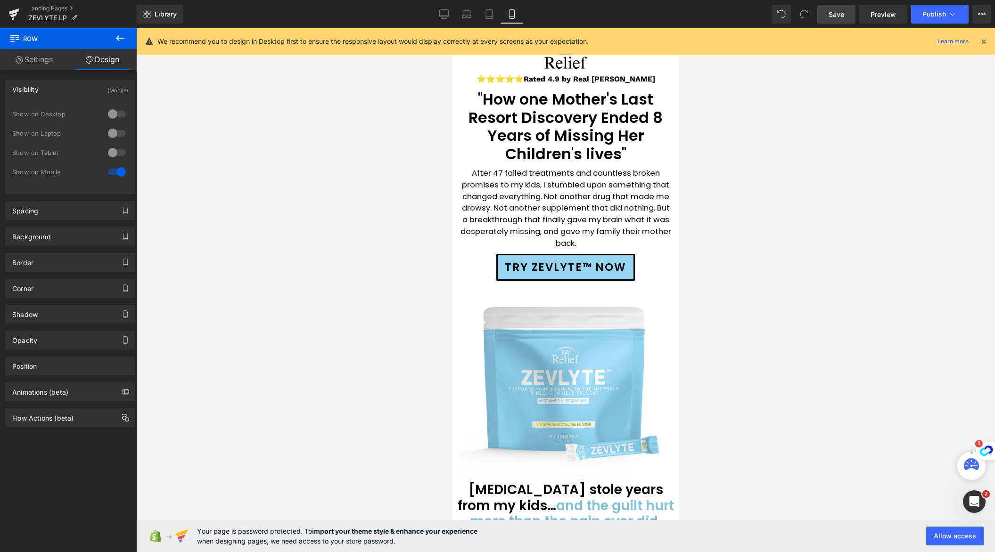
scroll to position [5138, 0]
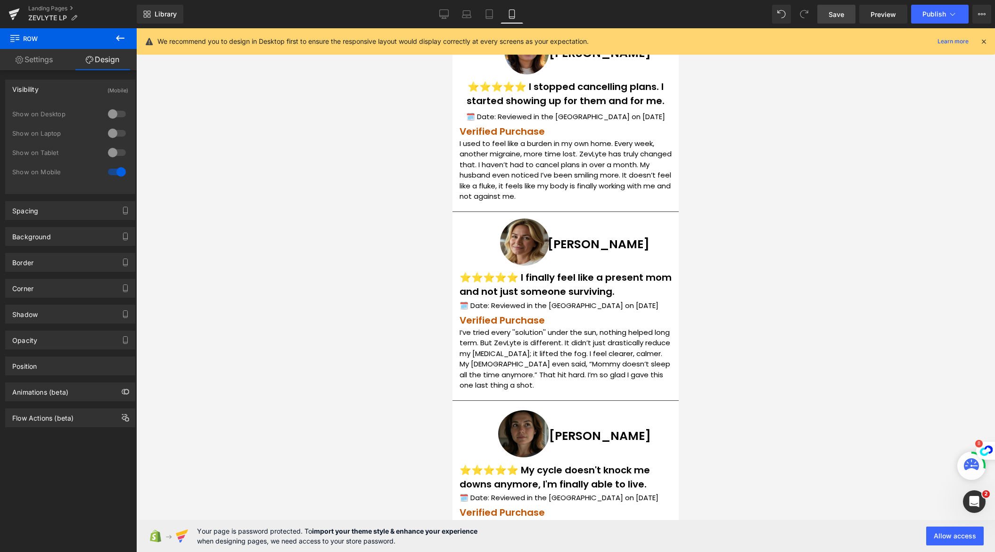
click at [836, 12] on span "Save" at bounding box center [836, 14] width 16 height 10
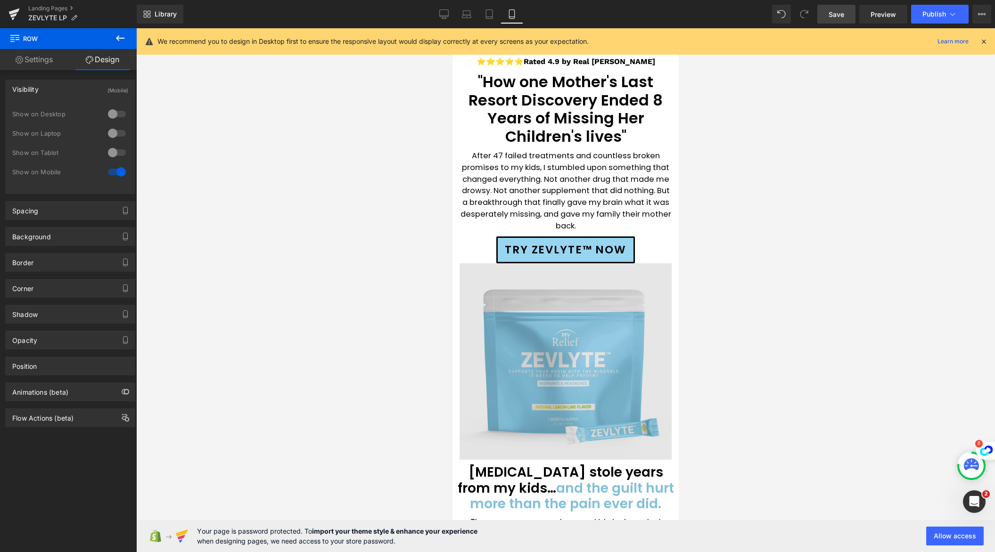
scroll to position [0, 0]
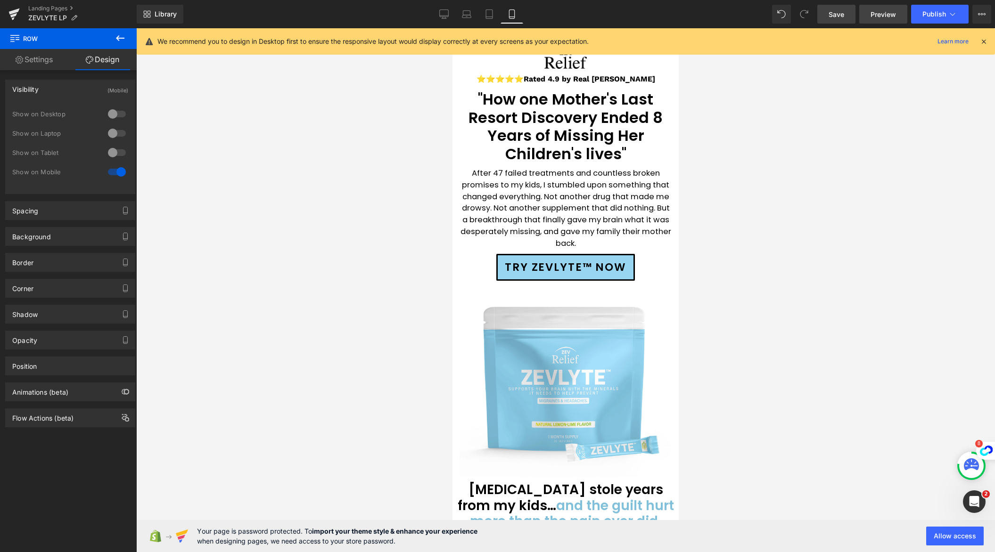
click at [881, 16] on span "Preview" at bounding box center [882, 14] width 25 height 10
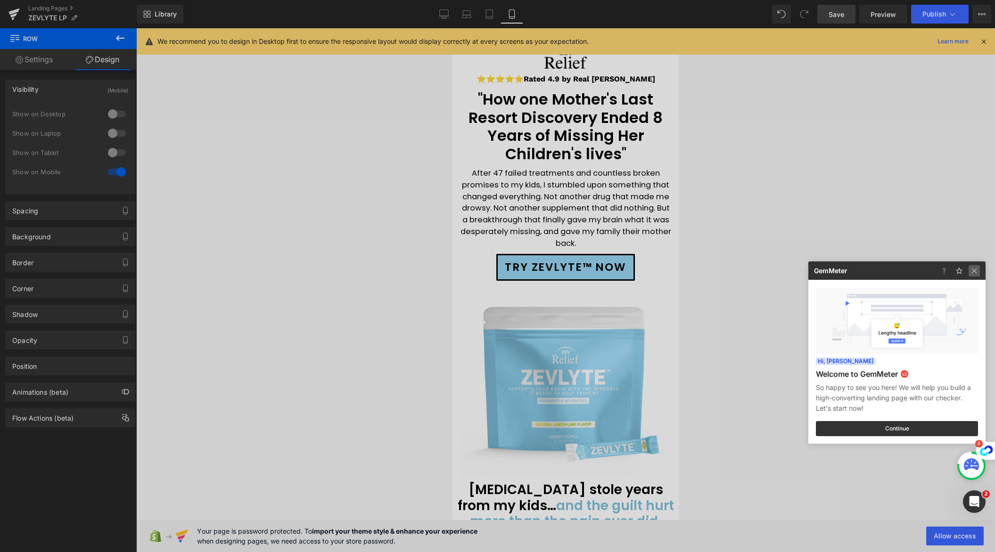
click at [972, 272] on img at bounding box center [973, 270] width 11 height 11
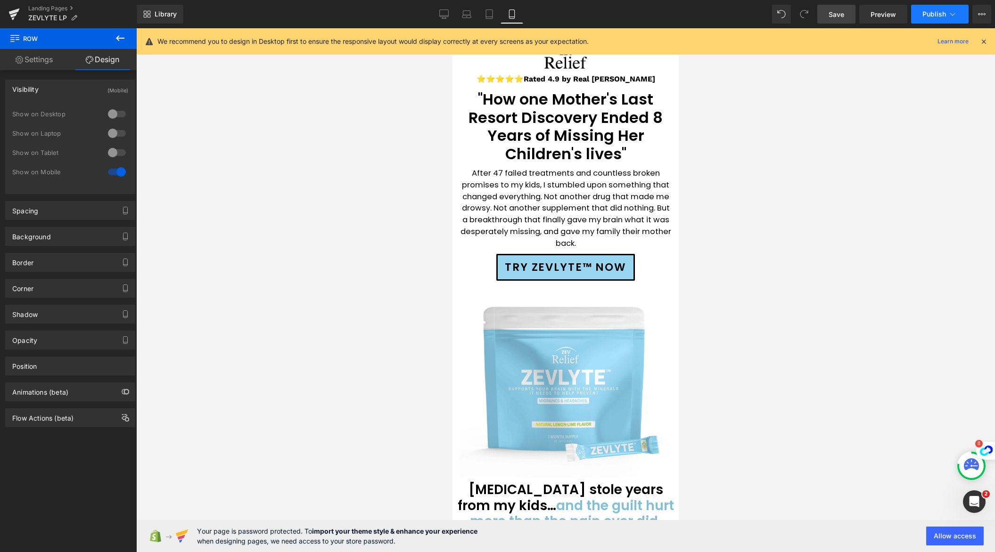
click at [946, 16] on button "Publish" at bounding box center [939, 14] width 57 height 19
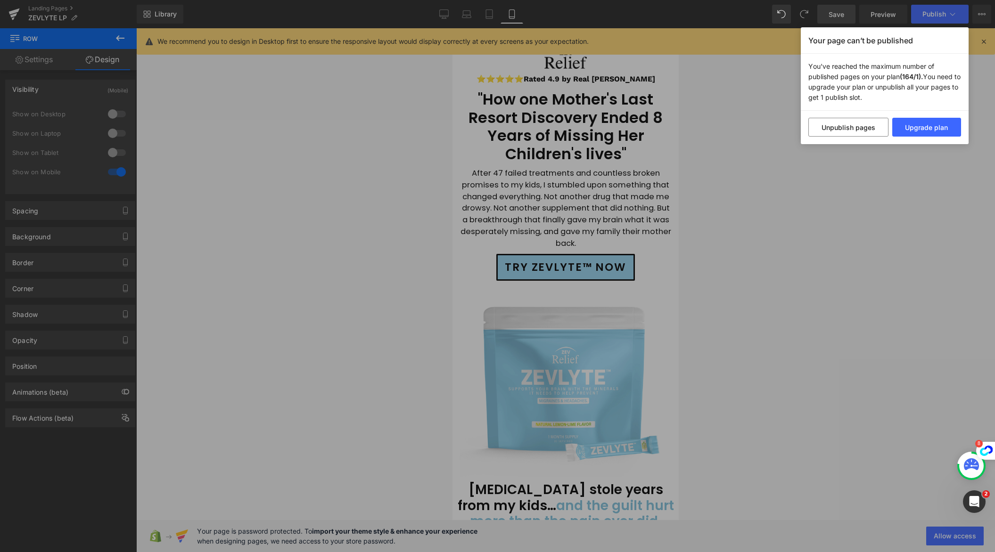
drag, startPoint x: 835, startPoint y: 155, endPoint x: 829, endPoint y: 157, distance: 5.9
click at [835, 155] on div "Your page can’t be published You've reached the maximum number of published pag…" at bounding box center [497, 276] width 995 height 552
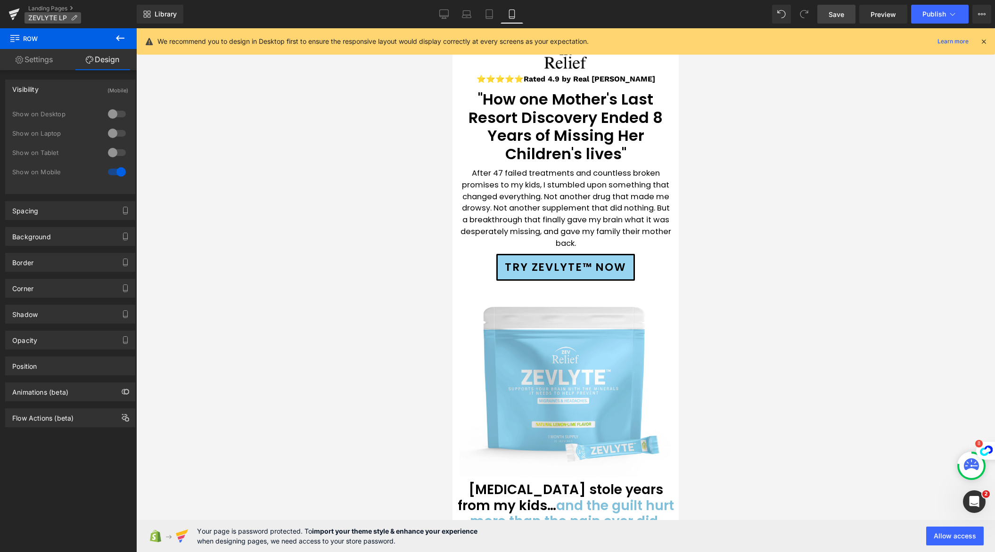
click at [68, 13] on p "ZEVLYTE LP" at bounding box center [53, 17] width 57 height 11
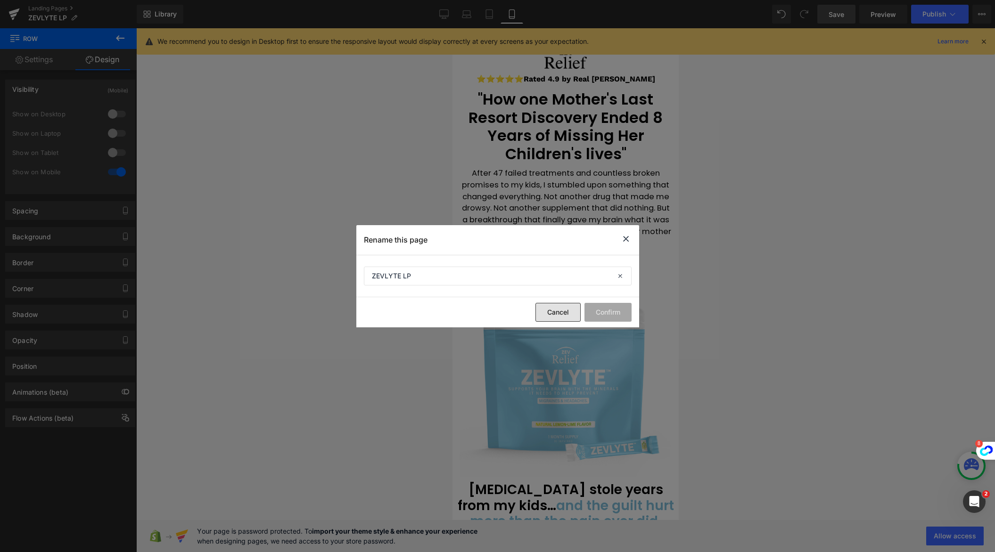
click at [561, 311] on button "Cancel" at bounding box center [557, 312] width 45 height 19
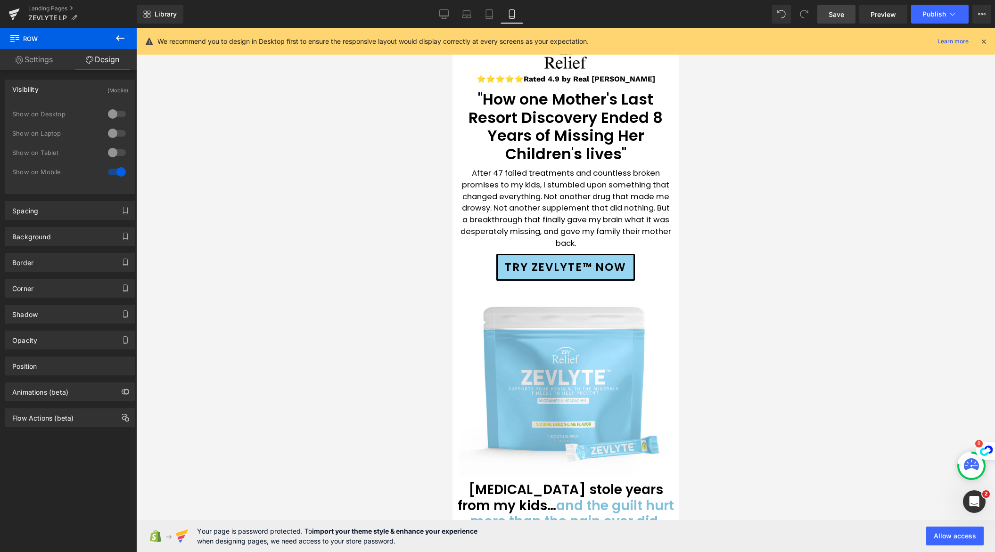
click at [830, 13] on span "Save" at bounding box center [836, 14] width 16 height 10
click at [57, 8] on link "Landing Pages" at bounding box center [82, 9] width 108 height 8
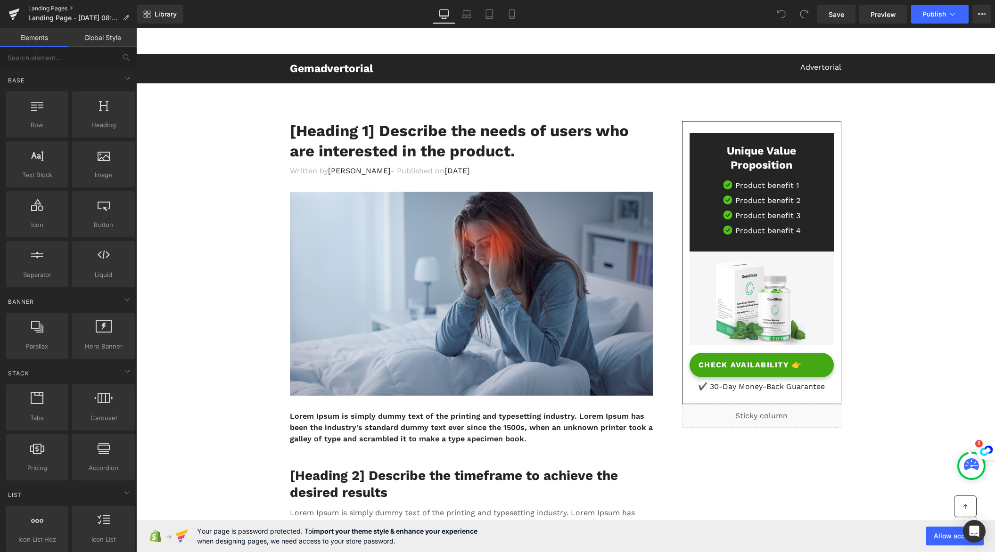
click at [60, 9] on link "Landing Pages" at bounding box center [82, 9] width 108 height 8
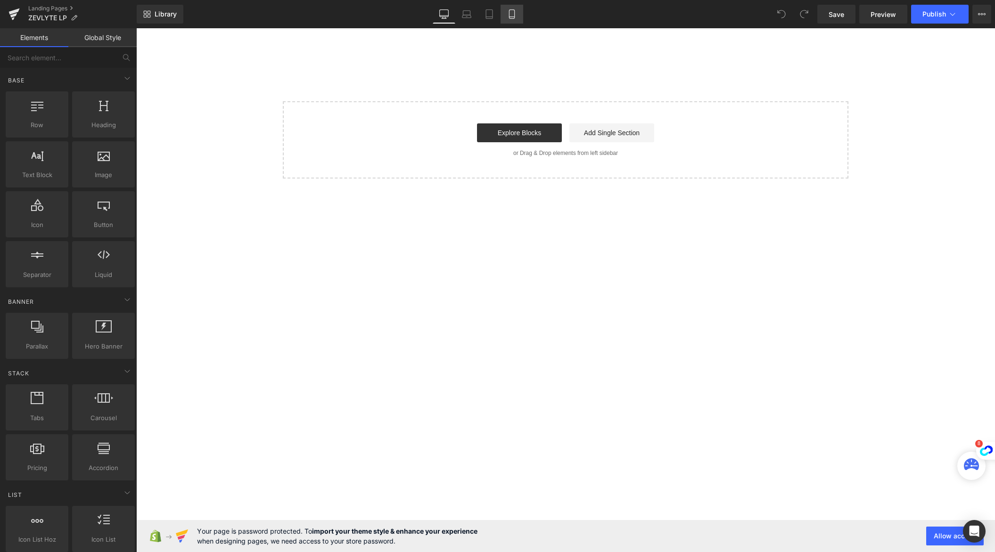
click at [517, 22] on link "Mobile" at bounding box center [511, 14] width 23 height 19
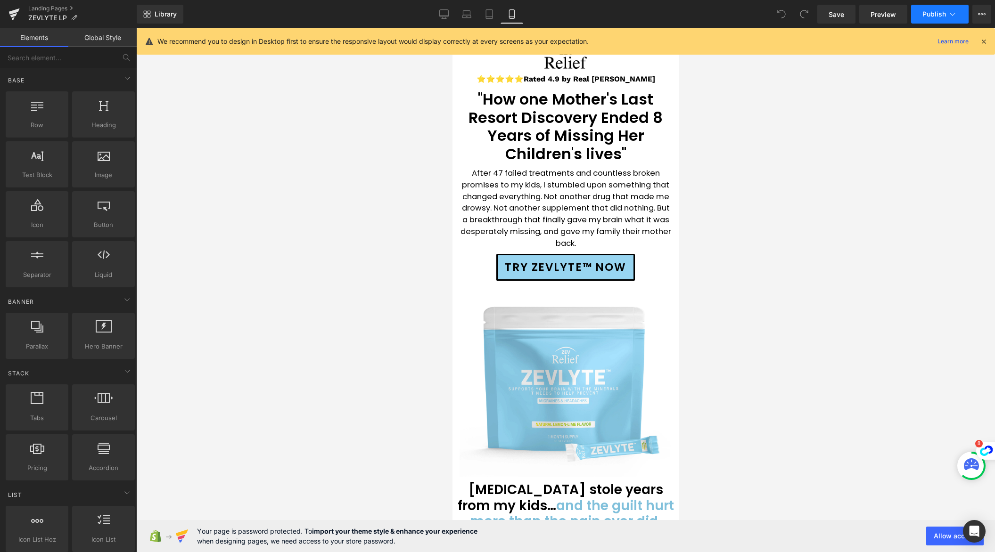
click at [942, 17] on span "Publish" at bounding box center [934, 14] width 24 height 8
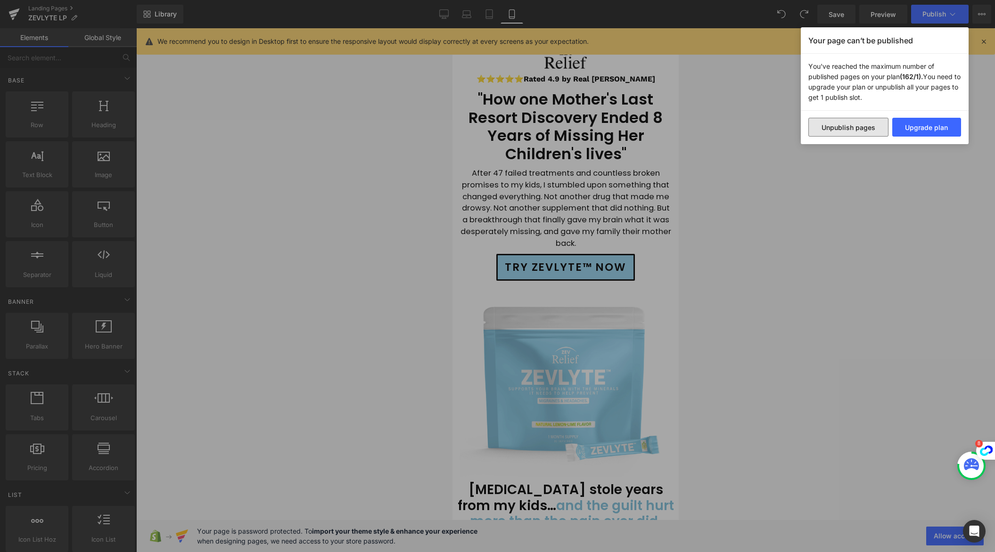
click at [822, 128] on button "Unpublish pages" at bounding box center [848, 127] width 80 height 19
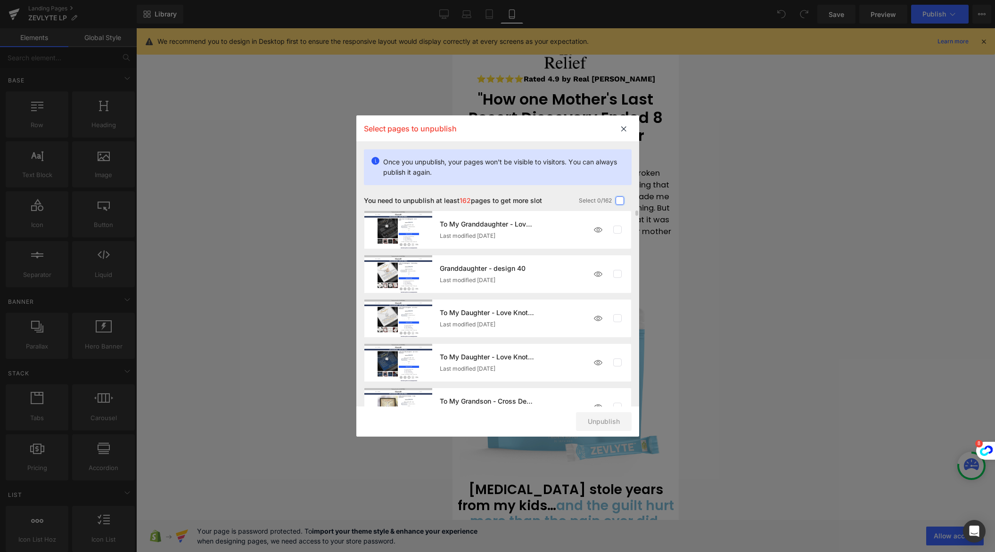
click at [623, 203] on label at bounding box center [619, 201] width 8 height 8
click at [620, 201] on input "checkbox" at bounding box center [620, 201] width 0 height 0
click at [591, 421] on button "Unpublish 162 pages" at bounding box center [586, 421] width 90 height 19
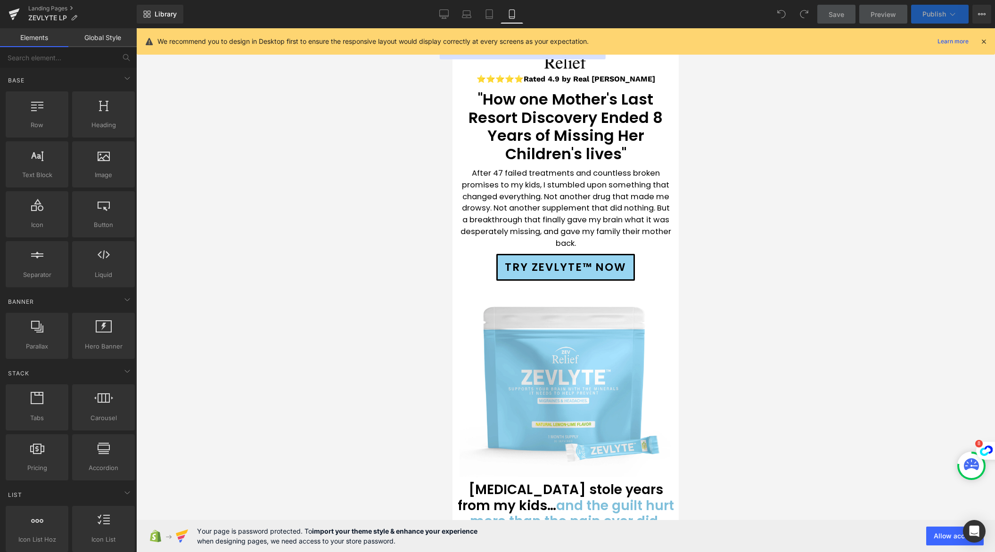
click at [943, 17] on span "Publish" at bounding box center [934, 14] width 24 height 8
click at [832, 13] on span "Save" at bounding box center [836, 14] width 16 height 10
click at [984, 39] on icon at bounding box center [983, 41] width 8 height 8
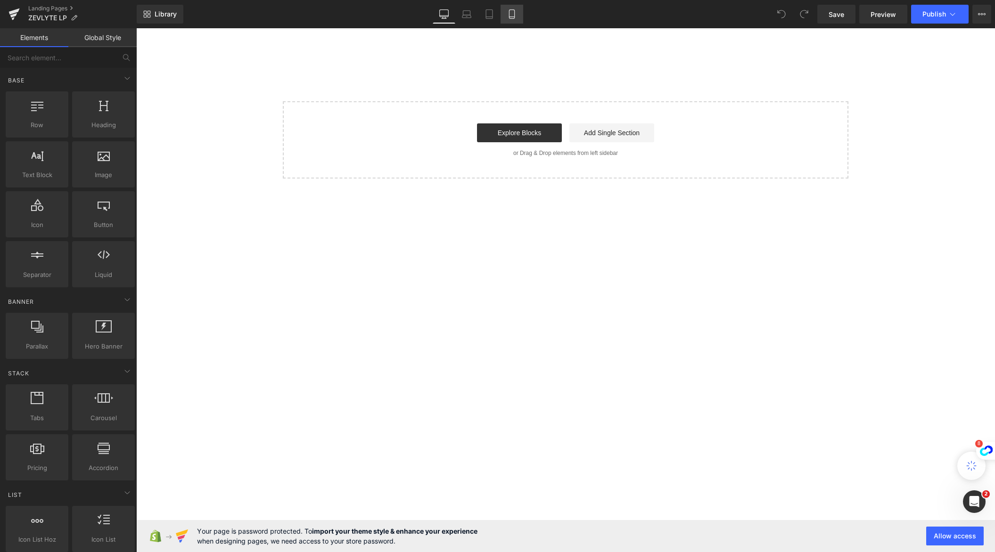
click at [512, 15] on icon at bounding box center [511, 13] width 9 height 9
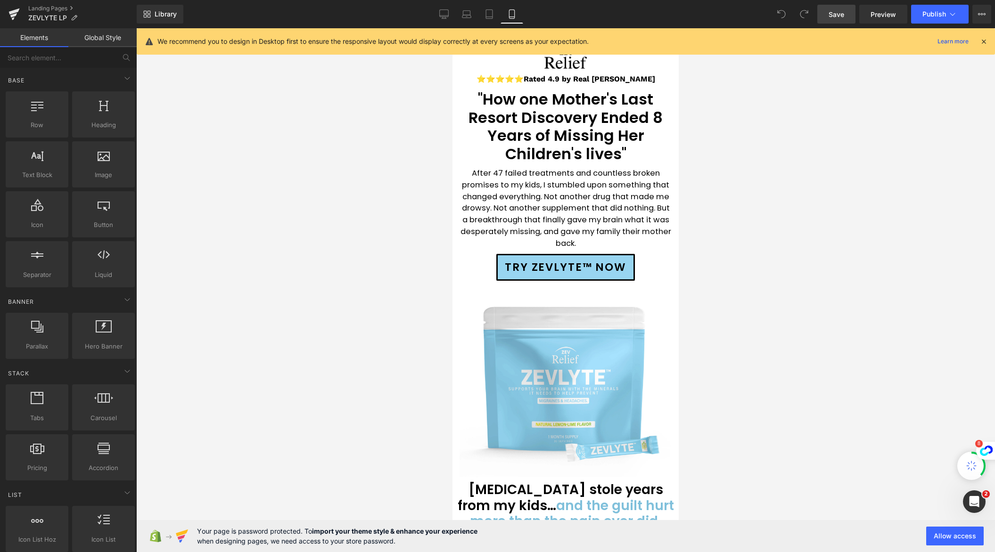
click at [839, 18] on span "Save" at bounding box center [836, 14] width 16 height 10
click at [984, 43] on icon at bounding box center [983, 41] width 8 height 8
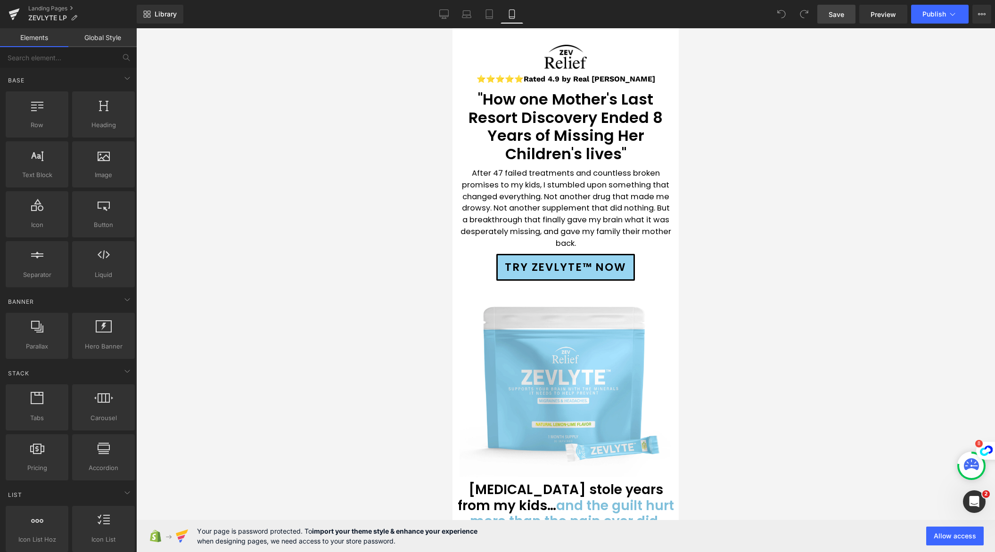
click at [835, 8] on link "Save" at bounding box center [836, 14] width 38 height 19
click at [886, 10] on span "Preview" at bounding box center [882, 14] width 25 height 10
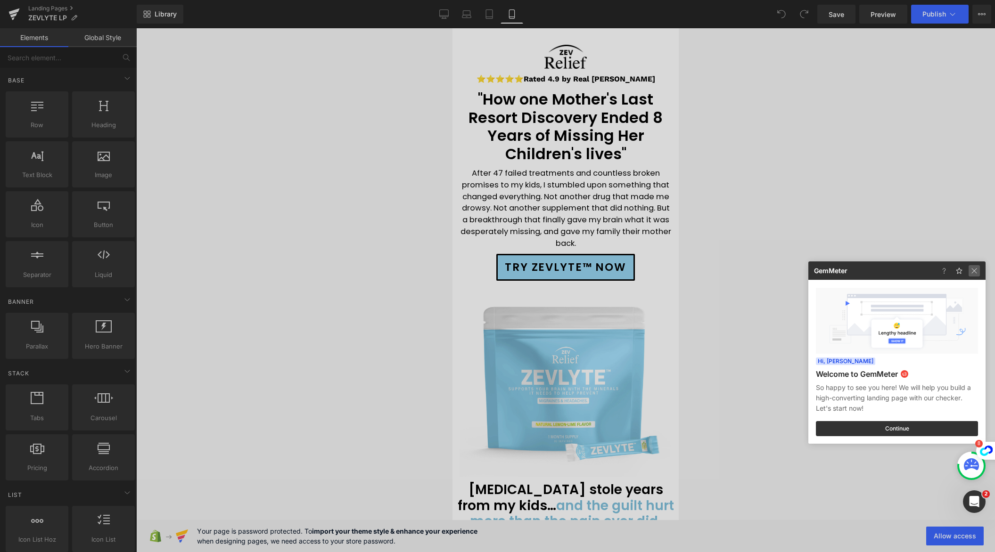
click at [0, 0] on img at bounding box center [0, 0] width 0 height 0
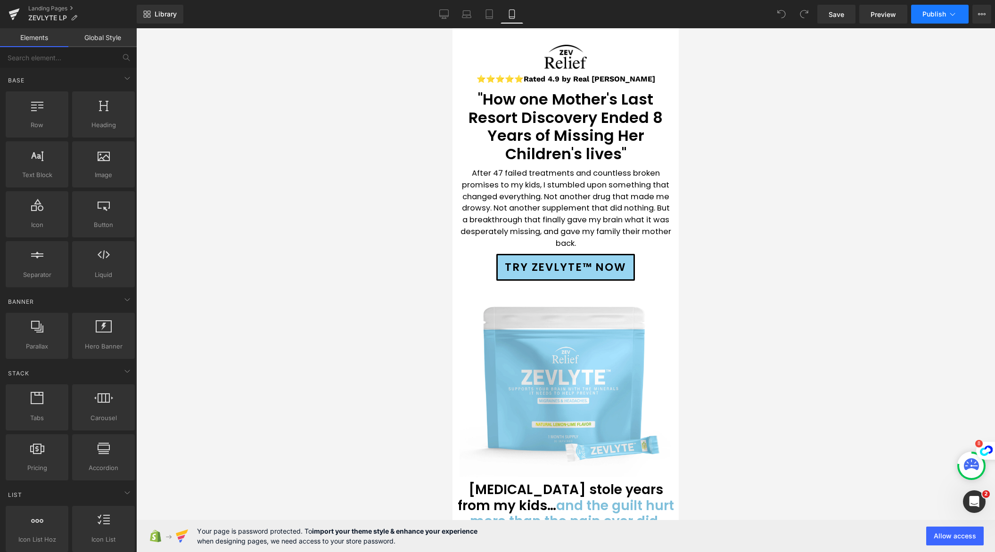
click at [940, 13] on span "Publish" at bounding box center [934, 14] width 24 height 8
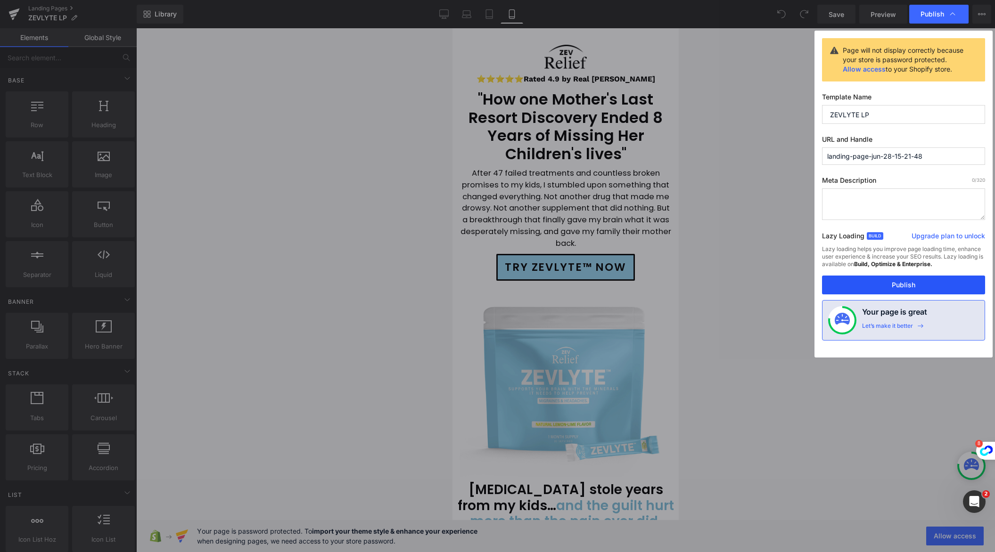
click at [906, 290] on button "Publish" at bounding box center [903, 285] width 163 height 19
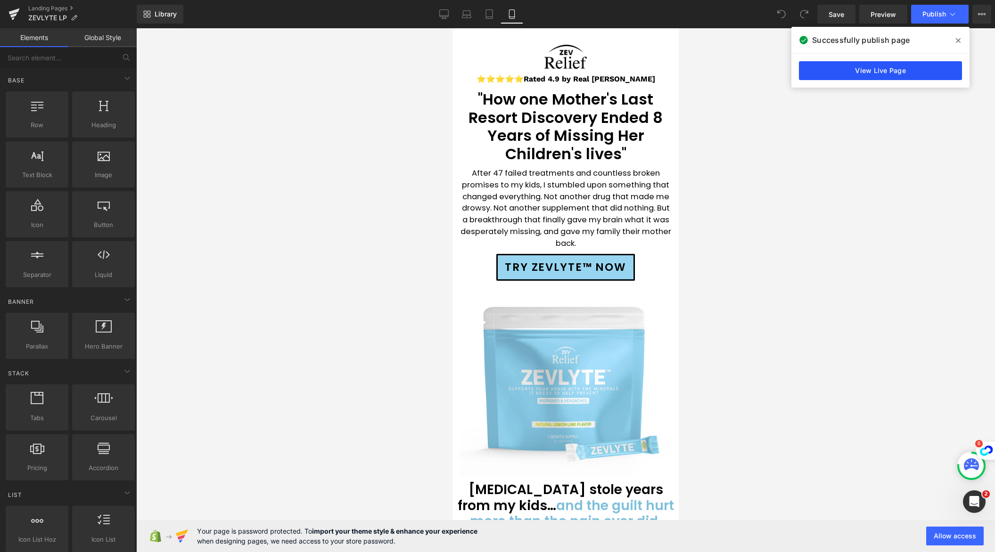
click at [867, 69] on link "View Live Page" at bounding box center [880, 70] width 163 height 19
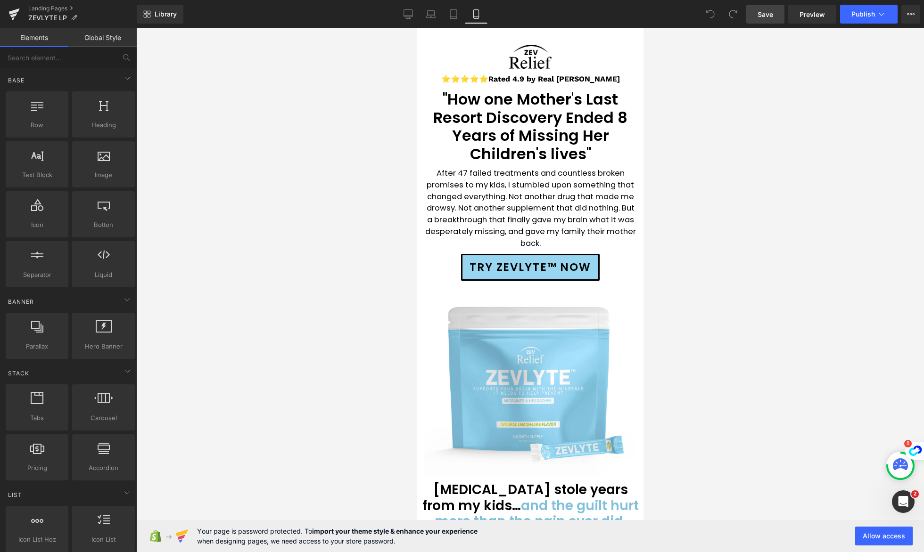
click at [765, 14] on span "Save" at bounding box center [765, 14] width 16 height 10
